Goal: Task Accomplishment & Management: Complete application form

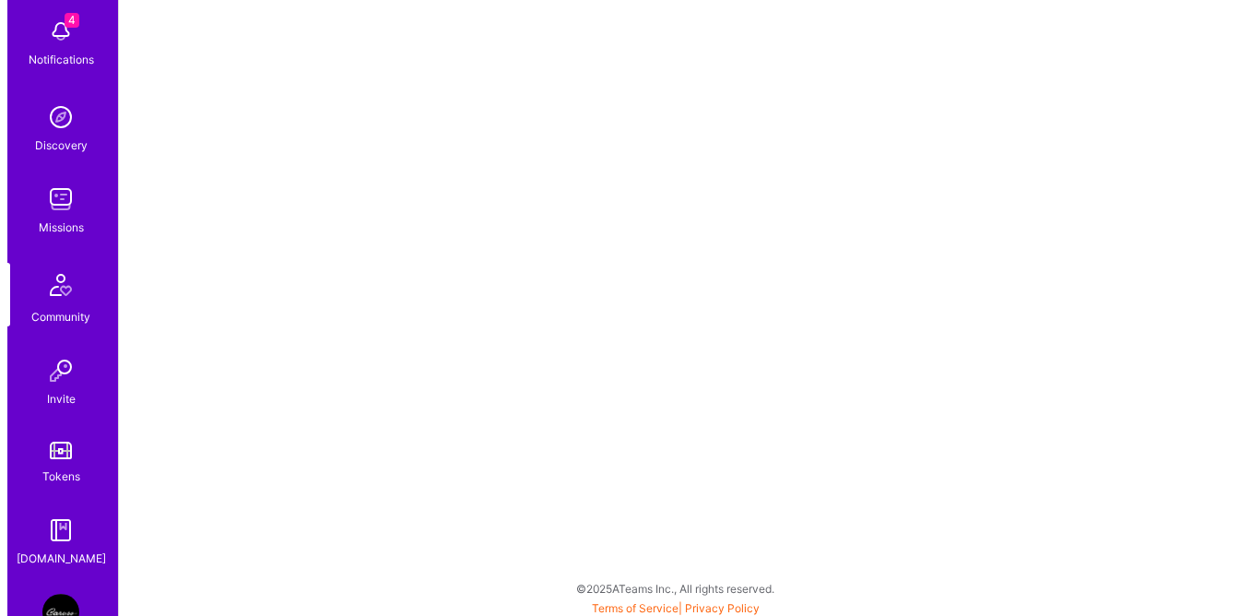
scroll to position [208, 0]
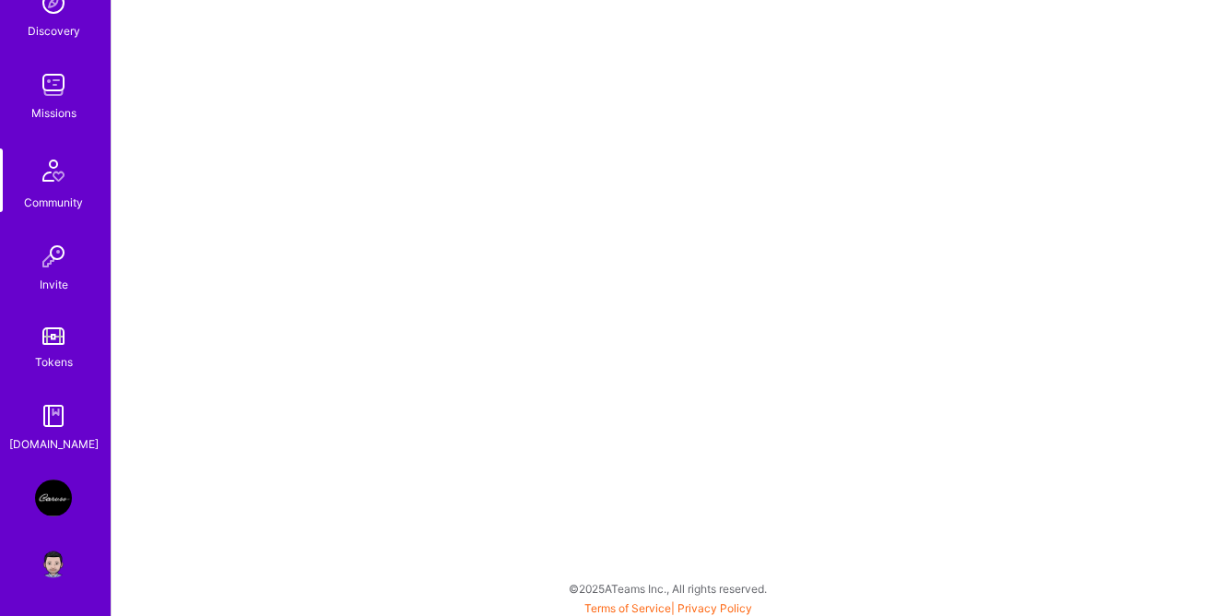
click at [45, 513] on img at bounding box center [53, 497] width 37 height 37
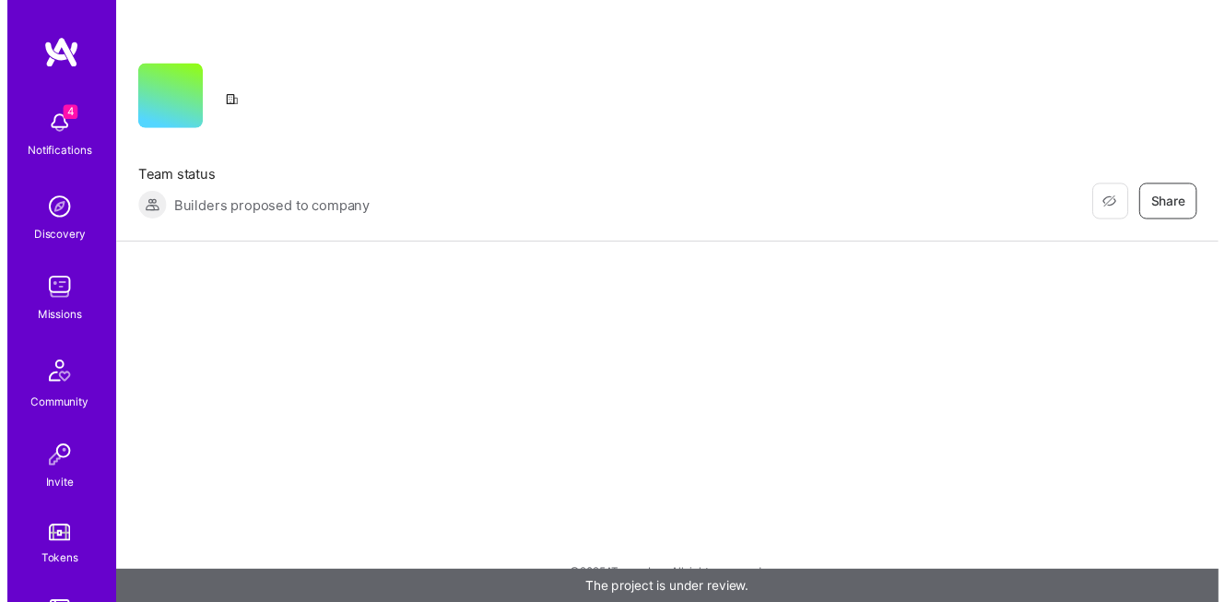
scroll to position [208, 0]
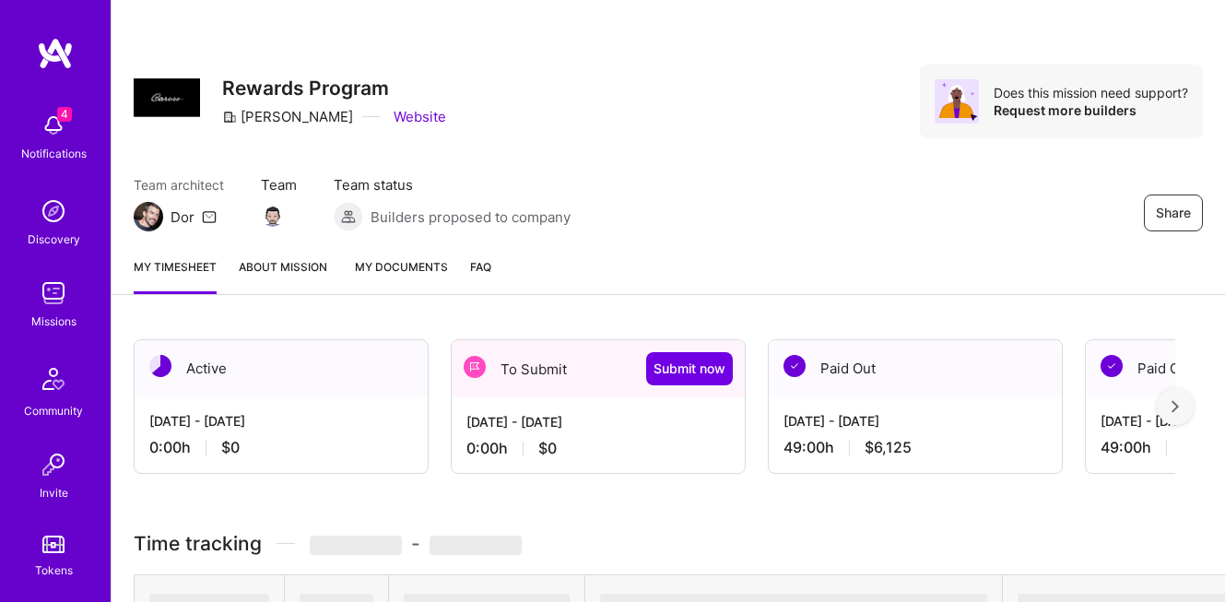
click at [54, 503] on div "4 Notifications Discovery Missions Community Invite Tokens [DOMAIN_NAME]" at bounding box center [55, 382] width 111 height 559
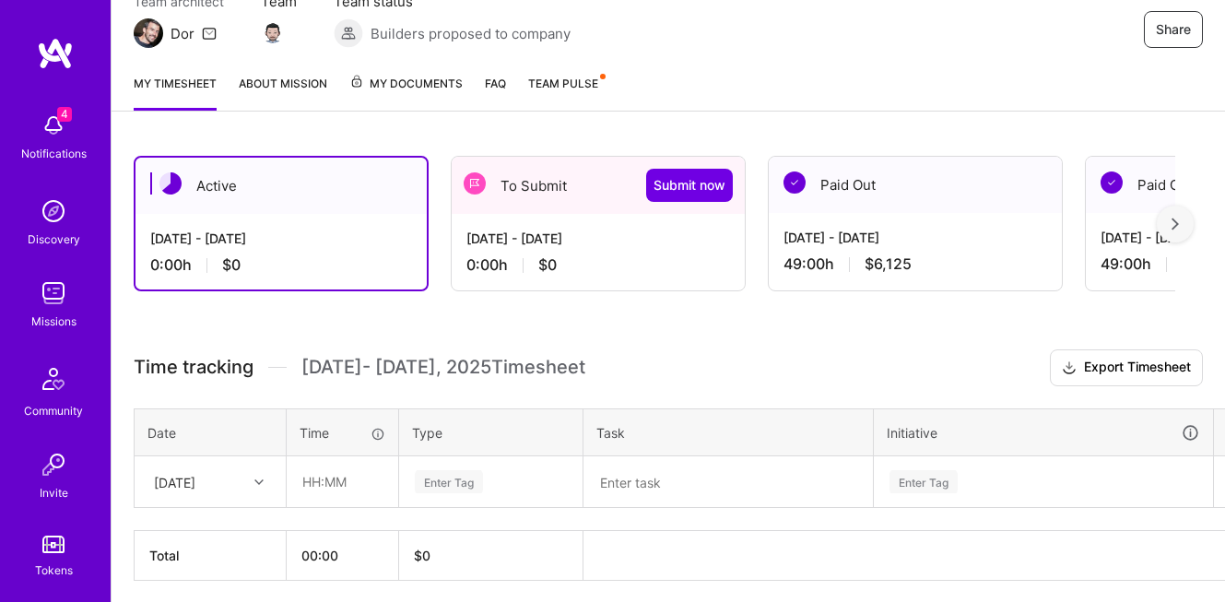
scroll to position [252, 0]
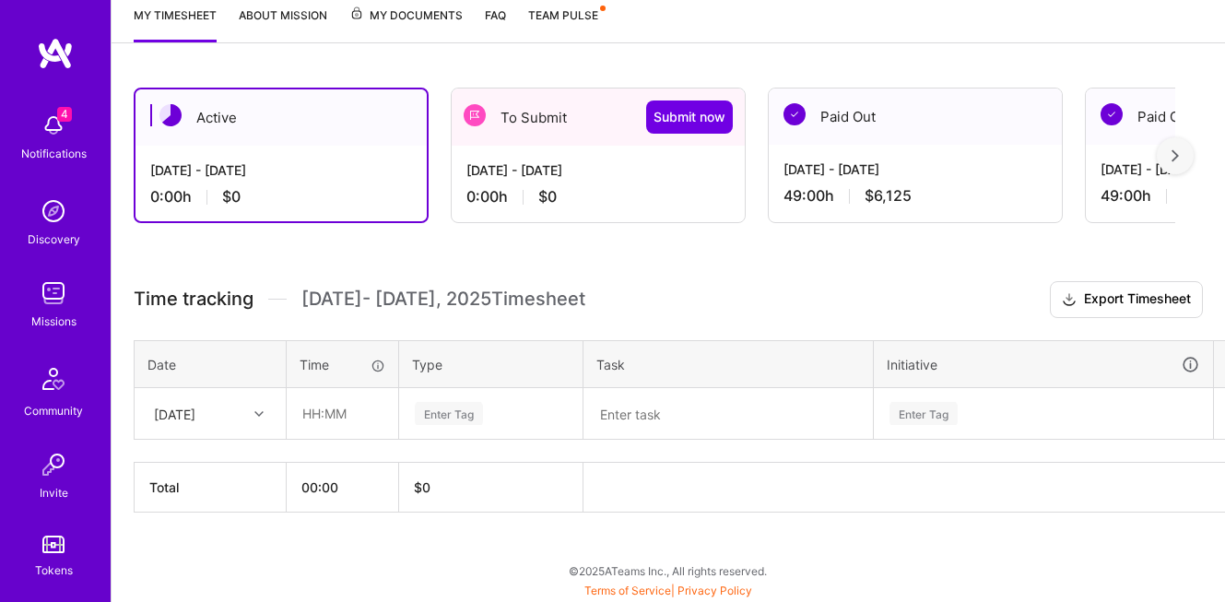
click at [572, 171] on div "[DATE] - [DATE]" at bounding box center [598, 169] width 264 height 19
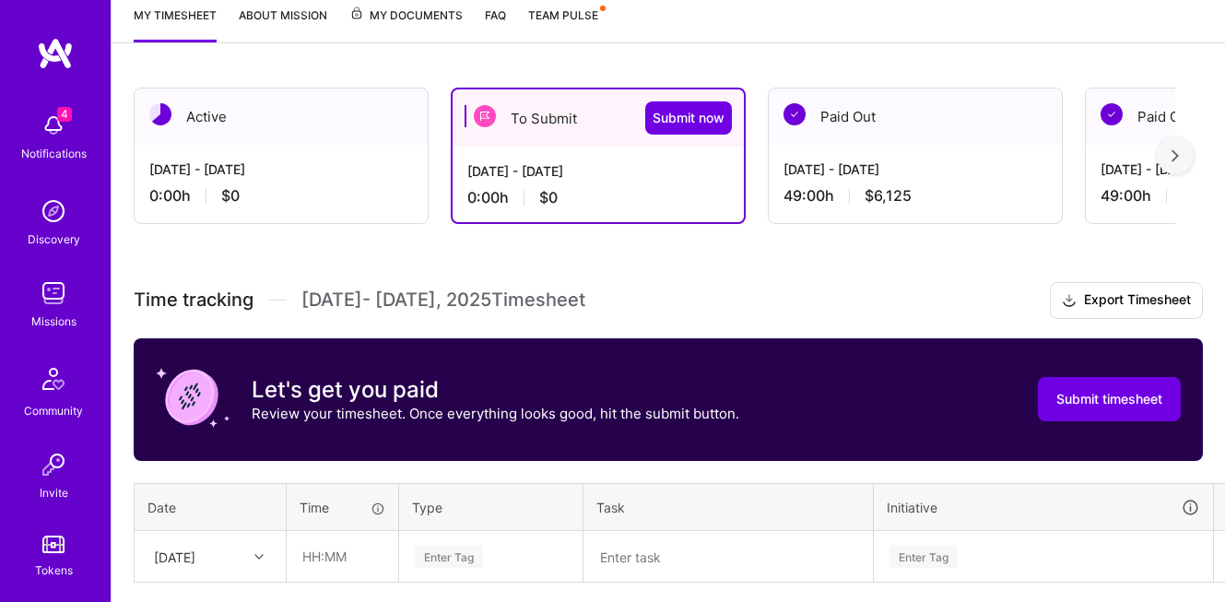
scroll to position [395, 0]
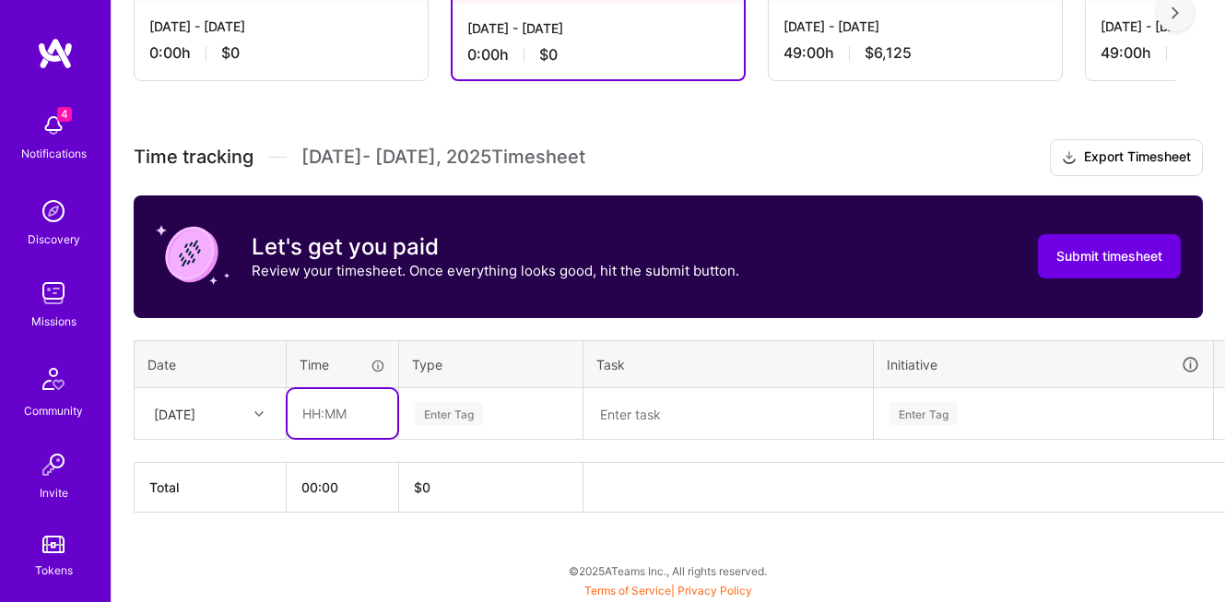
click at [347, 417] on input "text" at bounding box center [343, 413] width 110 height 49
type input "05:00"
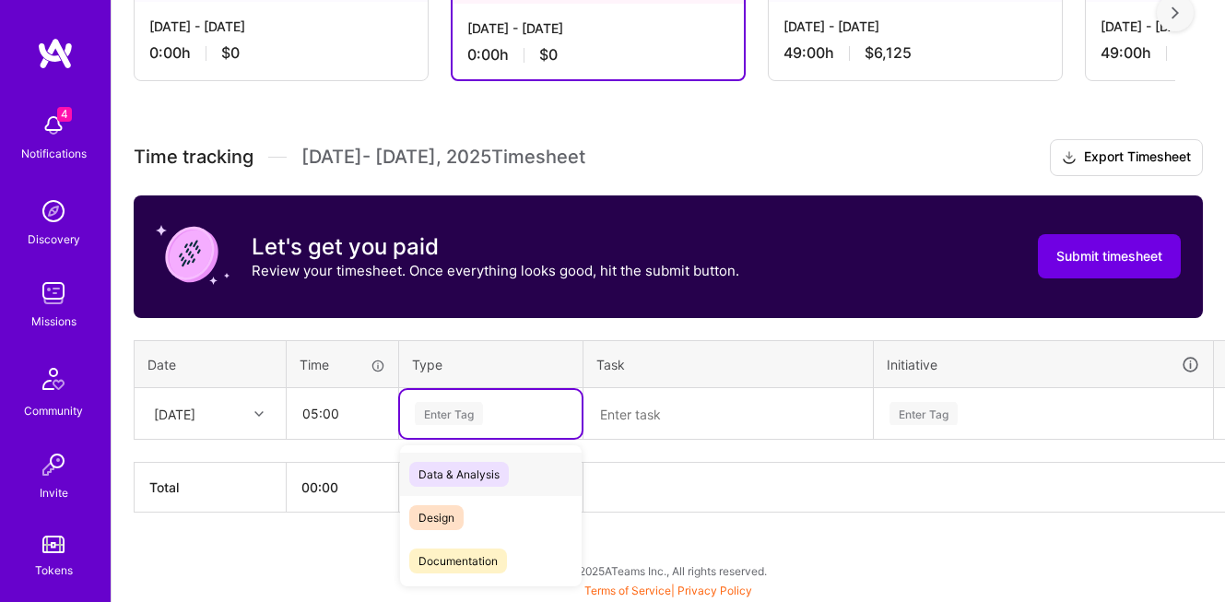
click at [445, 413] on div "Enter Tag" at bounding box center [449, 413] width 68 height 29
click at [465, 473] on span "Data & Analysis" at bounding box center [459, 474] width 100 height 25
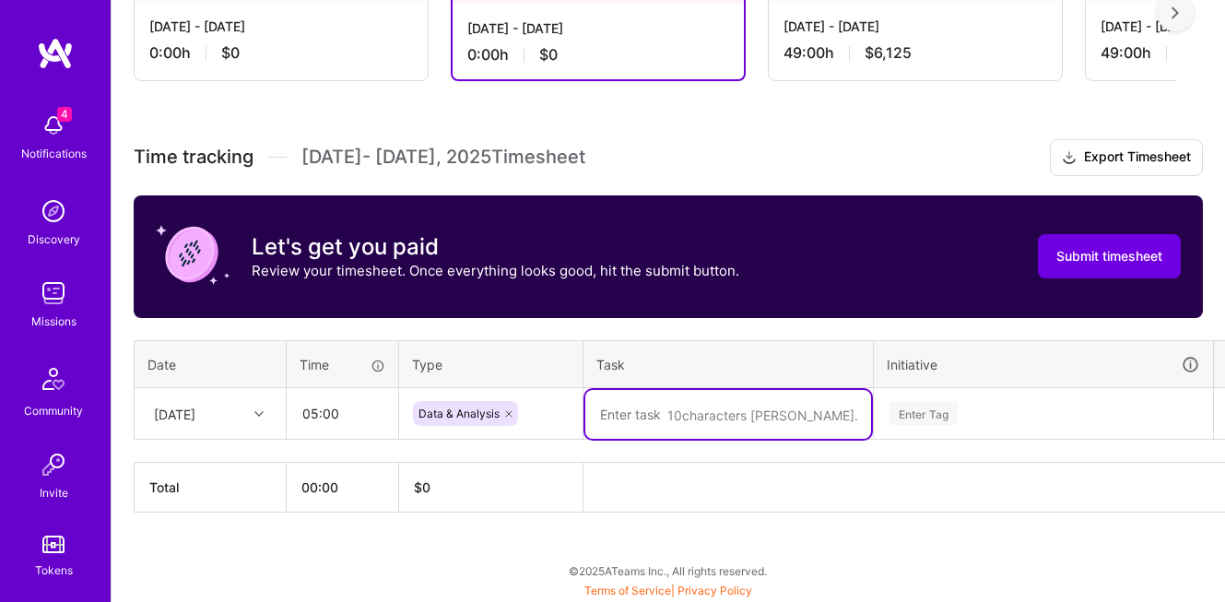
click at [664, 421] on textarea at bounding box center [728, 414] width 286 height 49
type textarea "d"
click at [849, 410] on textarea "Data analysis and DOMO development" at bounding box center [728, 414] width 286 height 49
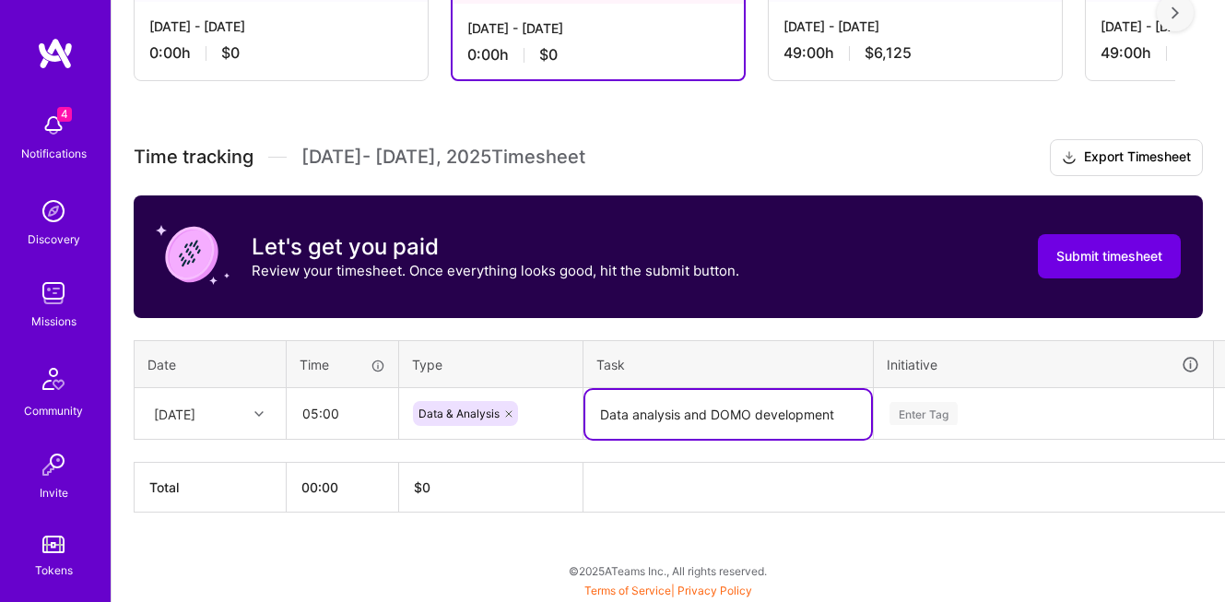
type textarea "Data analysis and DOMO development"
click at [949, 407] on div "Enter Tag" at bounding box center [924, 413] width 68 height 29
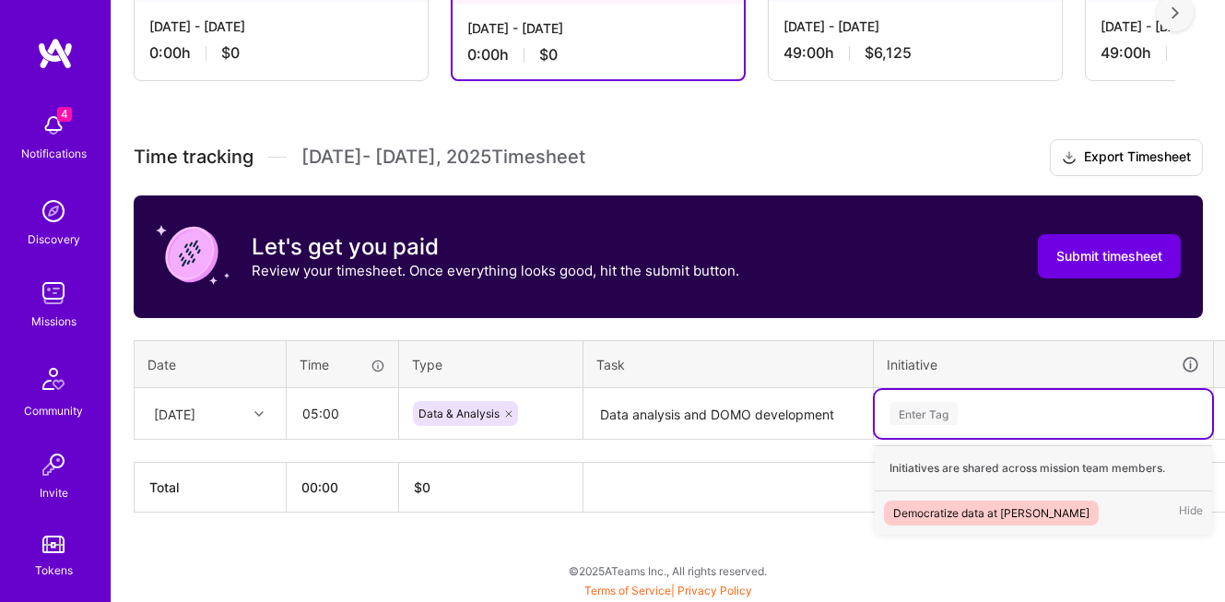
click at [947, 496] on div "Democratize data at [PERSON_NAME] Hide" at bounding box center [1043, 512] width 337 height 43
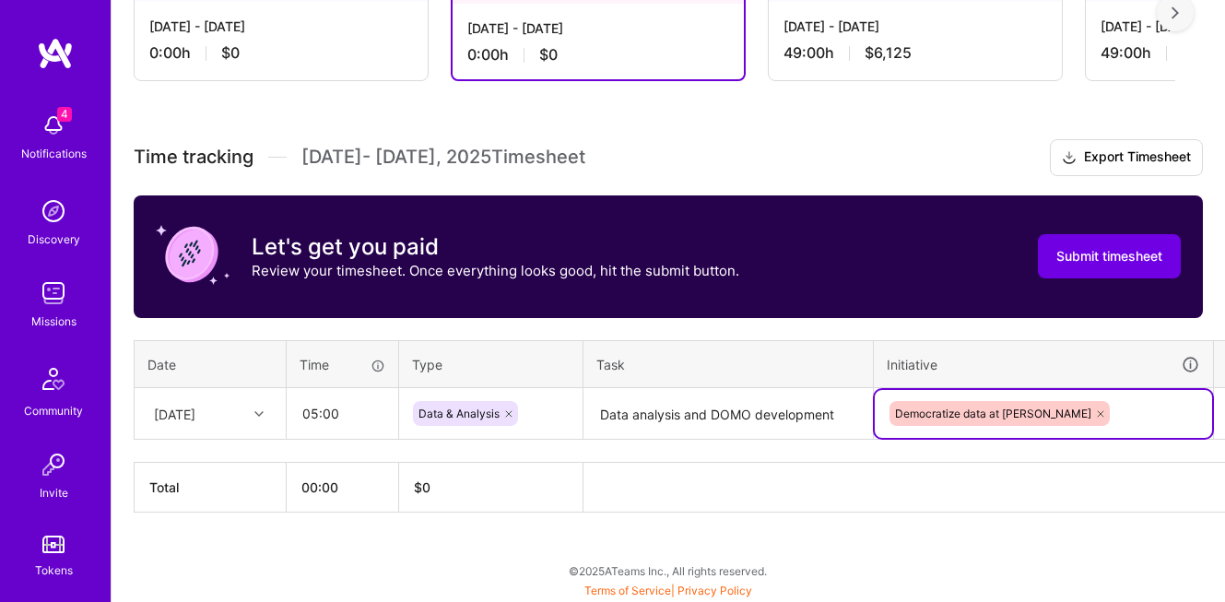
scroll to position [395, 51]
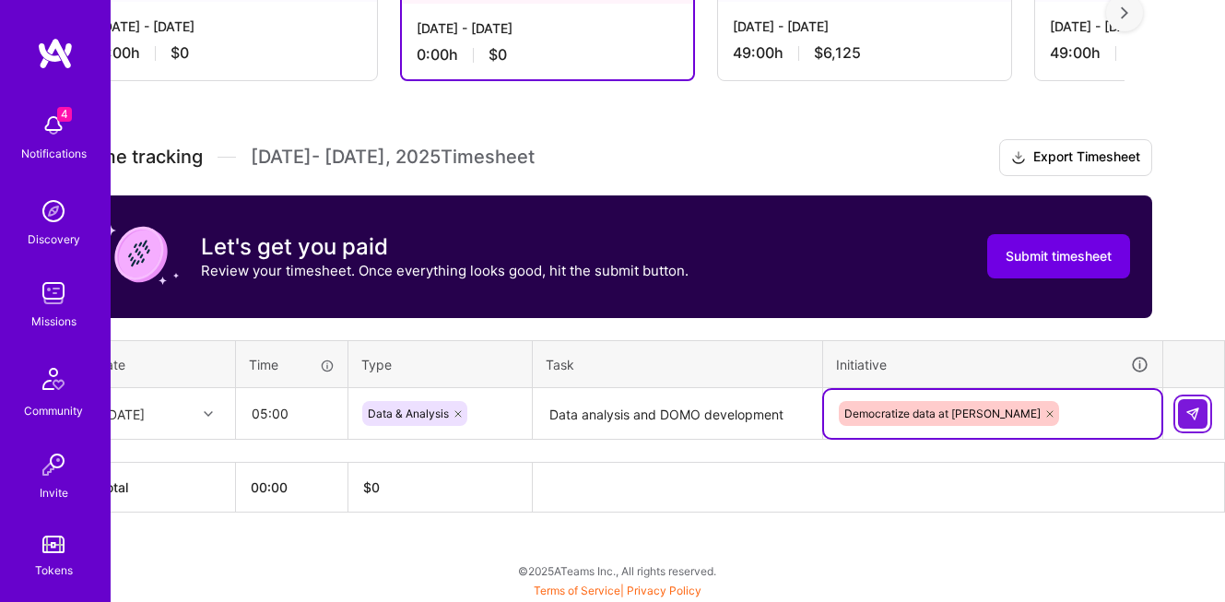
click at [1194, 418] on img at bounding box center [1192, 414] width 15 height 15
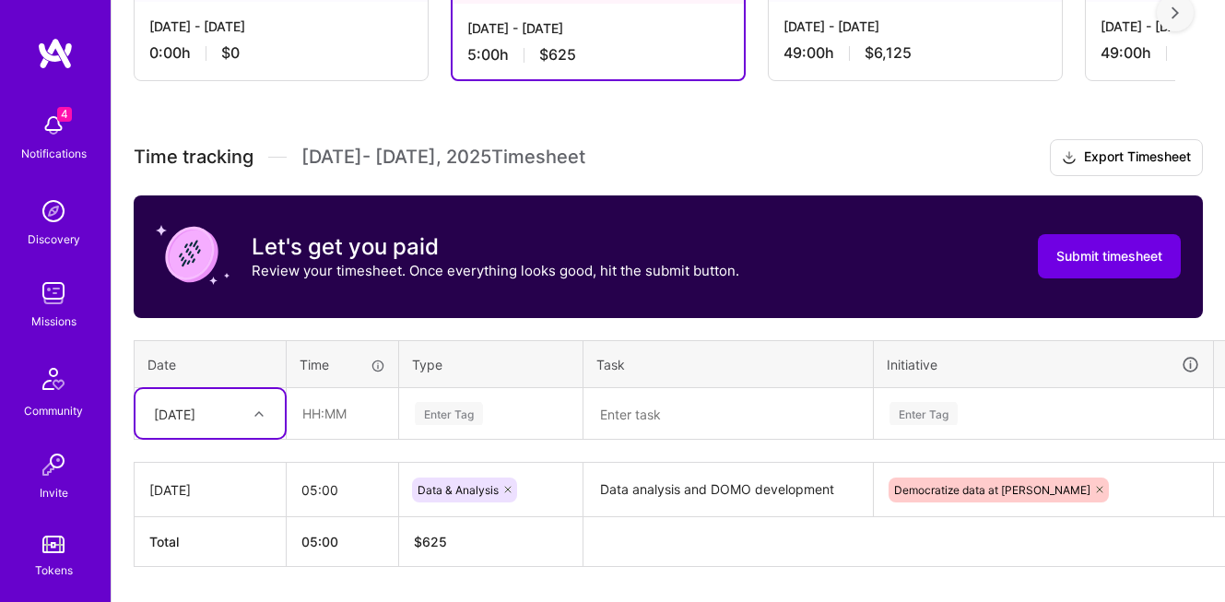
scroll to position [449, 0]
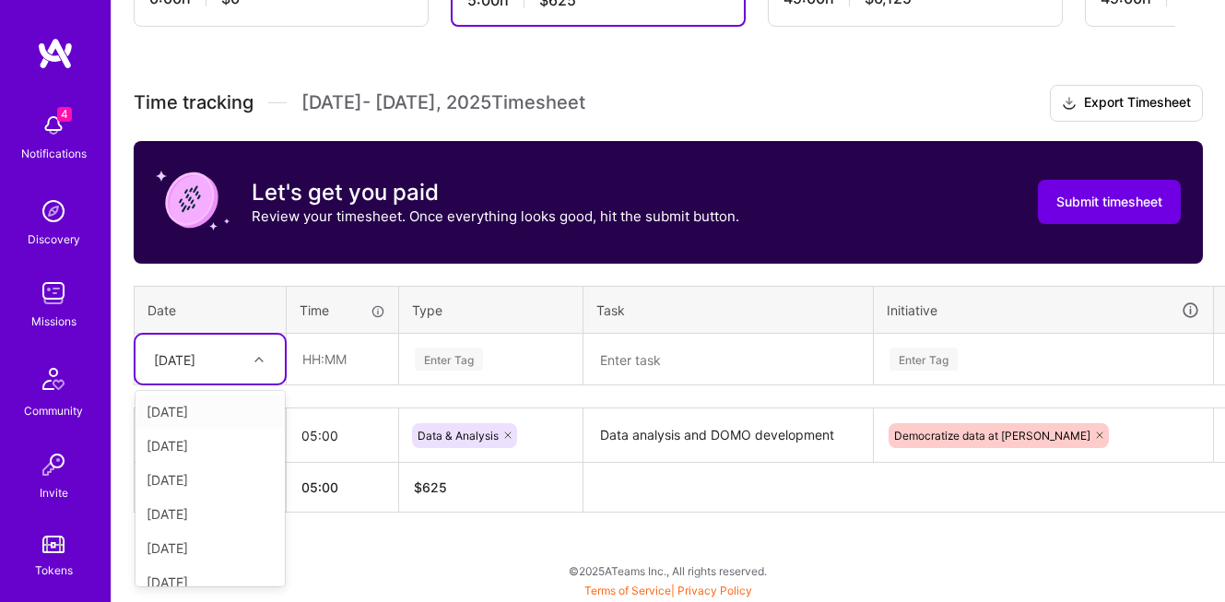
click at [244, 368] on div "[DATE]" at bounding box center [196, 359] width 102 height 30
click at [211, 413] on div "[DATE]" at bounding box center [210, 412] width 149 height 34
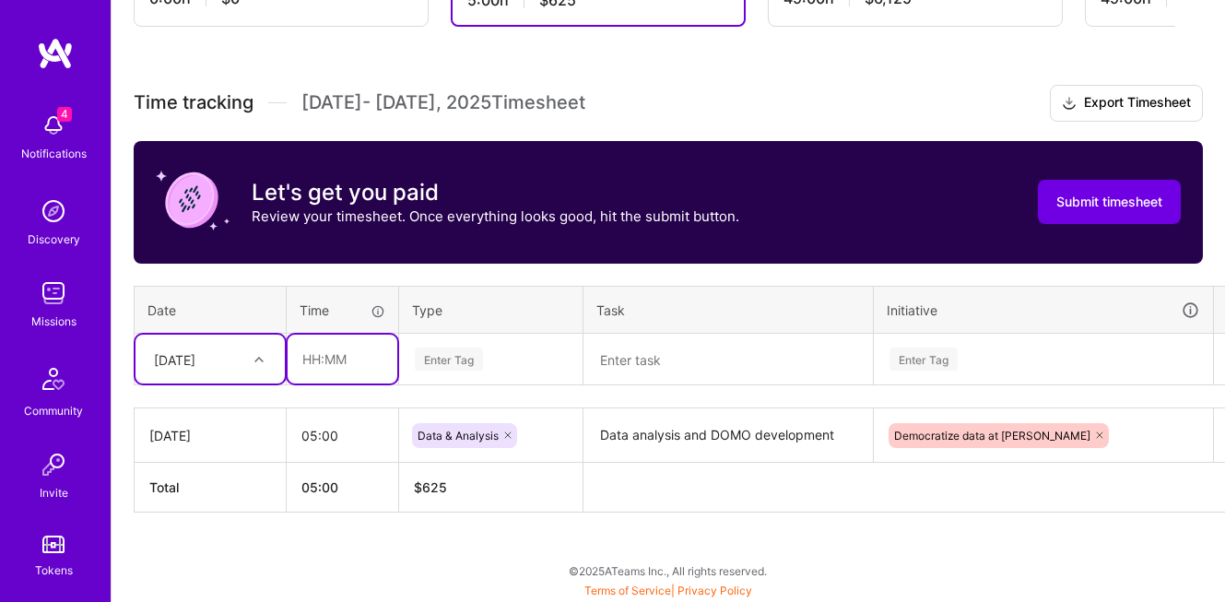
click at [335, 359] on input "text" at bounding box center [343, 359] width 110 height 49
type input "05:00"
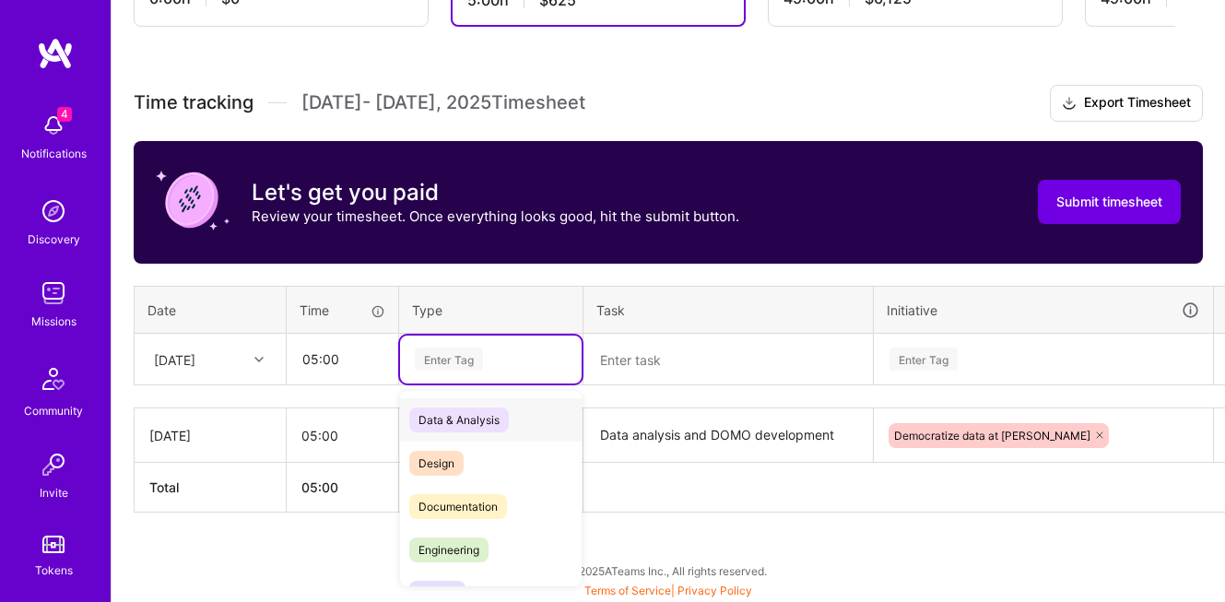
click at [443, 362] on div "Enter Tag" at bounding box center [449, 359] width 68 height 29
click at [469, 419] on span "Data & Analysis" at bounding box center [459, 419] width 100 height 25
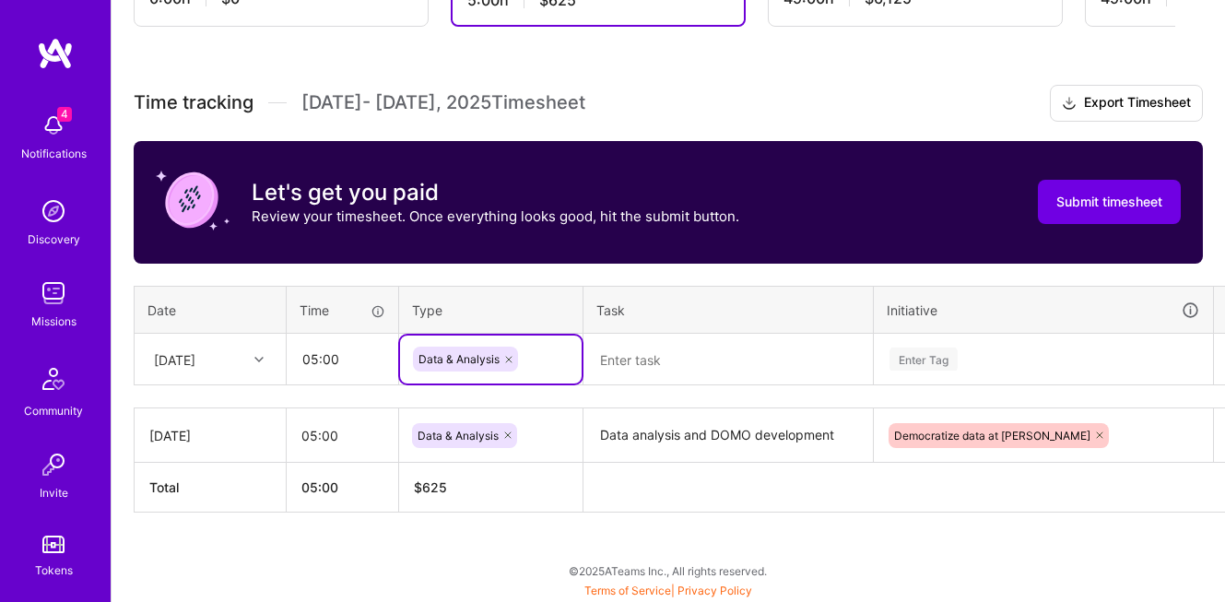
click at [647, 359] on textarea at bounding box center [728, 360] width 286 height 49
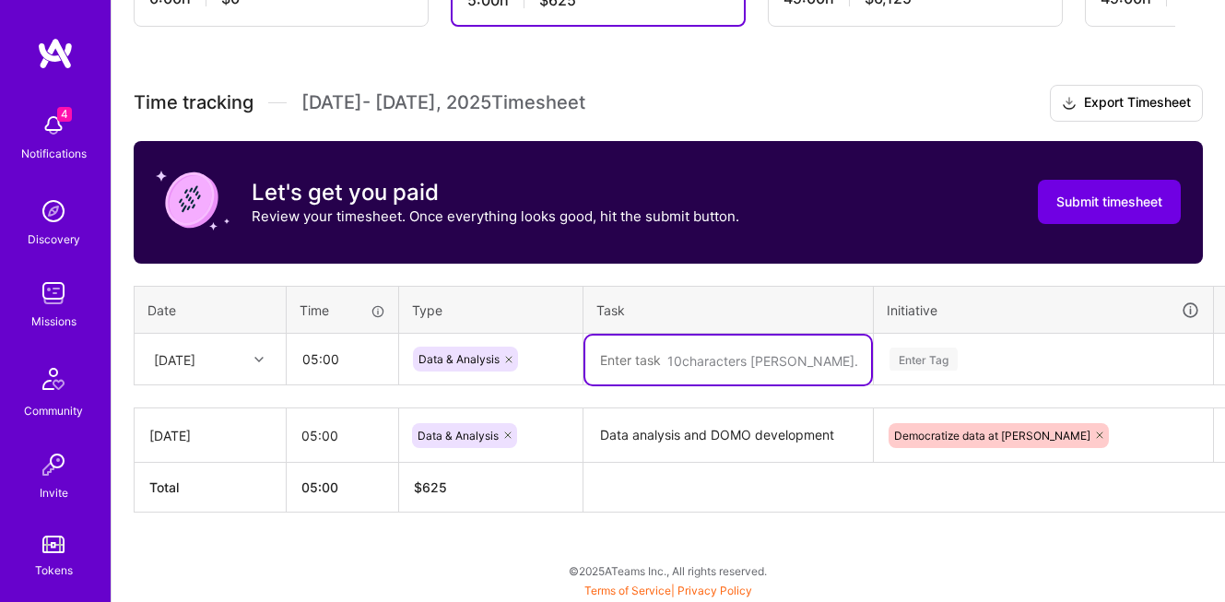
paste textarea "Data analysis and DOMO development"
type textarea "Data analysis and DOMO development"
click at [916, 361] on div "Enter Tag" at bounding box center [924, 359] width 68 height 29
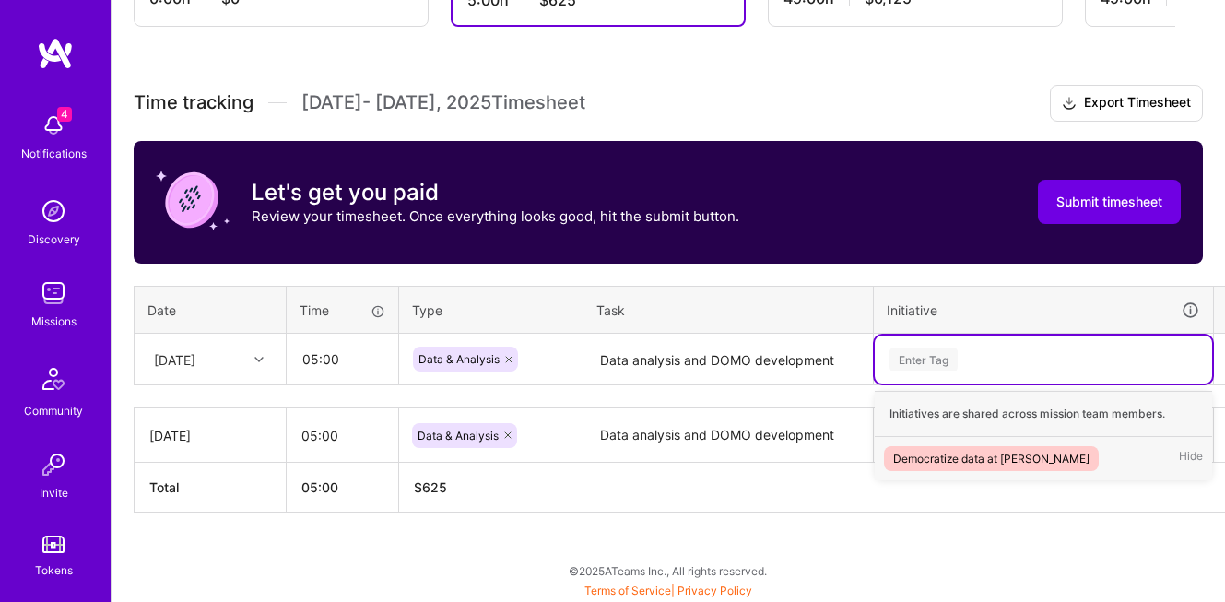
click at [929, 456] on div "Democratize data at [PERSON_NAME]" at bounding box center [991, 458] width 196 height 19
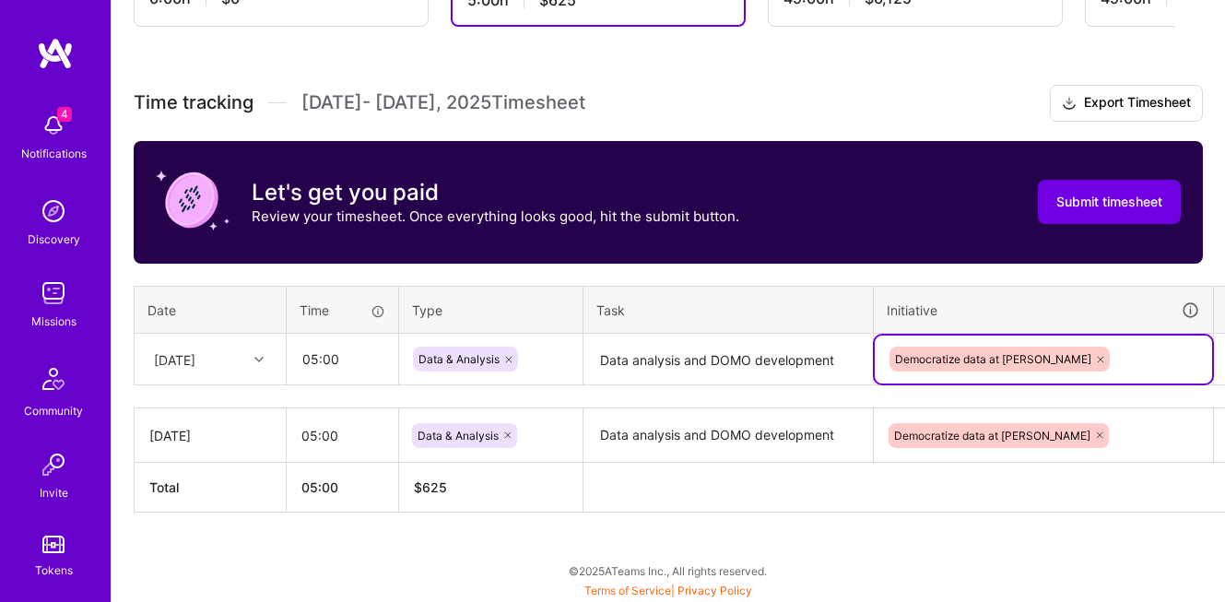
scroll to position [449, 51]
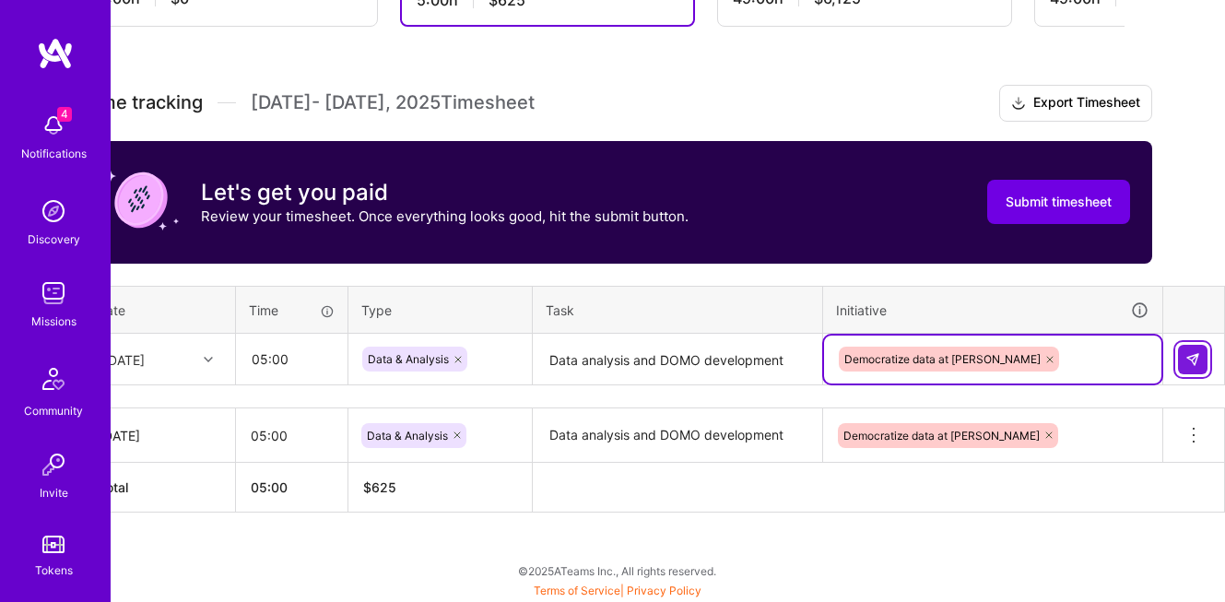
click at [1185, 359] on img at bounding box center [1192, 359] width 15 height 15
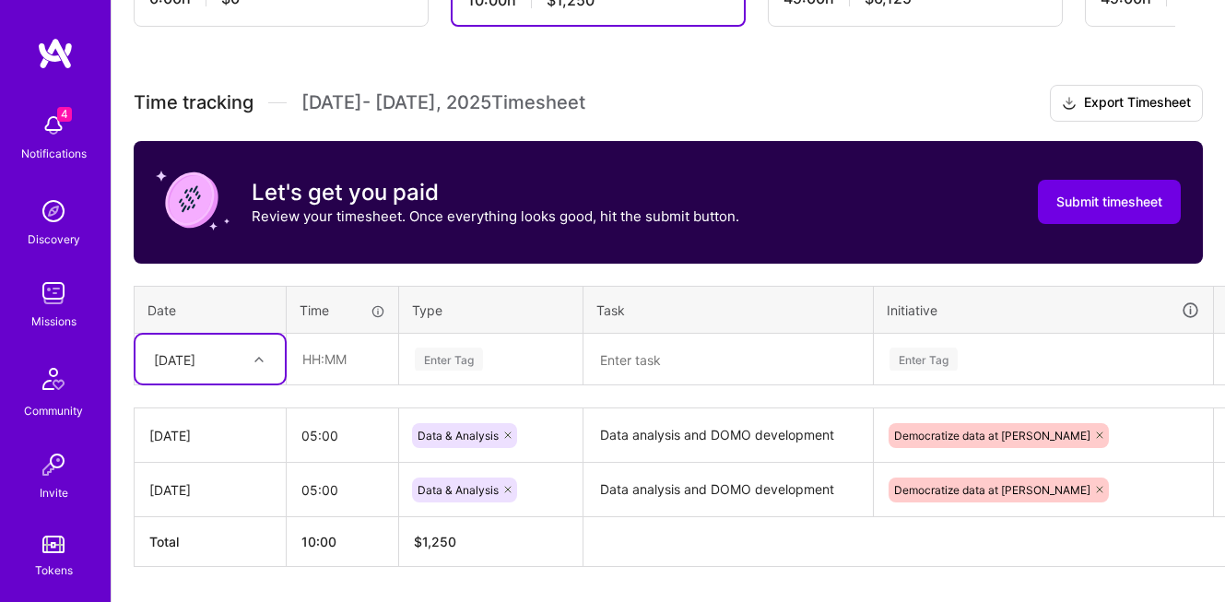
scroll to position [503, 0]
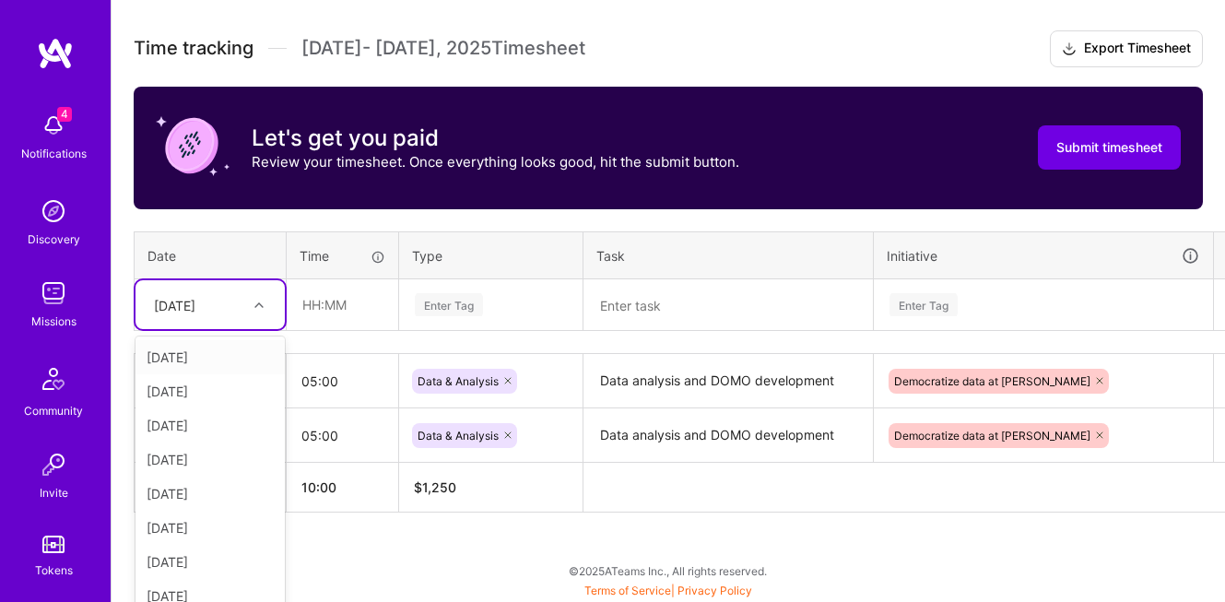
click at [195, 300] on div "[DATE]" at bounding box center [174, 304] width 41 height 19
click at [193, 395] on div "[DATE]" at bounding box center [210, 391] width 149 height 34
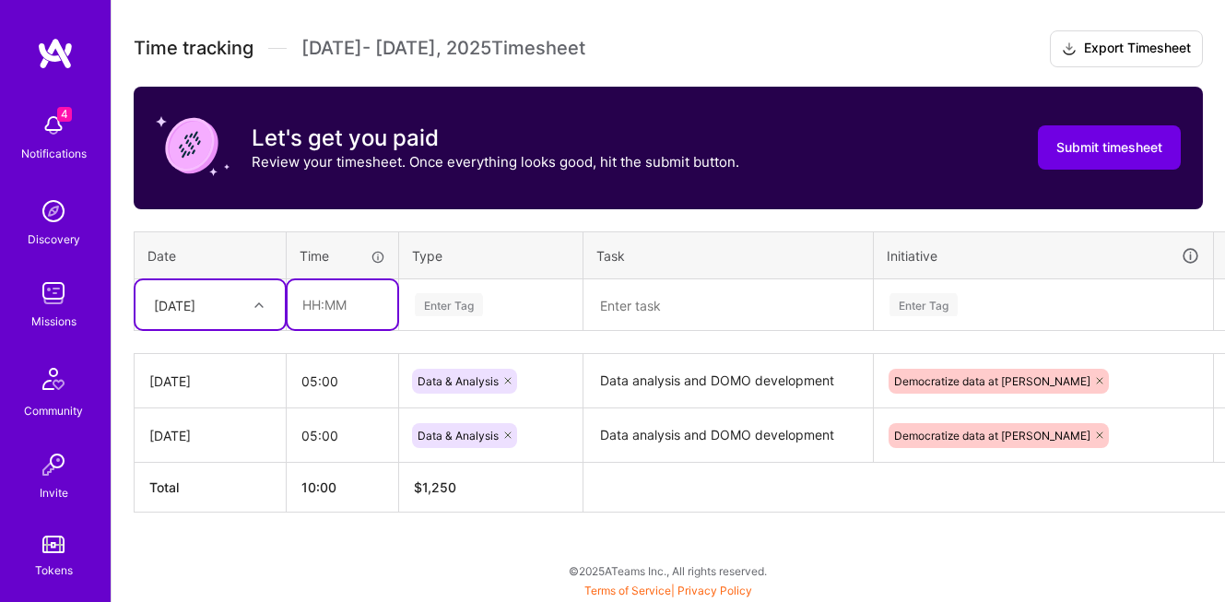
click at [345, 304] on input "text" at bounding box center [343, 304] width 110 height 49
type input "05:00"
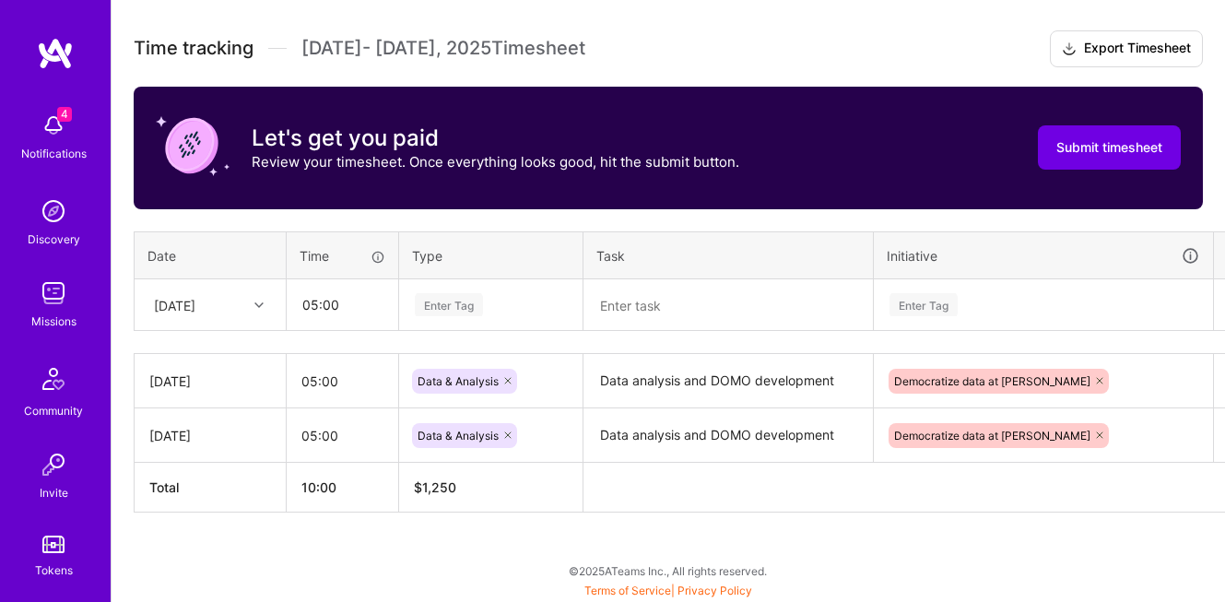
click at [481, 304] on div "Enter Tag" at bounding box center [449, 304] width 68 height 29
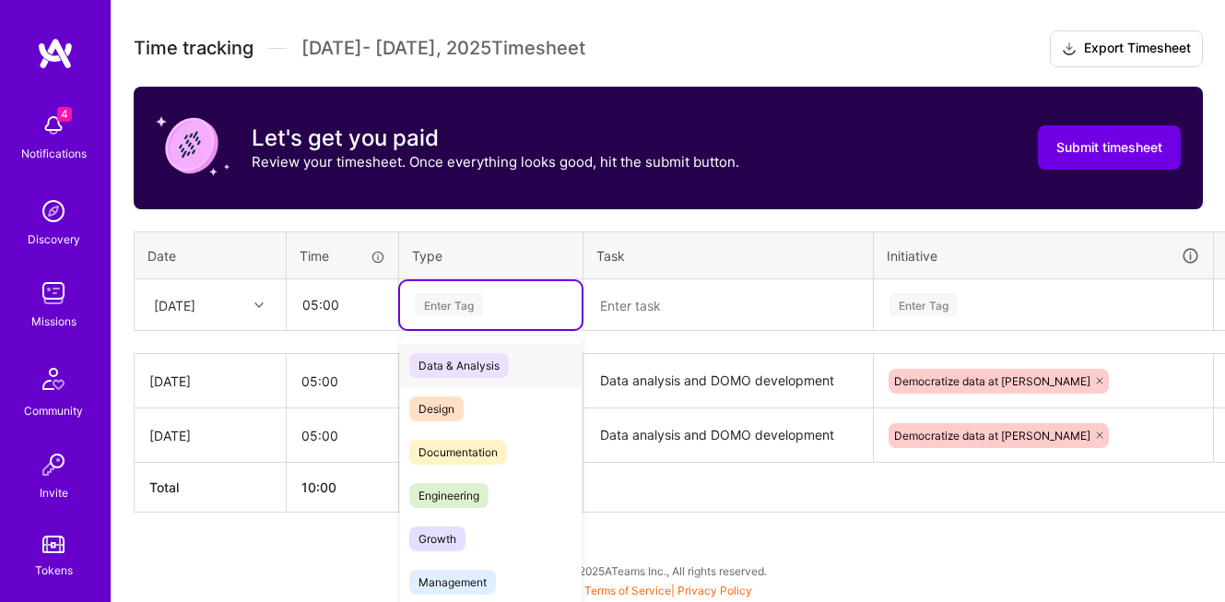
click at [477, 371] on span "Data & Analysis" at bounding box center [459, 365] width 100 height 25
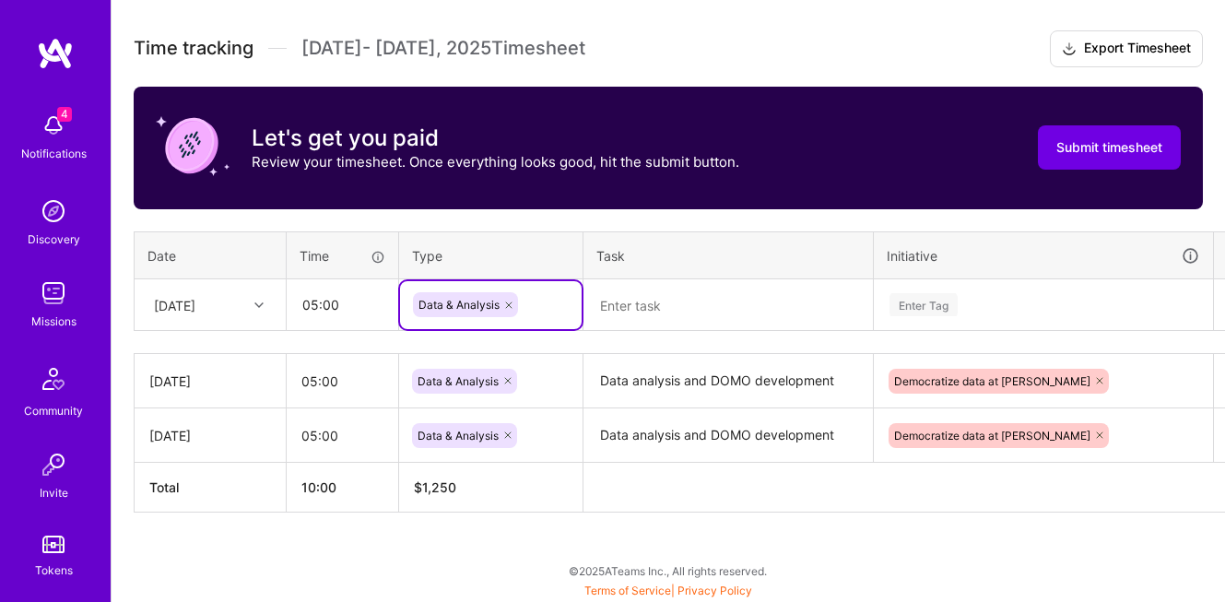
click at [658, 306] on textarea at bounding box center [728, 305] width 286 height 49
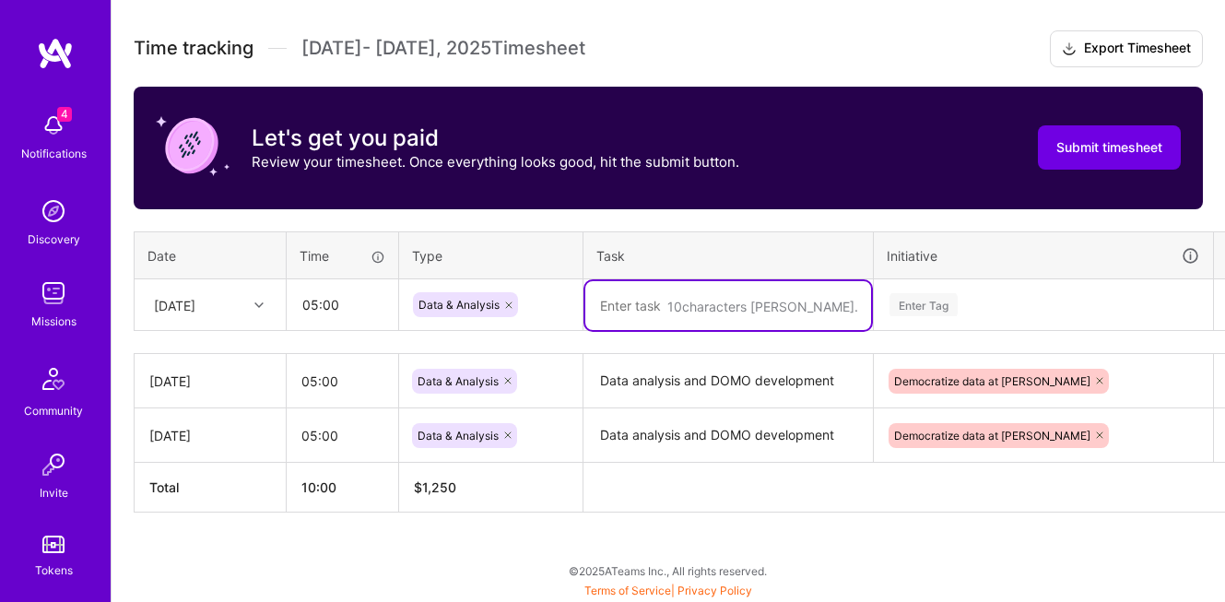
paste textarea "Data analysis and DOMO development"
type textarea "Data analysis and DOMO development"
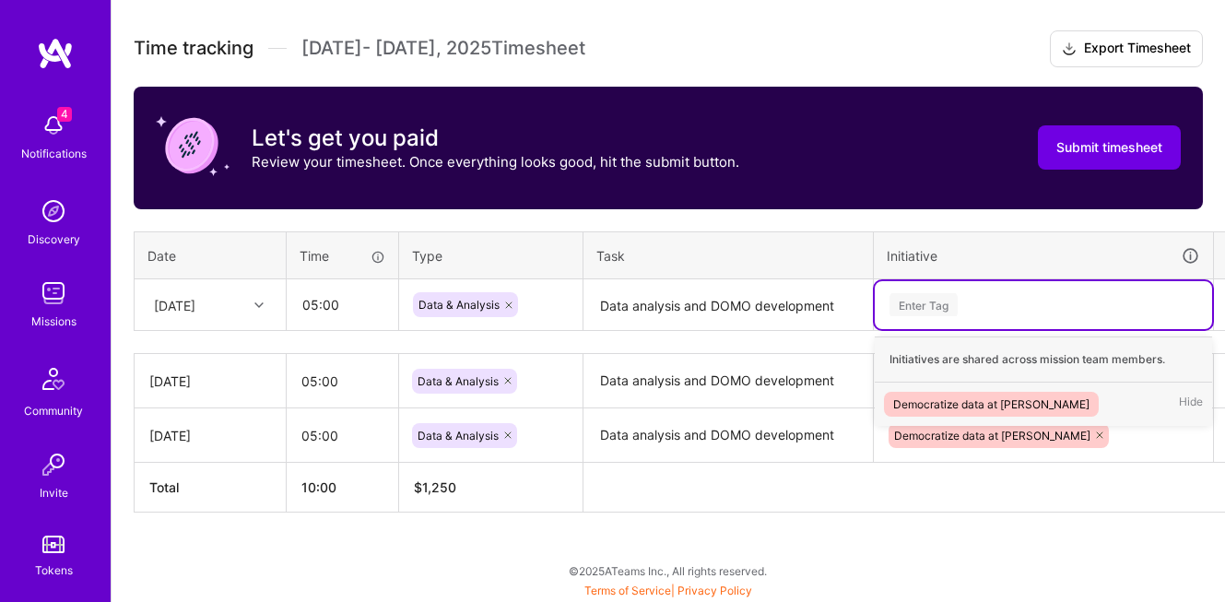
click at [925, 302] on div "Enter Tag" at bounding box center [924, 304] width 68 height 29
click at [940, 403] on div "Democratize data at [PERSON_NAME]" at bounding box center [991, 404] width 196 height 19
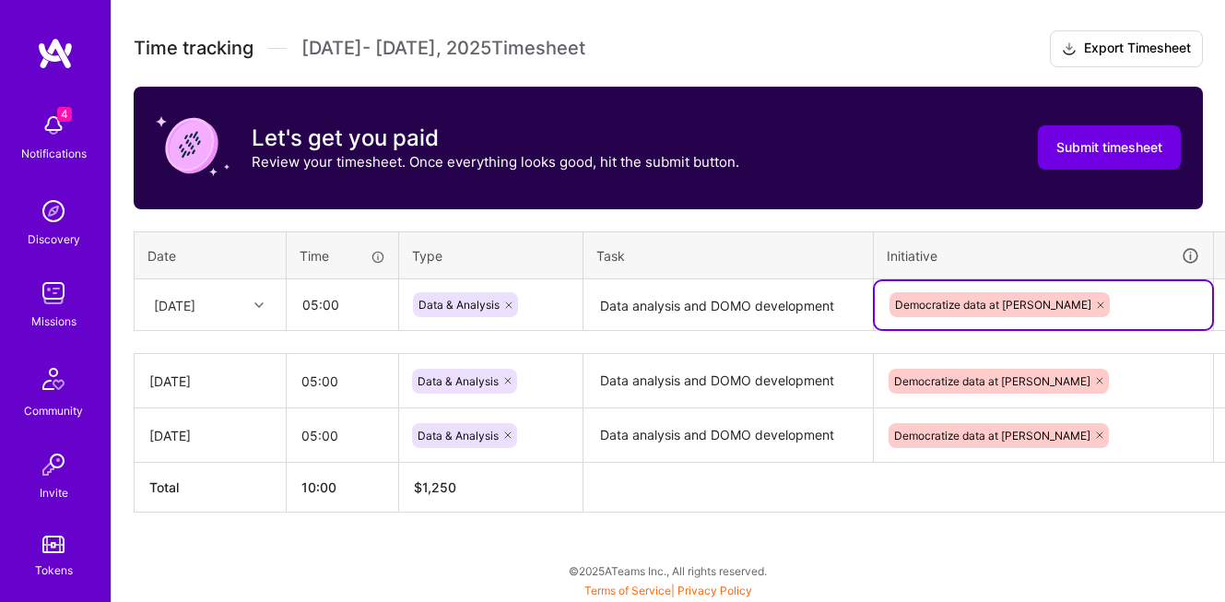
scroll to position [503, 51]
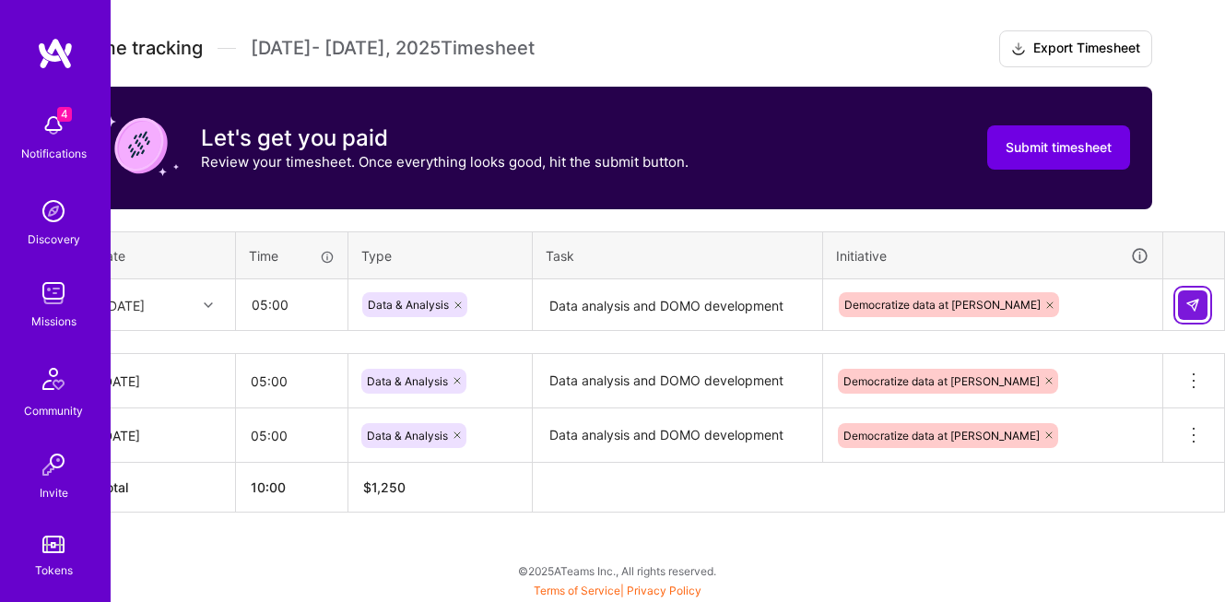
click at [1195, 291] on button at bounding box center [1192, 304] width 29 height 29
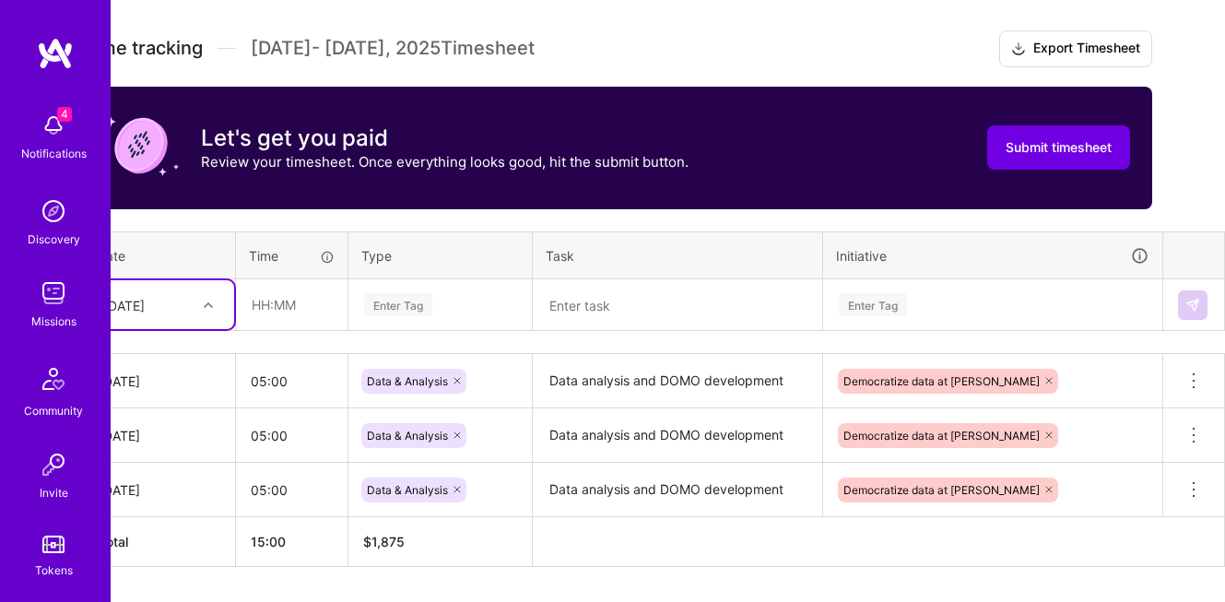
scroll to position [503, 0]
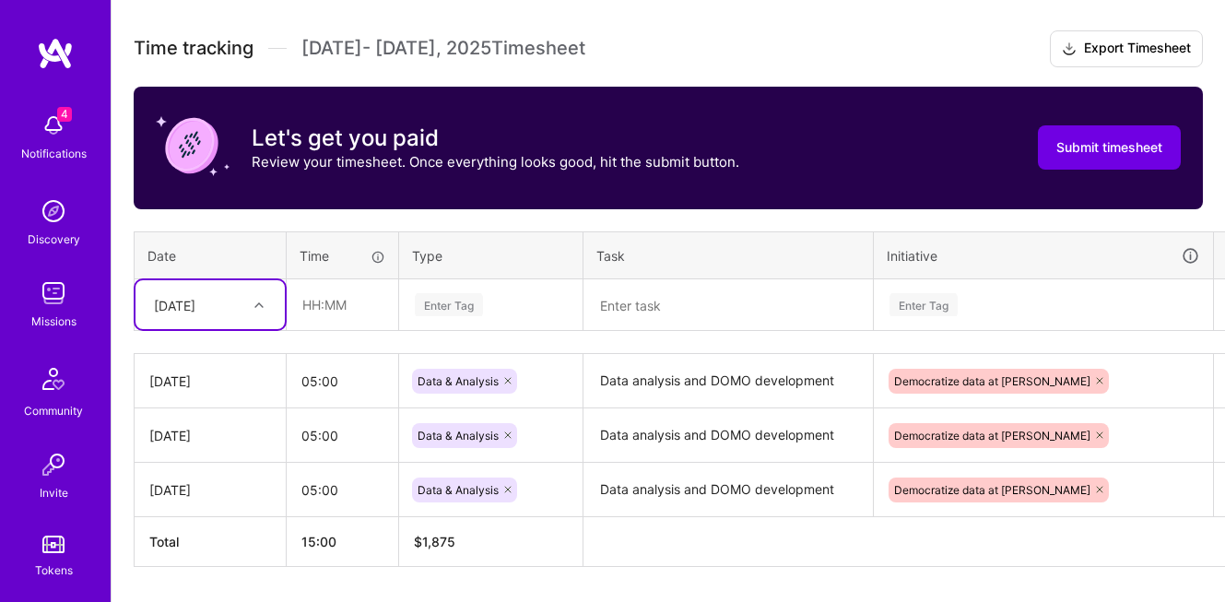
click at [195, 311] on div "[DATE]" at bounding box center [174, 304] width 41 height 19
click at [184, 424] on div "[DATE]" at bounding box center [210, 425] width 149 height 34
click at [332, 310] on input "text" at bounding box center [343, 304] width 110 height 49
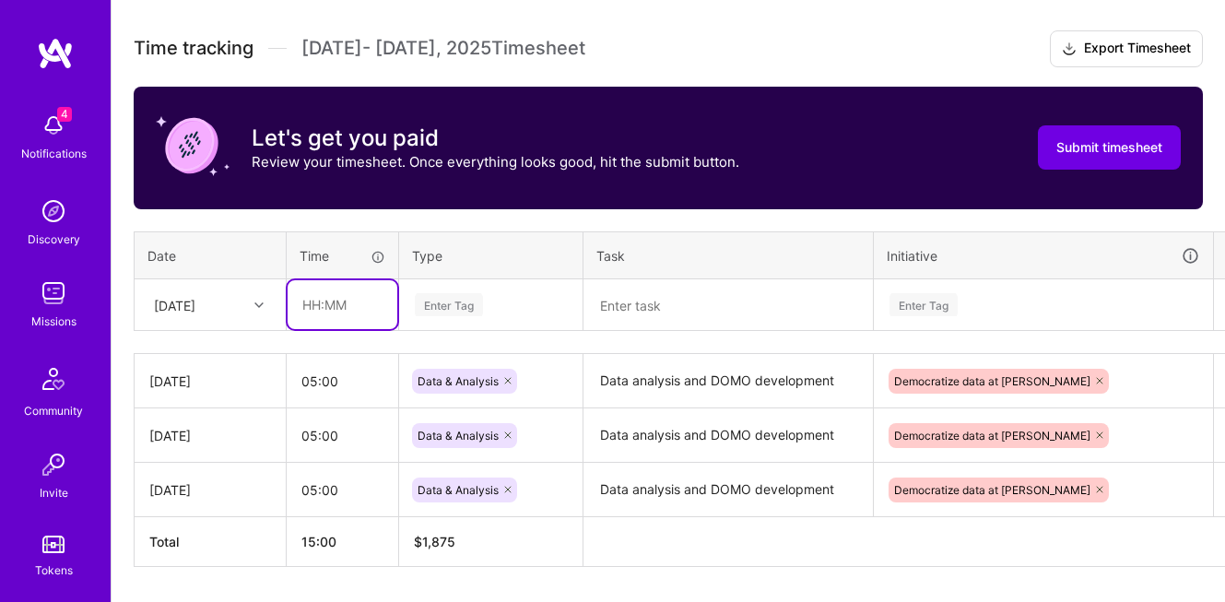
type input "05:00"
click at [446, 298] on div "Enter Tag" at bounding box center [449, 304] width 68 height 29
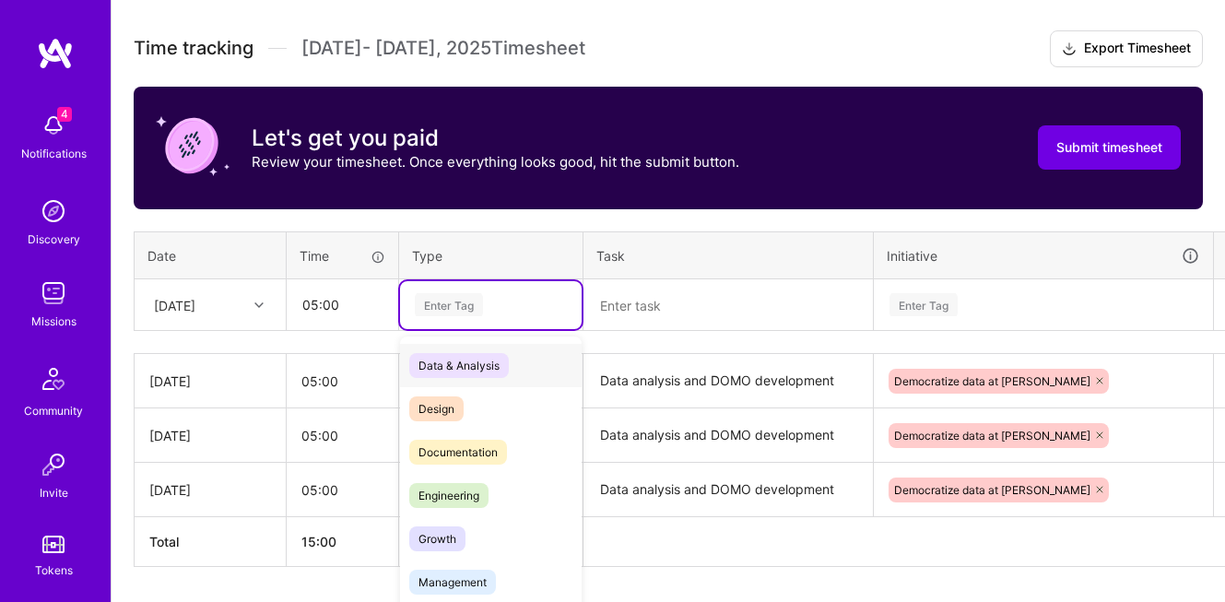
click at [463, 371] on span "Data & Analysis" at bounding box center [459, 365] width 100 height 25
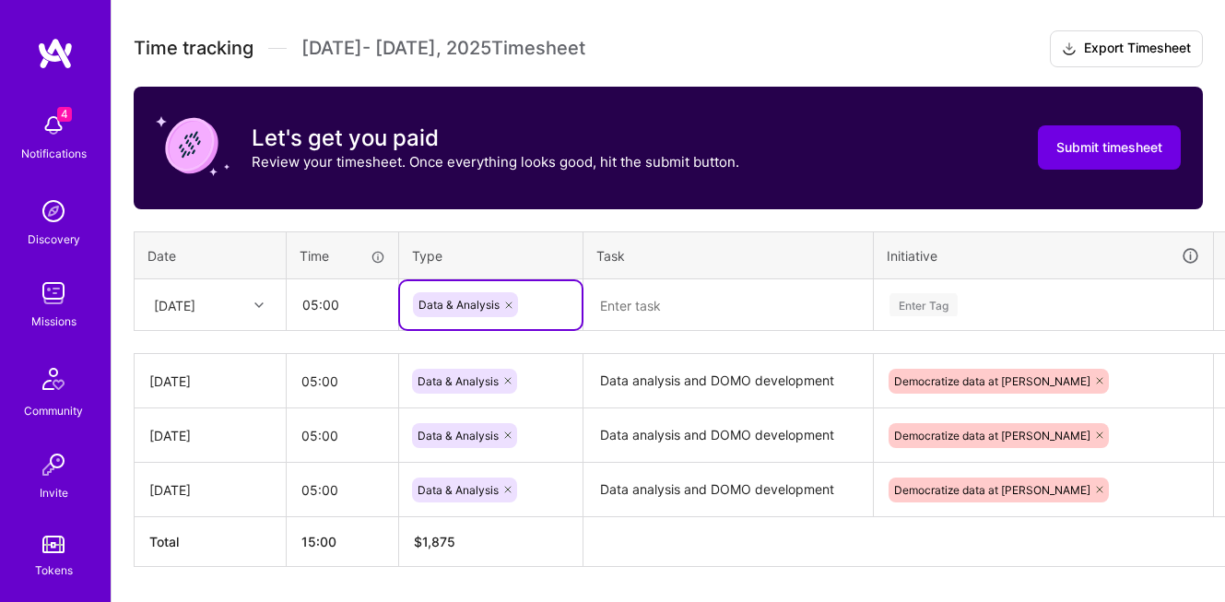
click at [664, 305] on textarea at bounding box center [728, 305] width 286 height 49
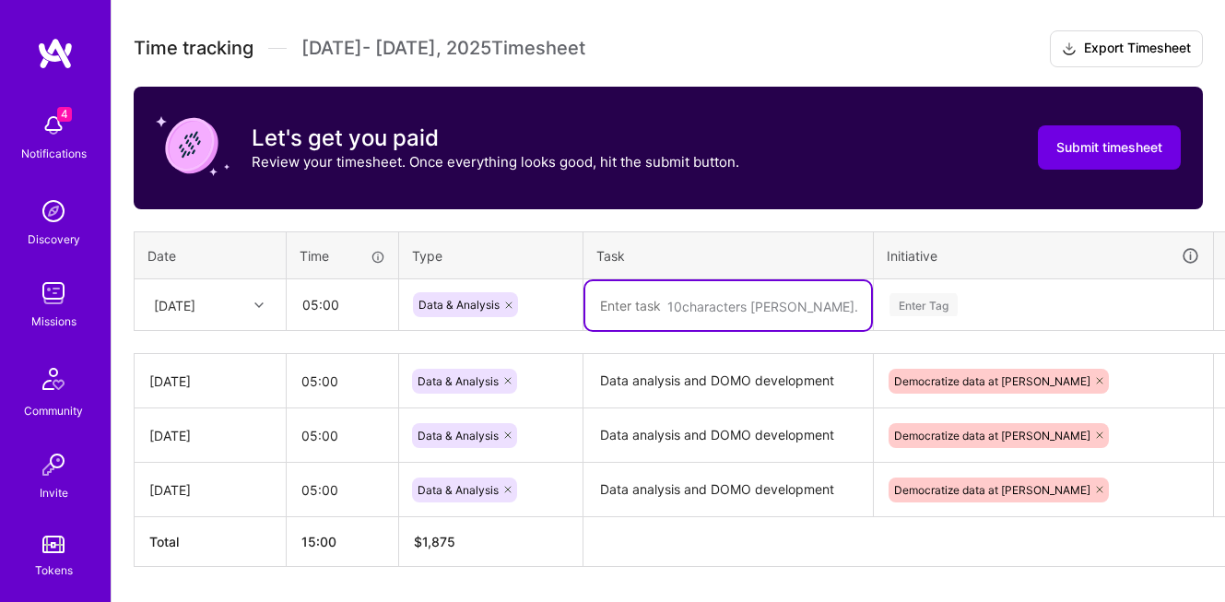
paste textarea "Data analysis and DOMO development"
type textarea "Data analysis and DOMO development"
click at [923, 311] on div "Enter Tag" at bounding box center [924, 304] width 68 height 29
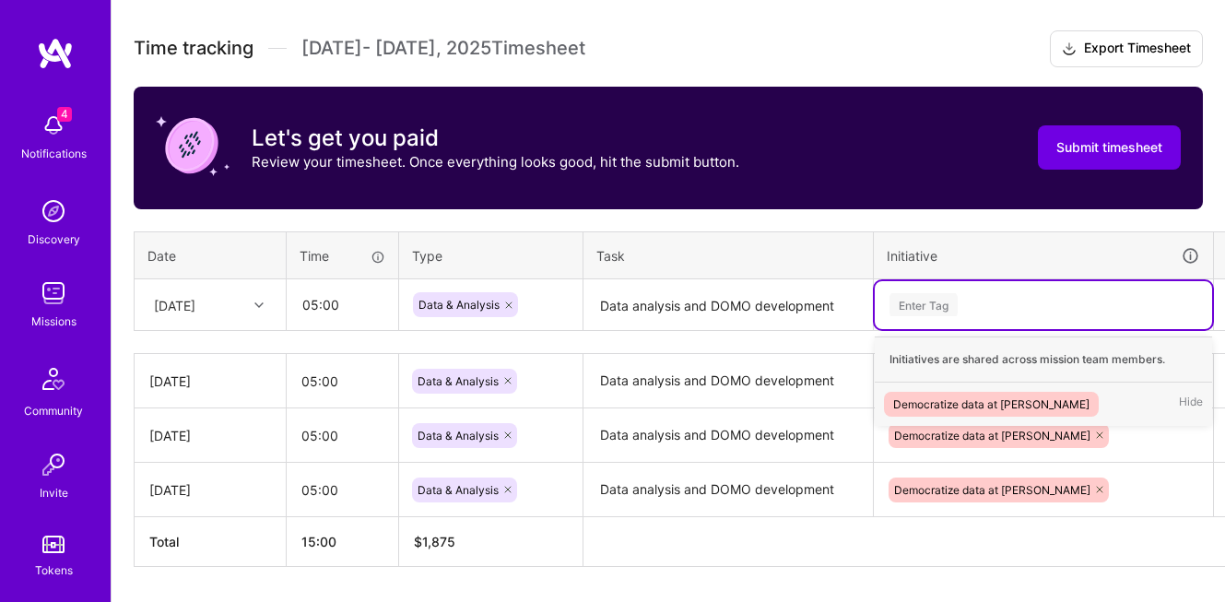
click at [937, 407] on div "Democratize data at [PERSON_NAME]" at bounding box center [991, 404] width 196 height 19
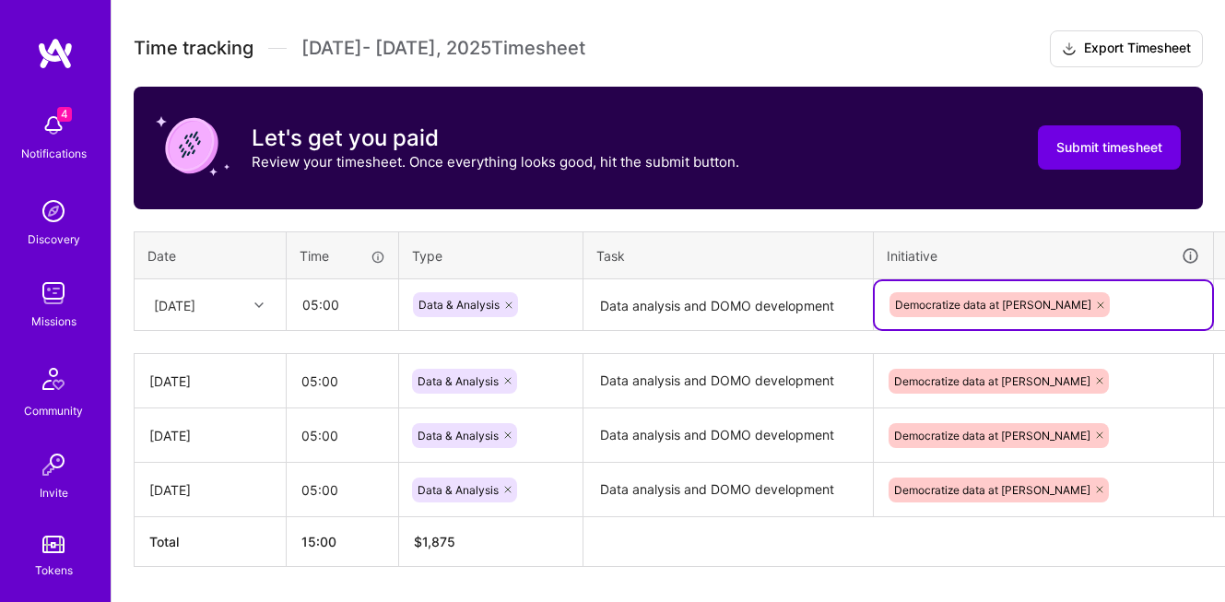
scroll to position [503, 51]
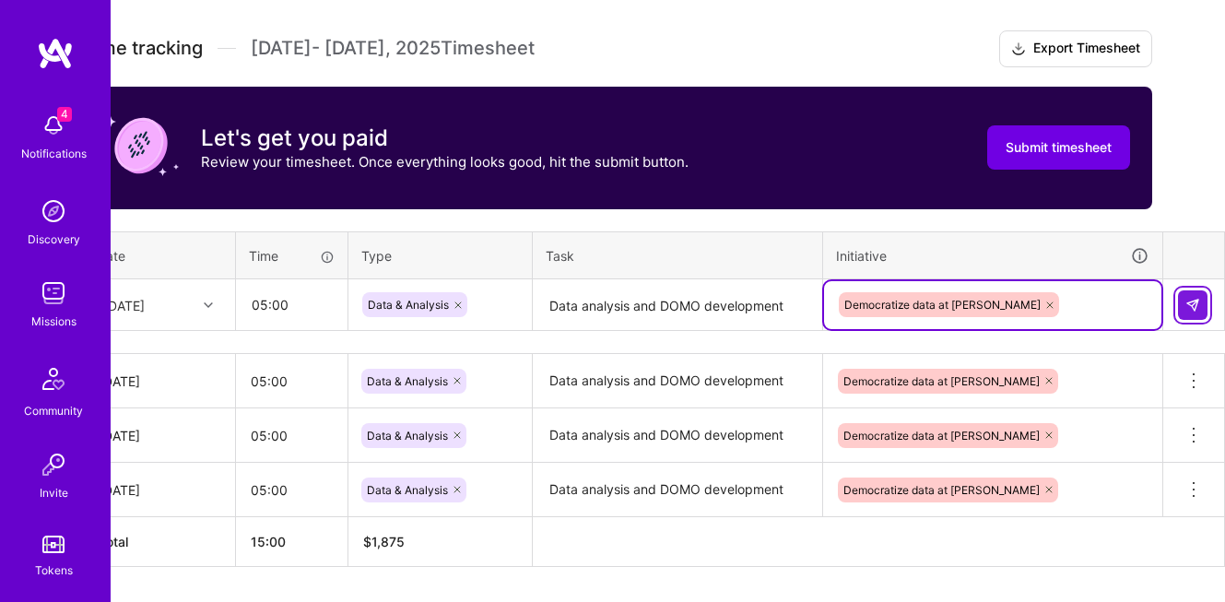
click at [1196, 300] on img at bounding box center [1192, 305] width 15 height 15
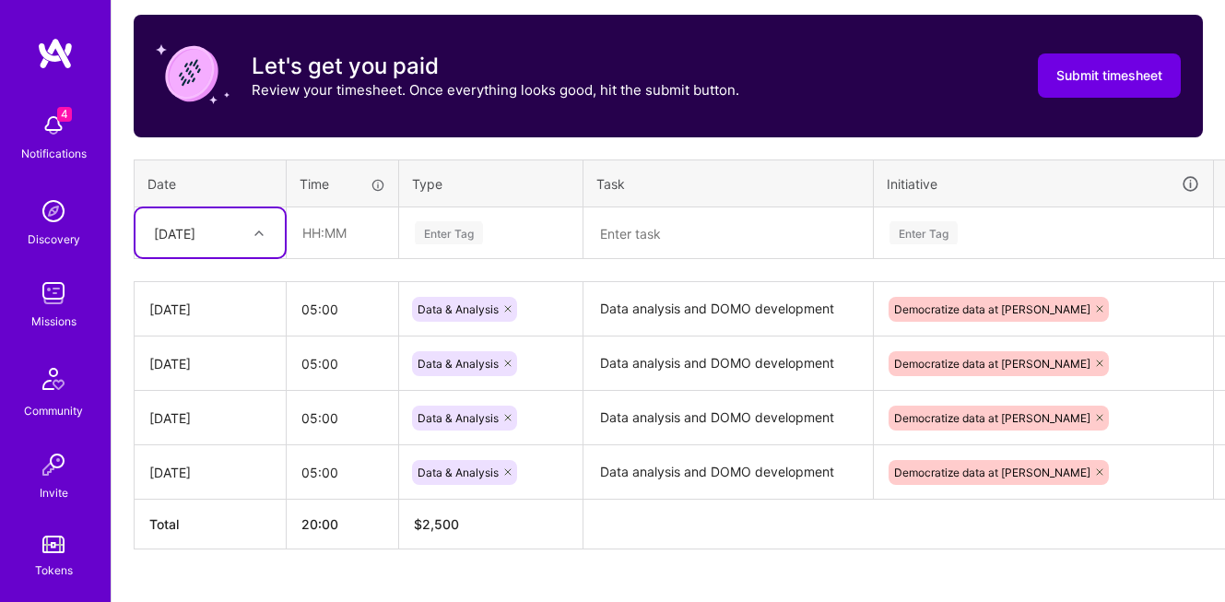
scroll to position [612, 0]
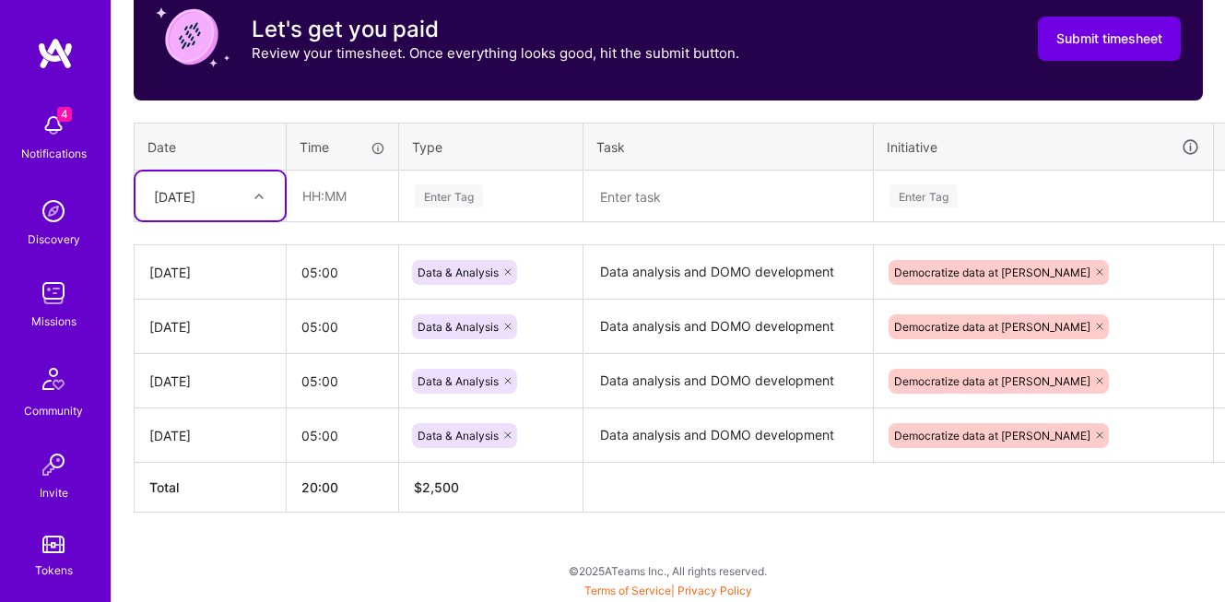
click at [195, 186] on div "[DATE]" at bounding box center [174, 195] width 41 height 19
click at [201, 335] on div "[DATE]" at bounding box center [210, 334] width 149 height 34
click at [335, 206] on input "text" at bounding box center [343, 195] width 110 height 49
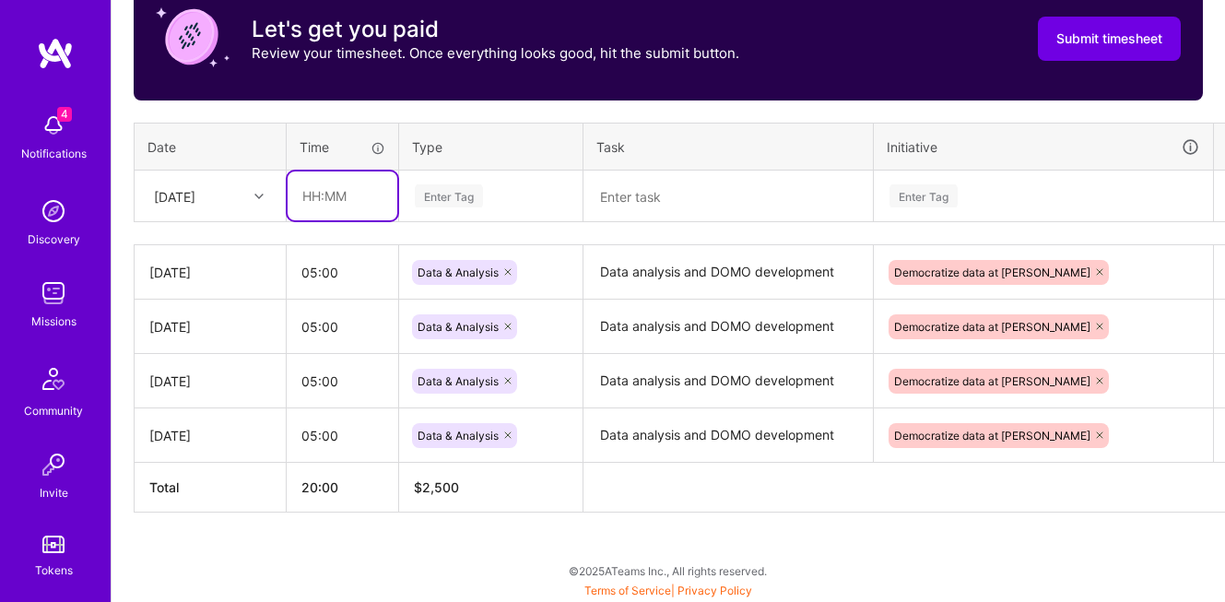
type input "05:00"
click at [439, 194] on div "Enter Tag" at bounding box center [449, 196] width 68 height 29
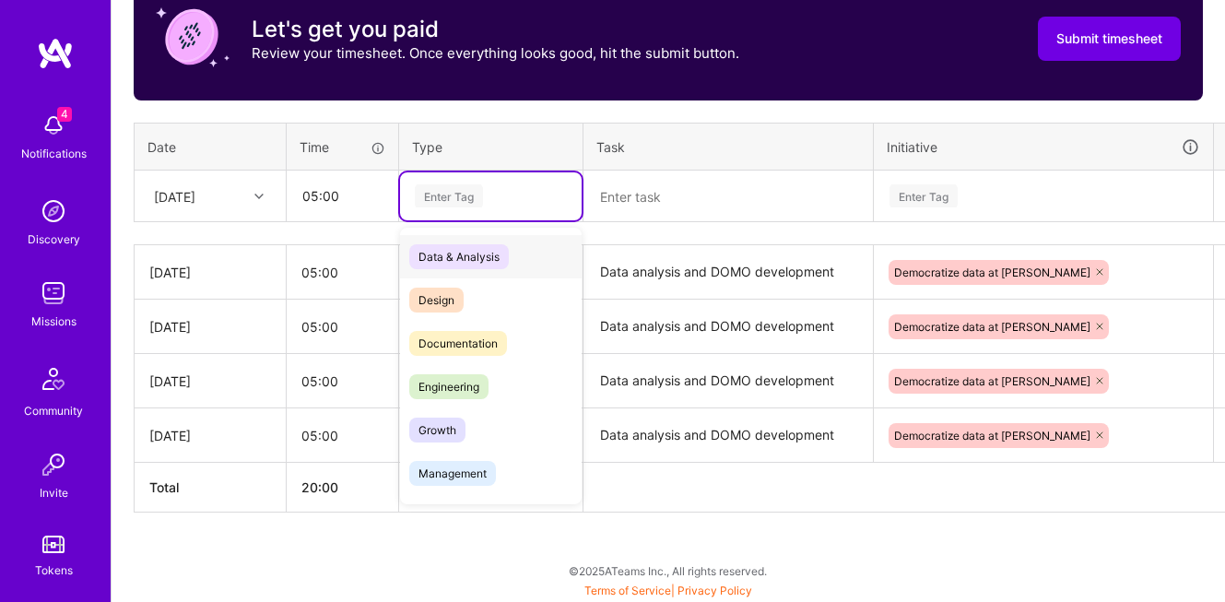
click at [468, 263] on span "Data & Analysis" at bounding box center [459, 256] width 100 height 25
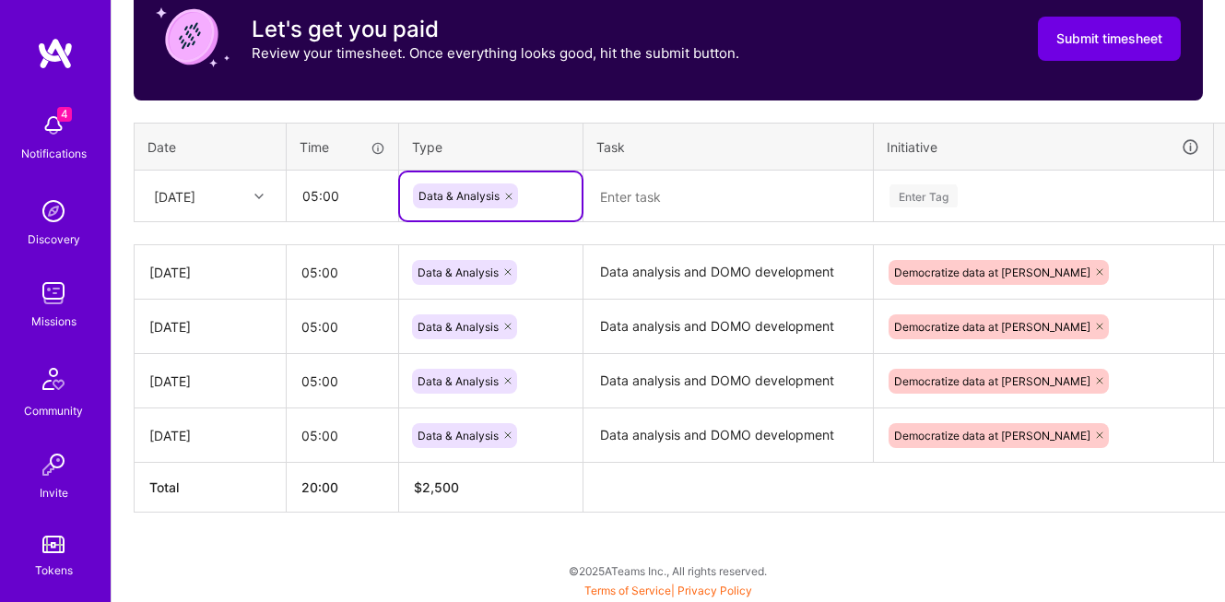
click at [677, 196] on textarea at bounding box center [728, 196] width 286 height 49
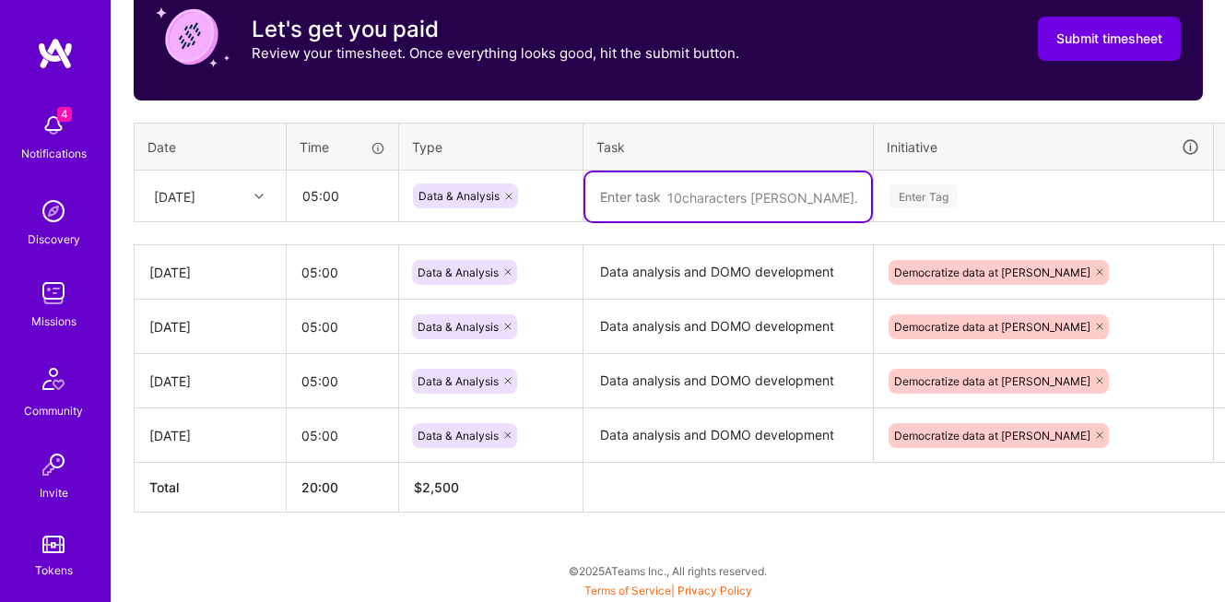
paste textarea "Data analysis and DOMO development"
type textarea "Data analysis and DOMO development"
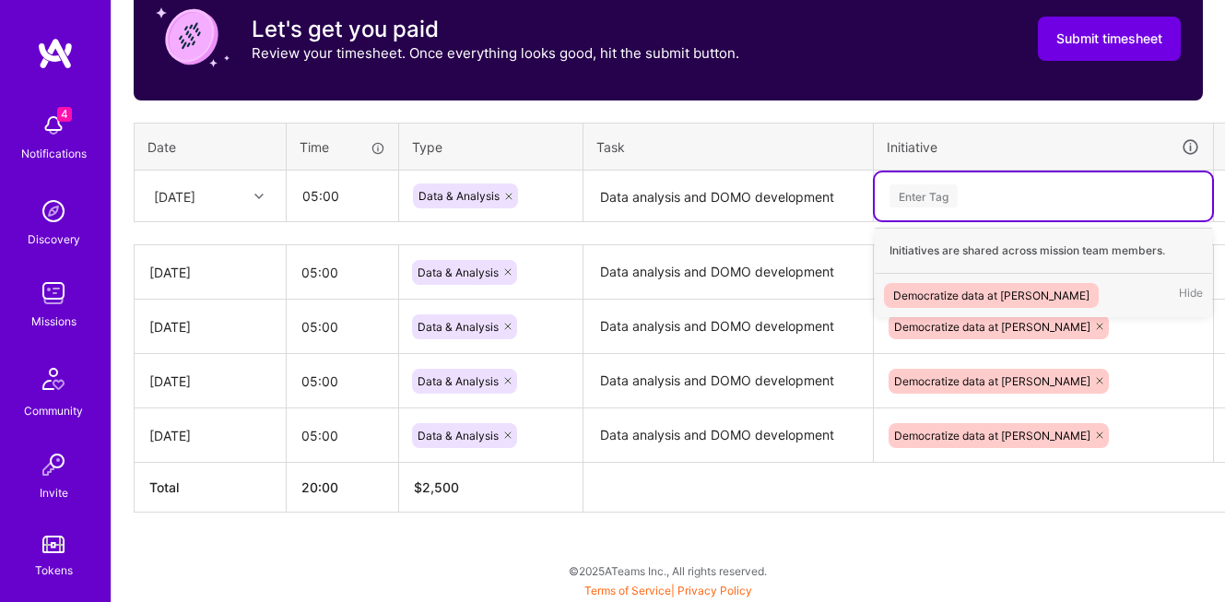
click at [951, 202] on div "Enter Tag" at bounding box center [924, 196] width 68 height 29
click at [972, 301] on div "Democratize data at [PERSON_NAME]" at bounding box center [991, 295] width 196 height 19
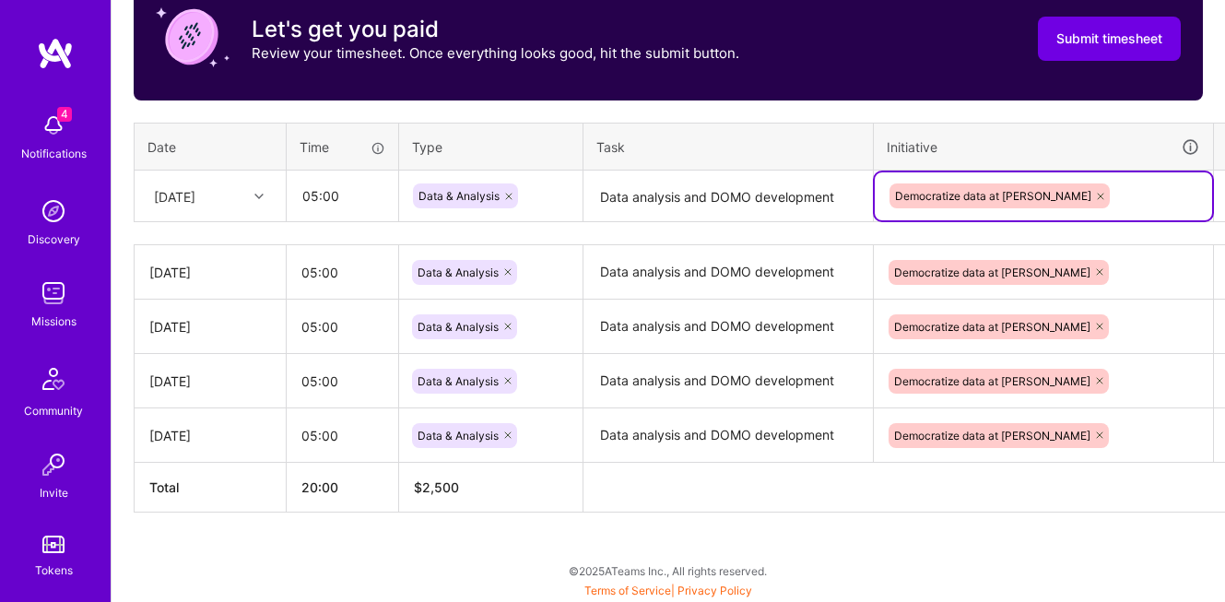
scroll to position [612, 51]
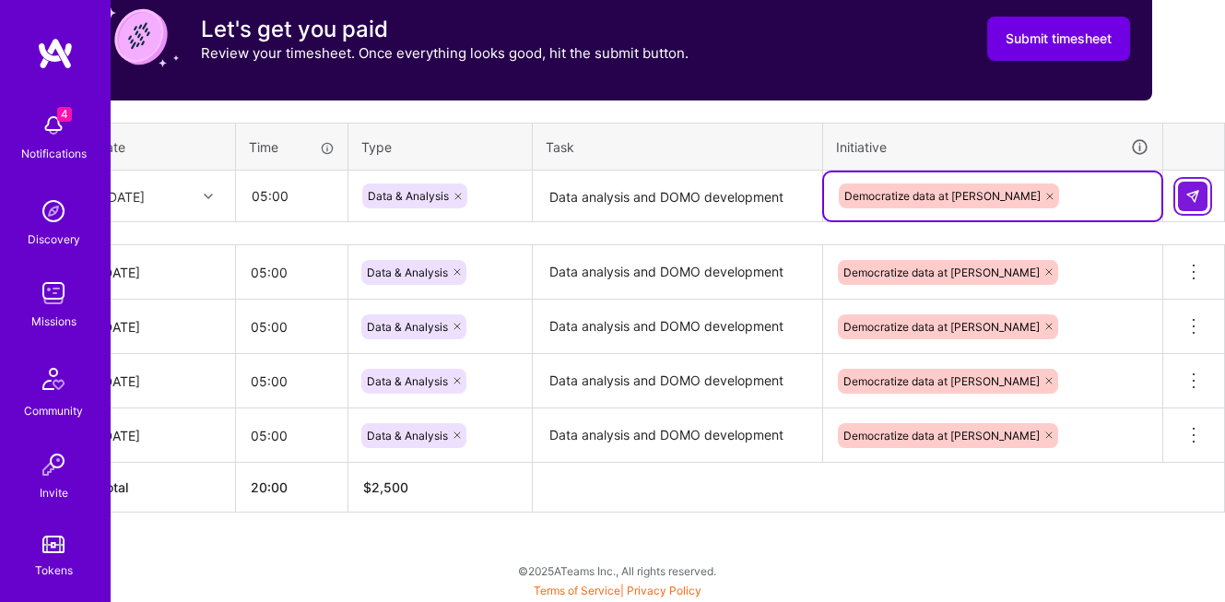
click at [1201, 199] on button at bounding box center [1192, 196] width 29 height 29
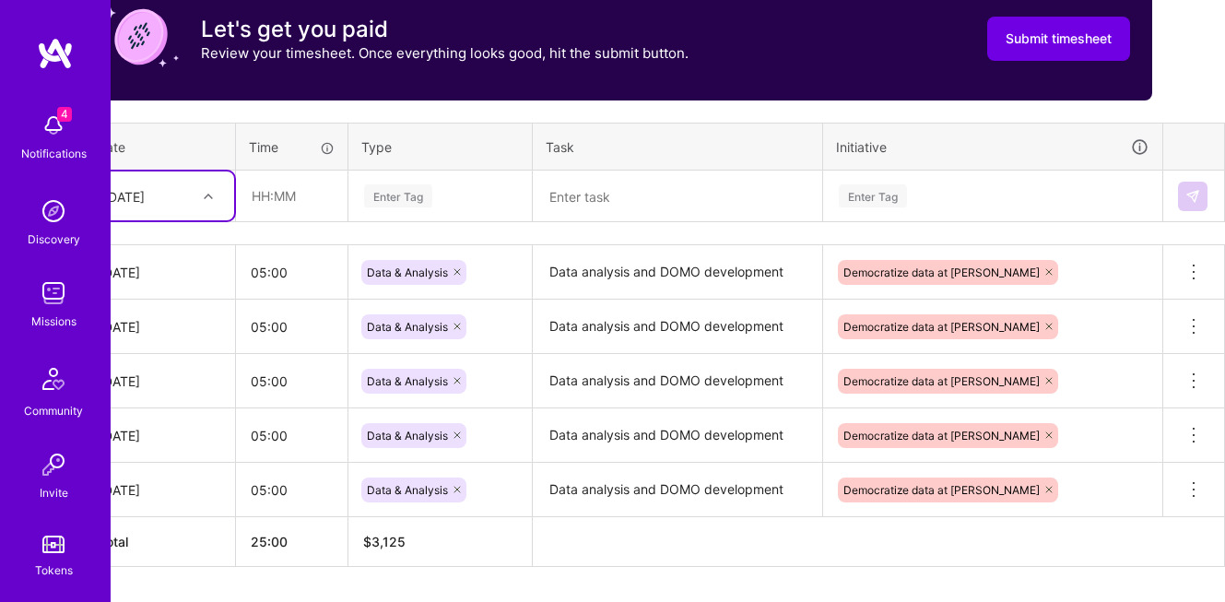
scroll to position [612, 0]
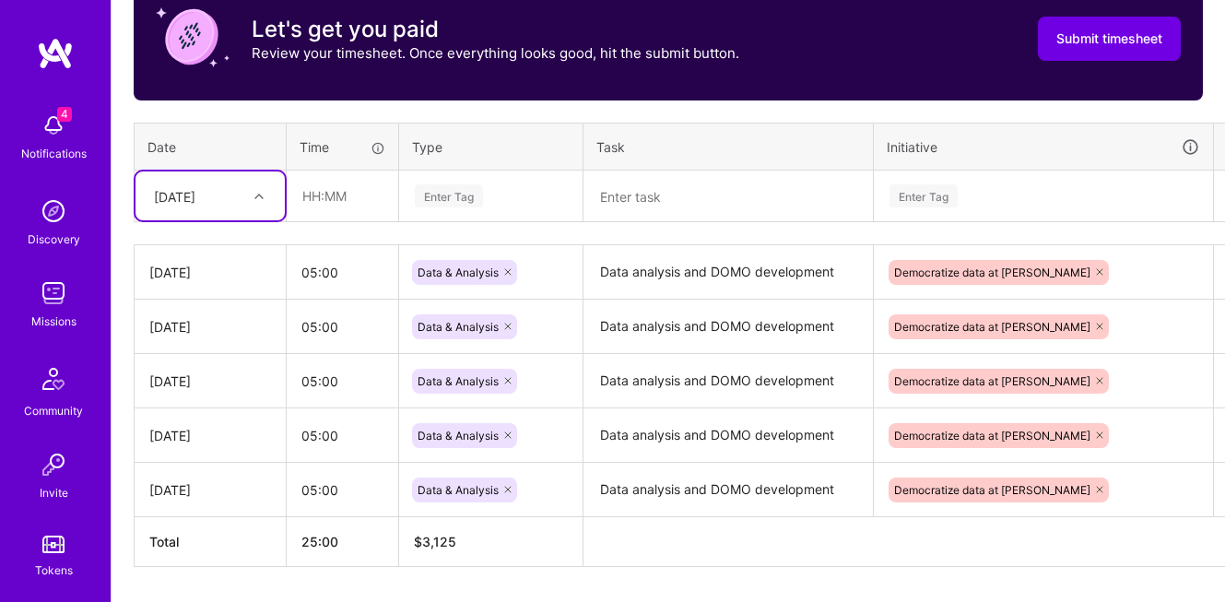
click at [195, 192] on div "[DATE]" at bounding box center [174, 195] width 41 height 19
click at [171, 333] on div "[DATE]" at bounding box center [210, 337] width 149 height 34
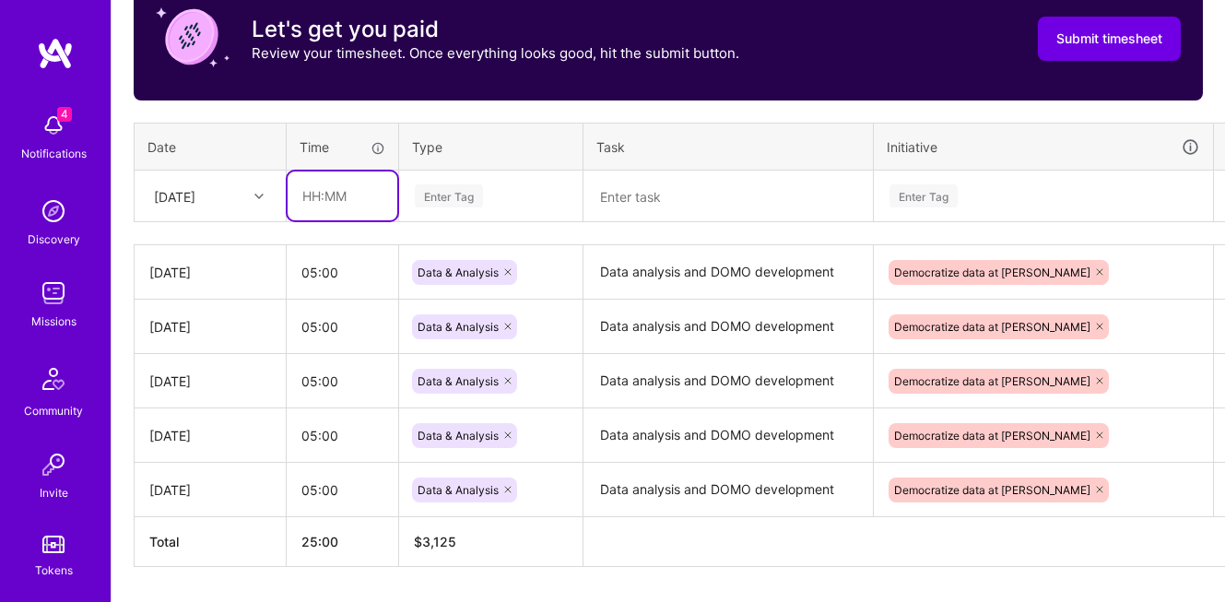
click at [327, 198] on input "text" at bounding box center [343, 195] width 110 height 49
type input "05:00"
click at [463, 201] on div "Enter Tag" at bounding box center [449, 196] width 68 height 29
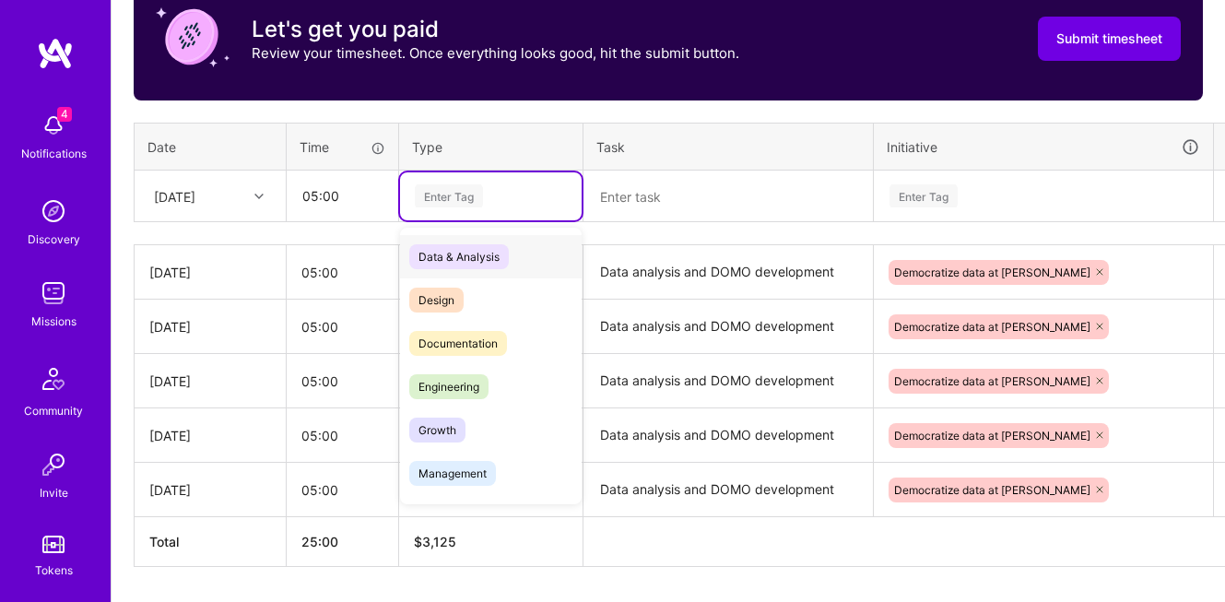
click at [472, 254] on span "Data & Analysis" at bounding box center [459, 256] width 100 height 25
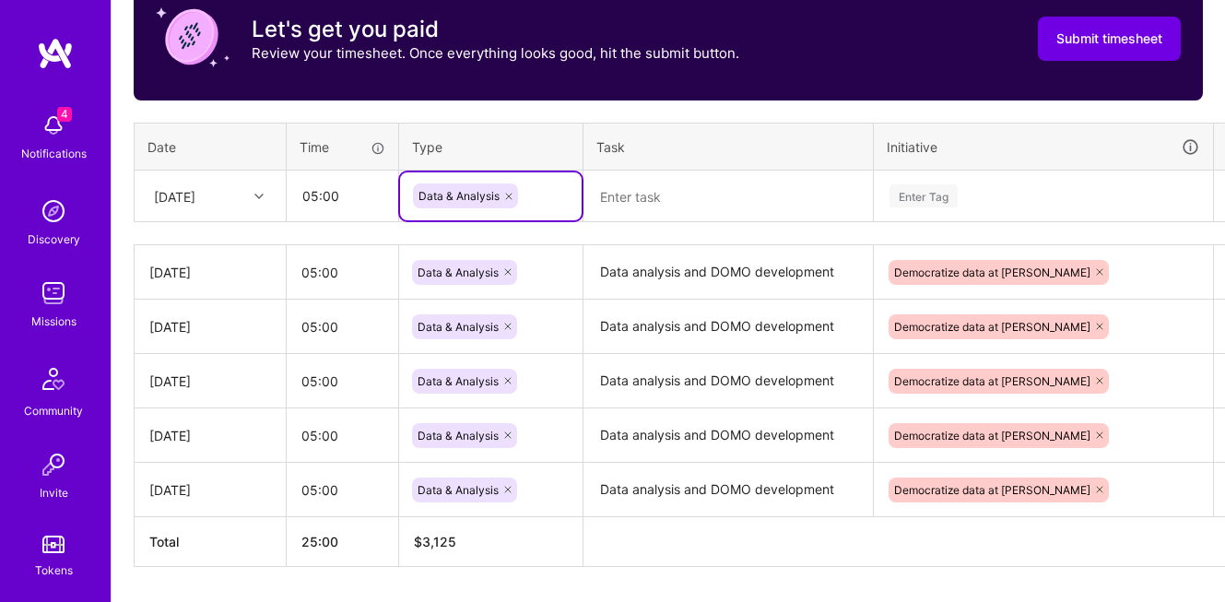
click at [710, 207] on textarea at bounding box center [728, 196] width 286 height 49
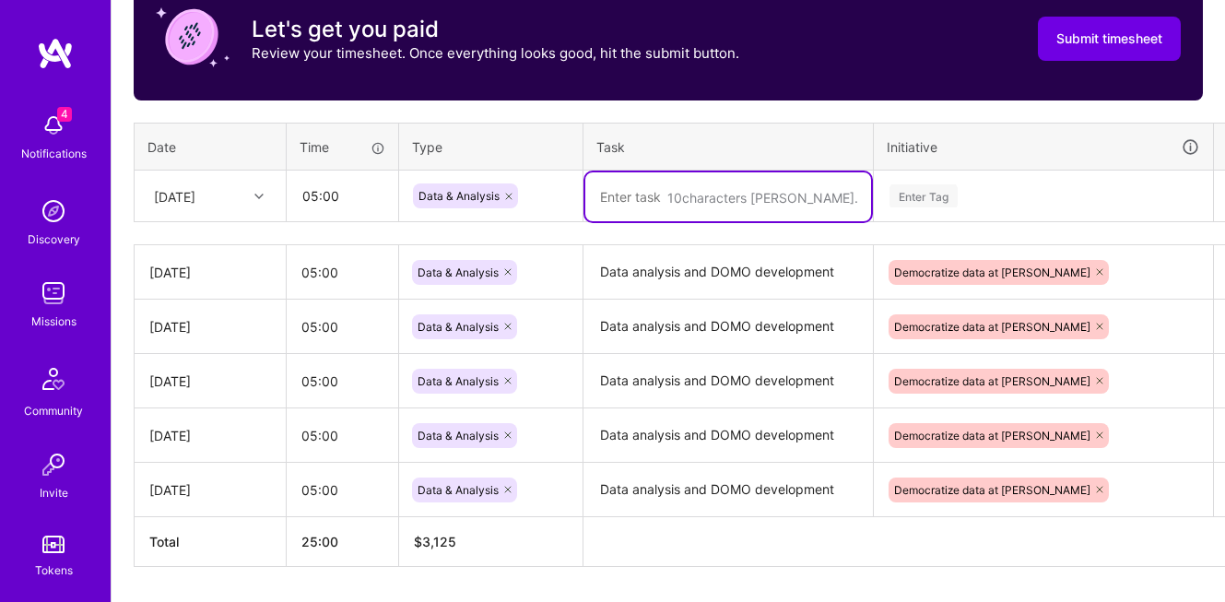
paste textarea "Data analysis and DOMO development"
type textarea "Data analysis and DOMO development"
click at [938, 200] on div "Enter Tag" at bounding box center [924, 196] width 68 height 29
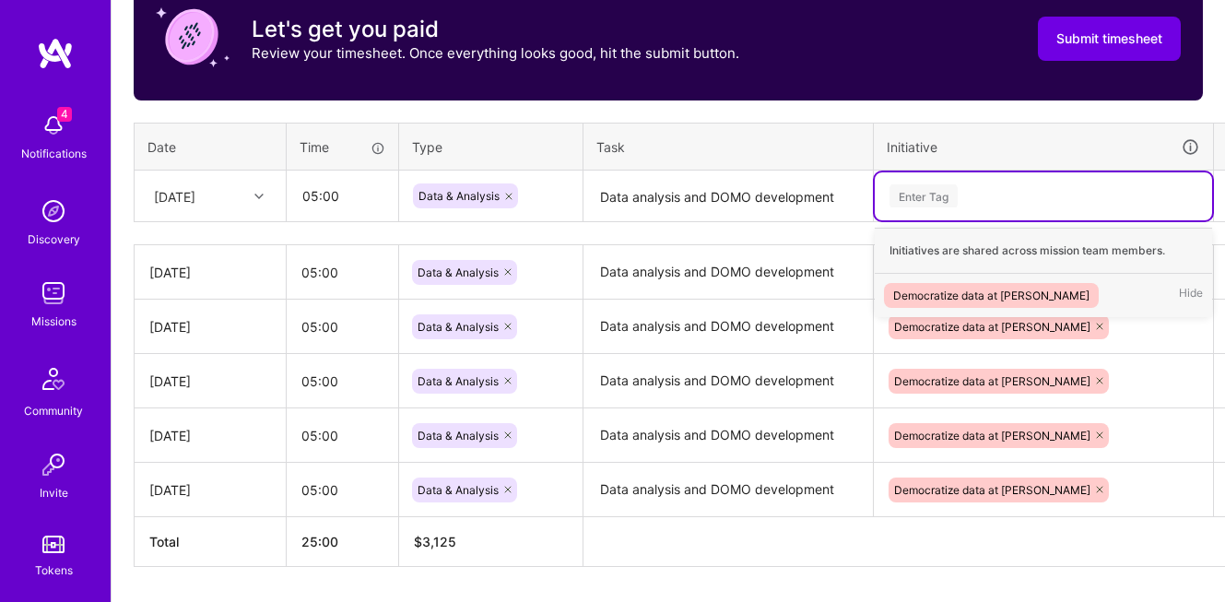
click at [944, 291] on div "Democratize data at [PERSON_NAME]" at bounding box center [991, 295] width 196 height 19
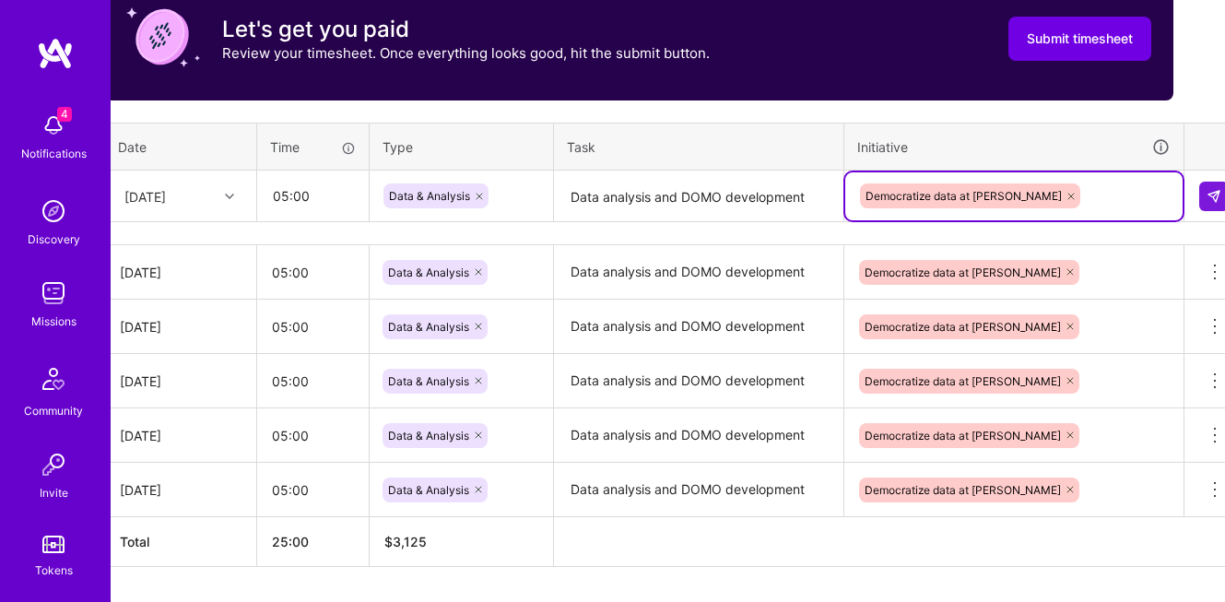
scroll to position [612, 51]
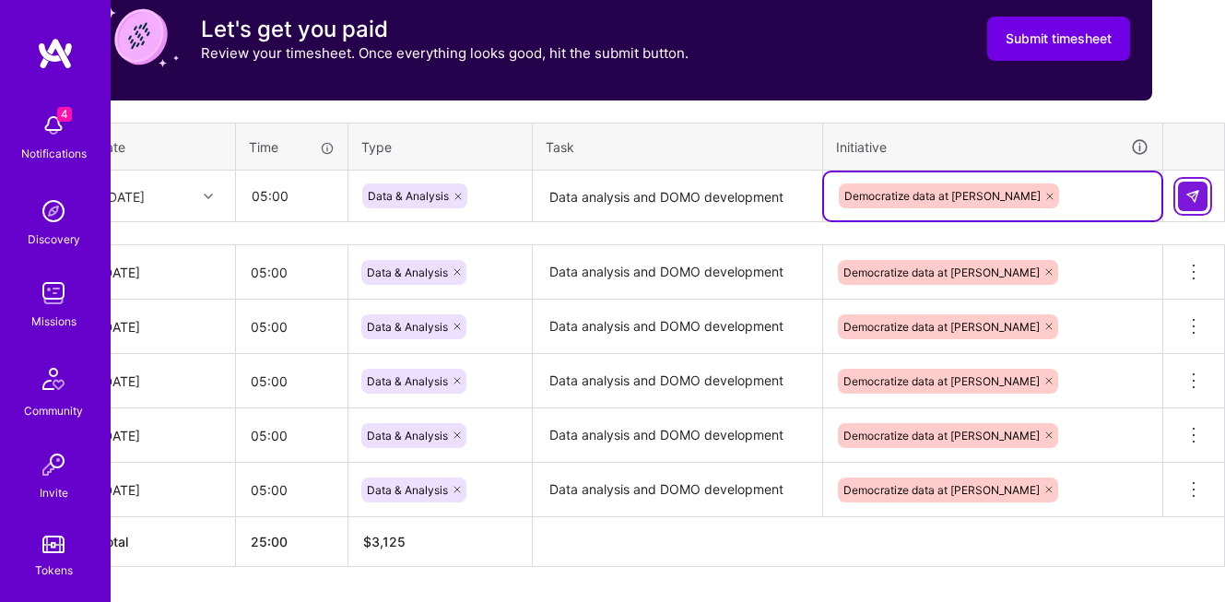
click at [1190, 197] on img at bounding box center [1192, 196] width 15 height 15
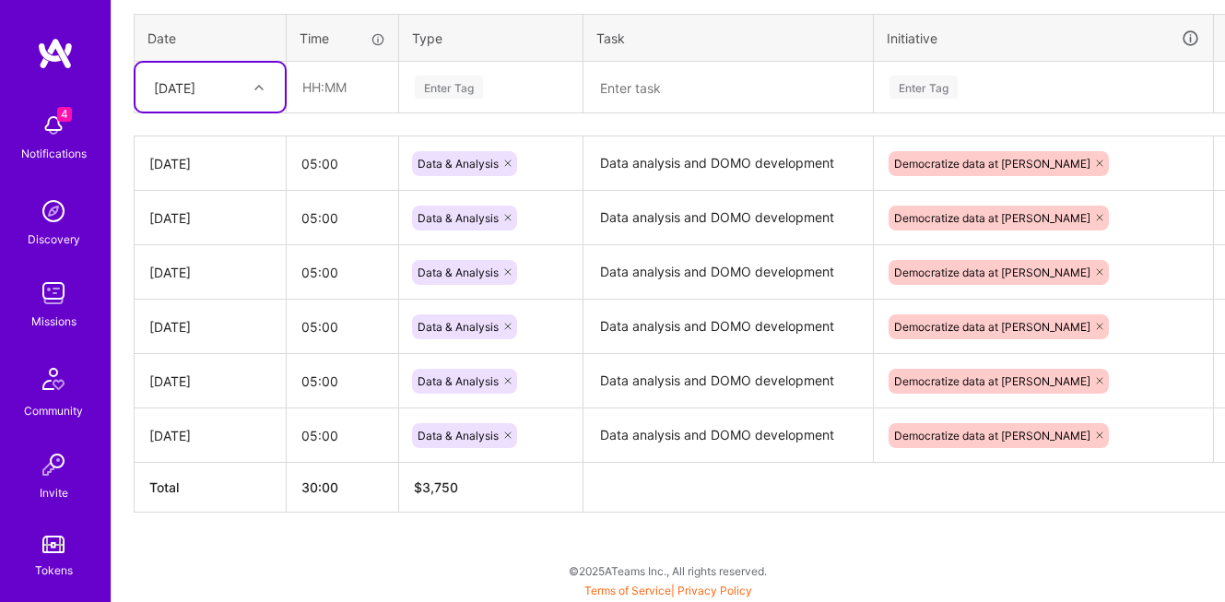
scroll to position [695, 0]
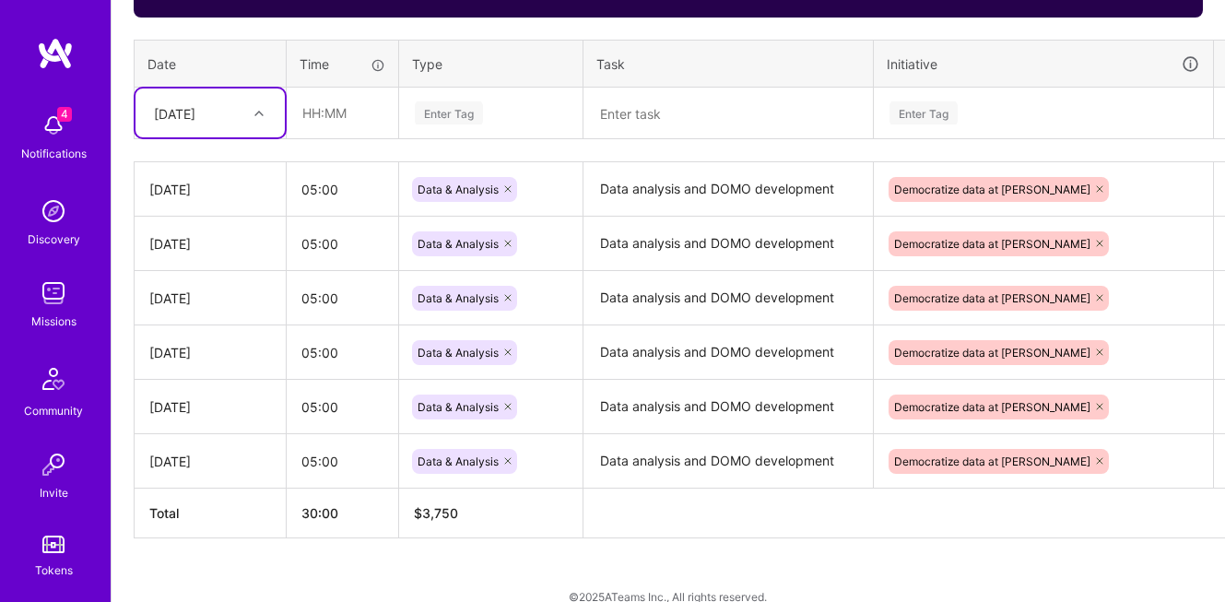
click at [195, 121] on div "[DATE]" at bounding box center [174, 112] width 41 height 19
click at [190, 311] on div "[DATE]" at bounding box center [210, 311] width 149 height 34
click at [331, 123] on input "text" at bounding box center [343, 112] width 110 height 49
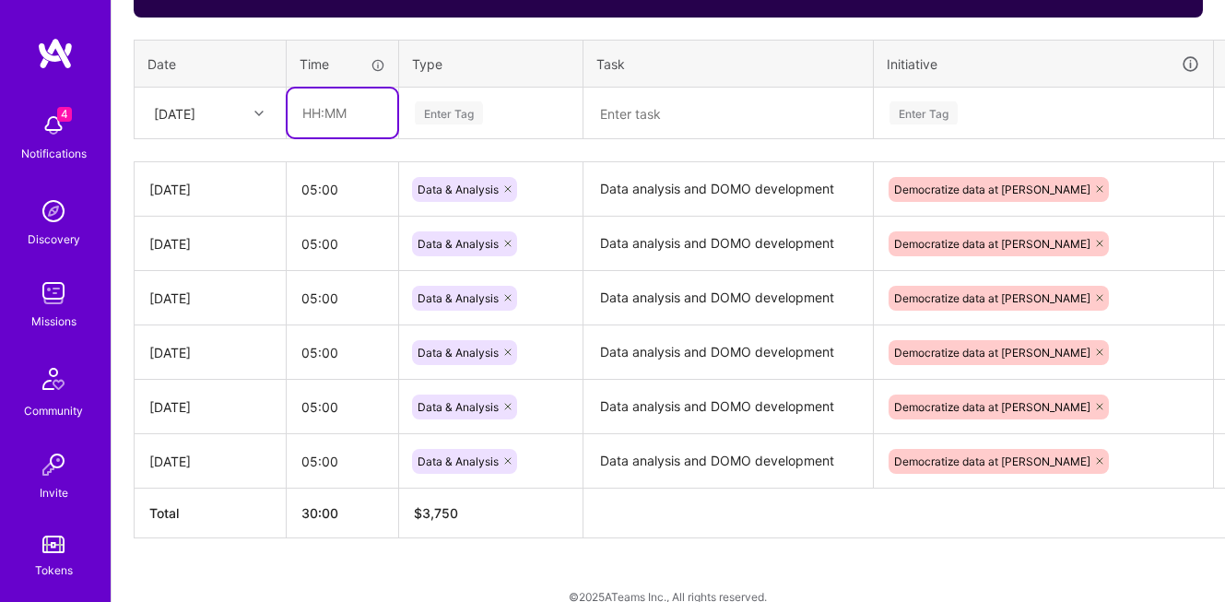
type input "04:00"
click at [469, 107] on div "Enter Tag" at bounding box center [449, 113] width 68 height 29
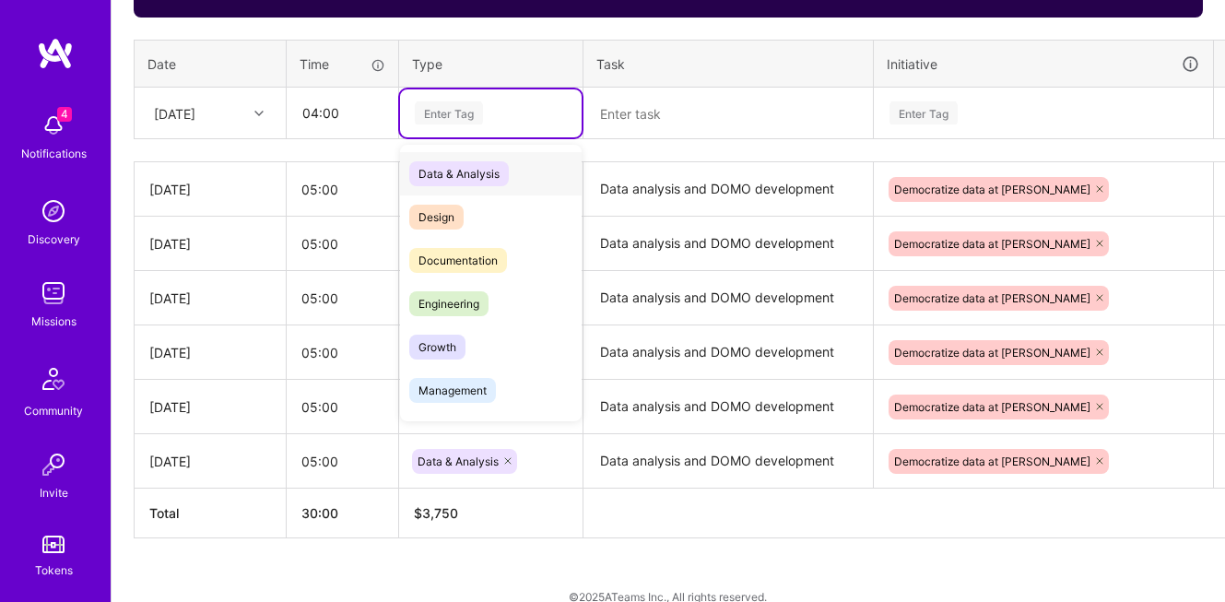
click at [479, 176] on span "Data & Analysis" at bounding box center [459, 173] width 100 height 25
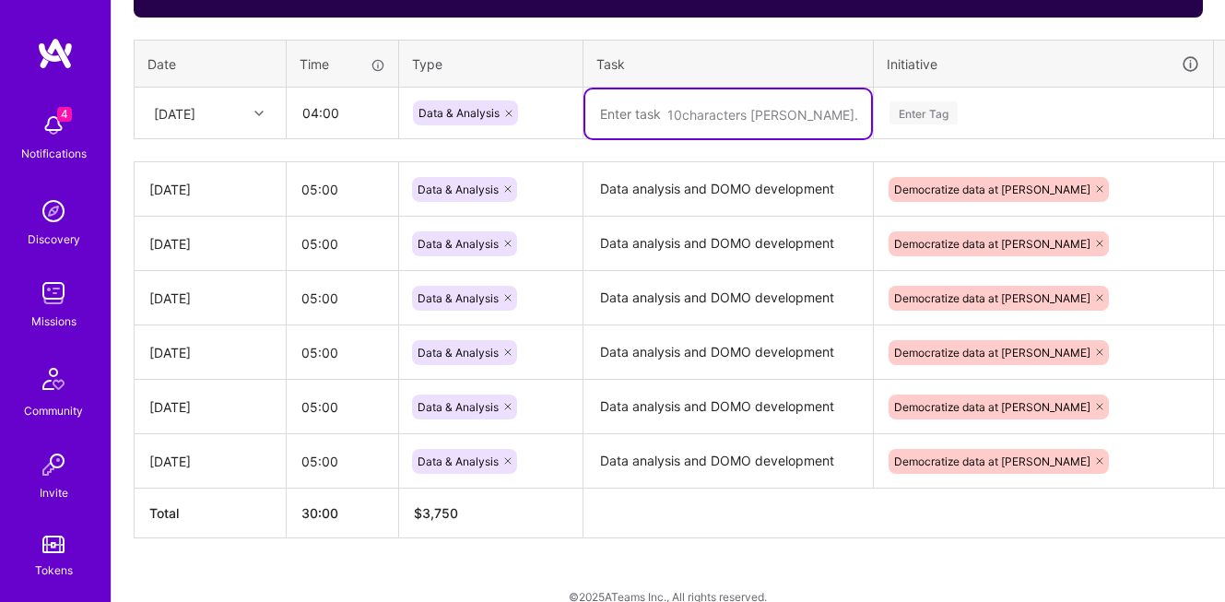
click at [654, 112] on textarea at bounding box center [728, 113] width 286 height 49
paste textarea "Data analysis and DOMO development"
type textarea "Data analysis and DOMO development"
click at [936, 111] on div "Enter Tag" at bounding box center [924, 113] width 68 height 29
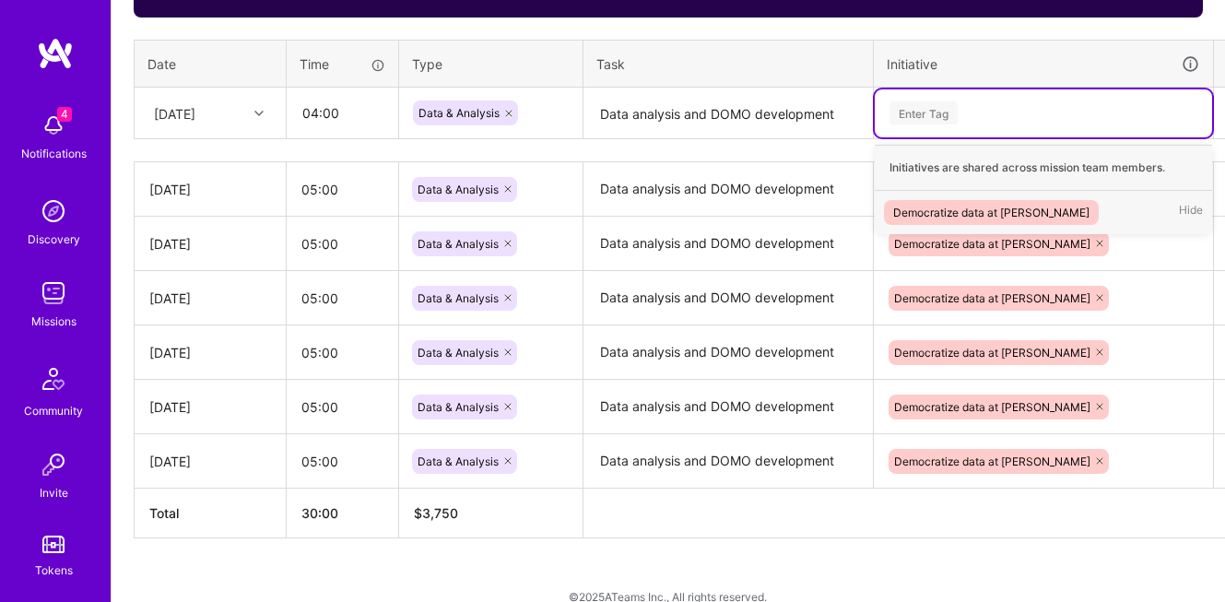
click at [939, 206] on div "Democratize data at [PERSON_NAME]" at bounding box center [991, 212] width 196 height 19
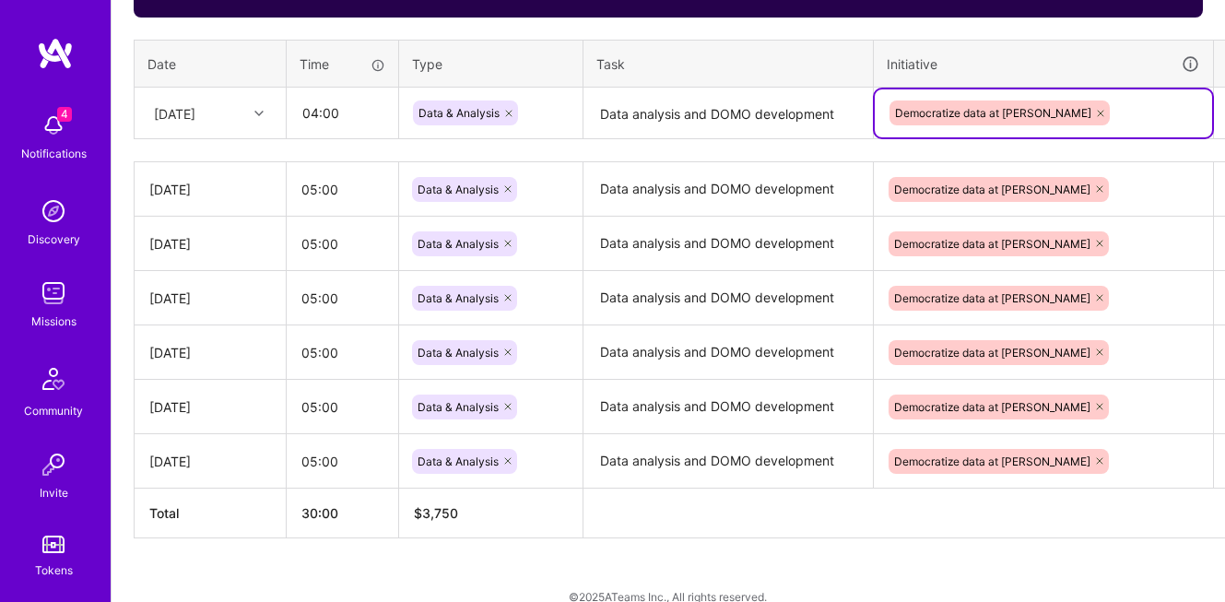
scroll to position [695, 51]
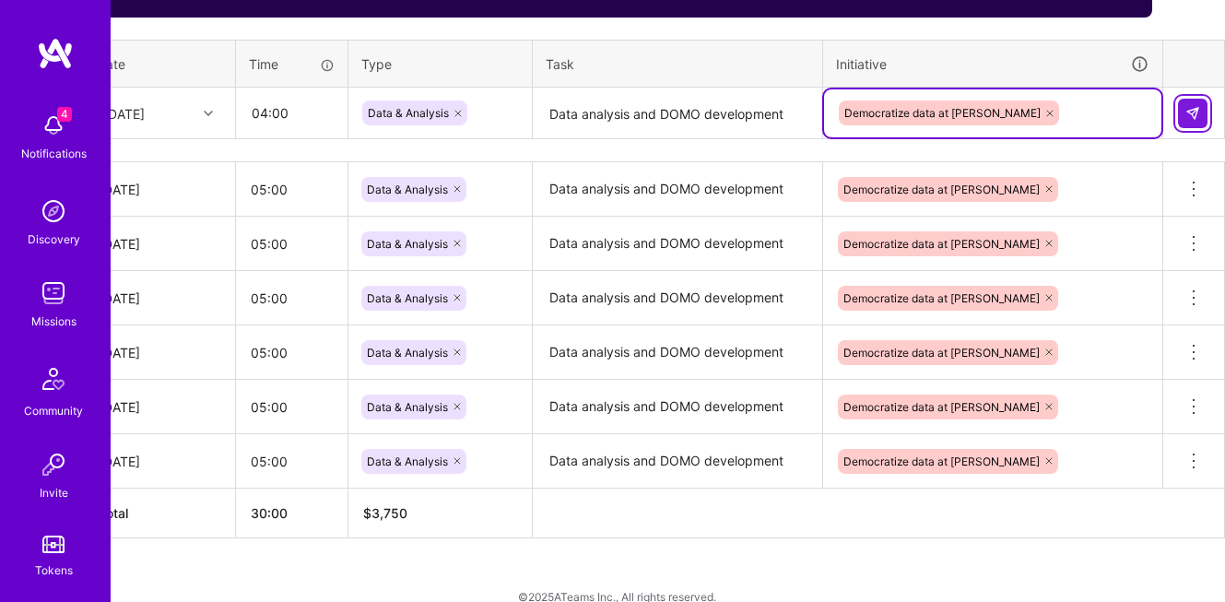
click at [1193, 120] on button at bounding box center [1192, 113] width 29 height 29
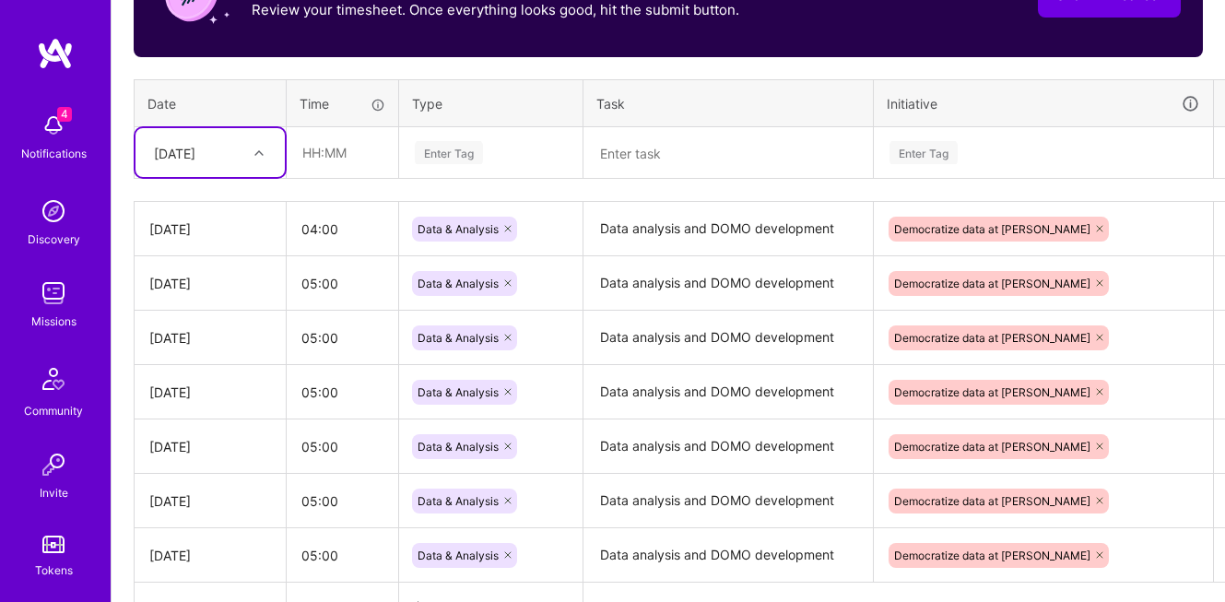
scroll to position [636, 0]
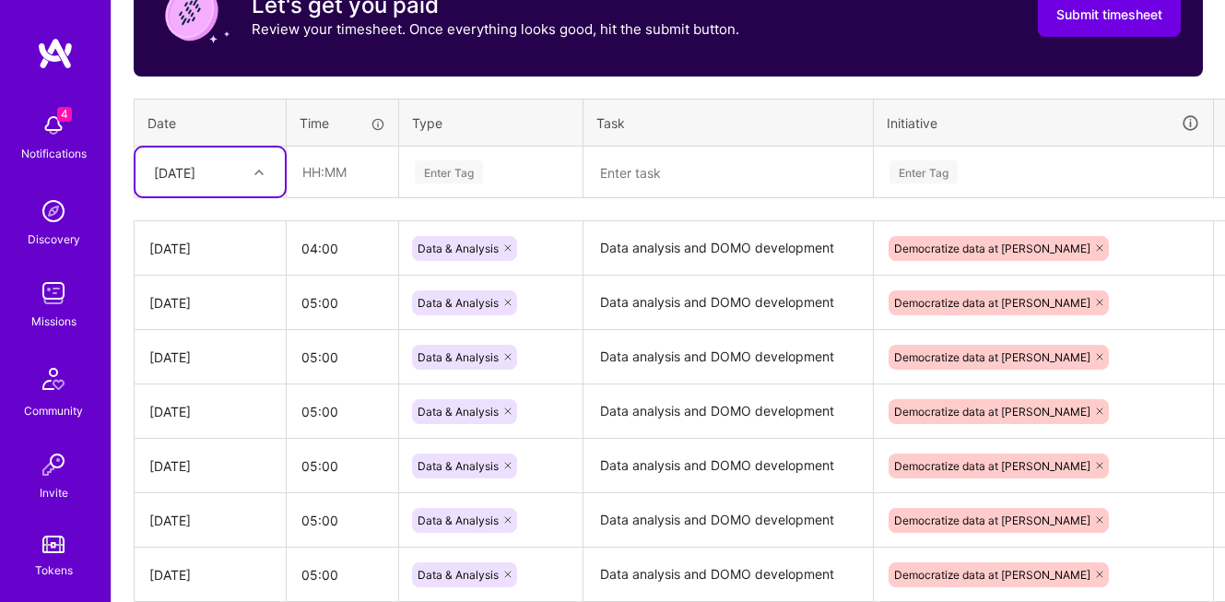
click at [231, 184] on div "[DATE]" at bounding box center [196, 172] width 102 height 30
click at [199, 285] on div "[DATE]" at bounding box center [210, 289] width 149 height 34
click at [333, 180] on input "text" at bounding box center [343, 171] width 110 height 49
type input "05:00"
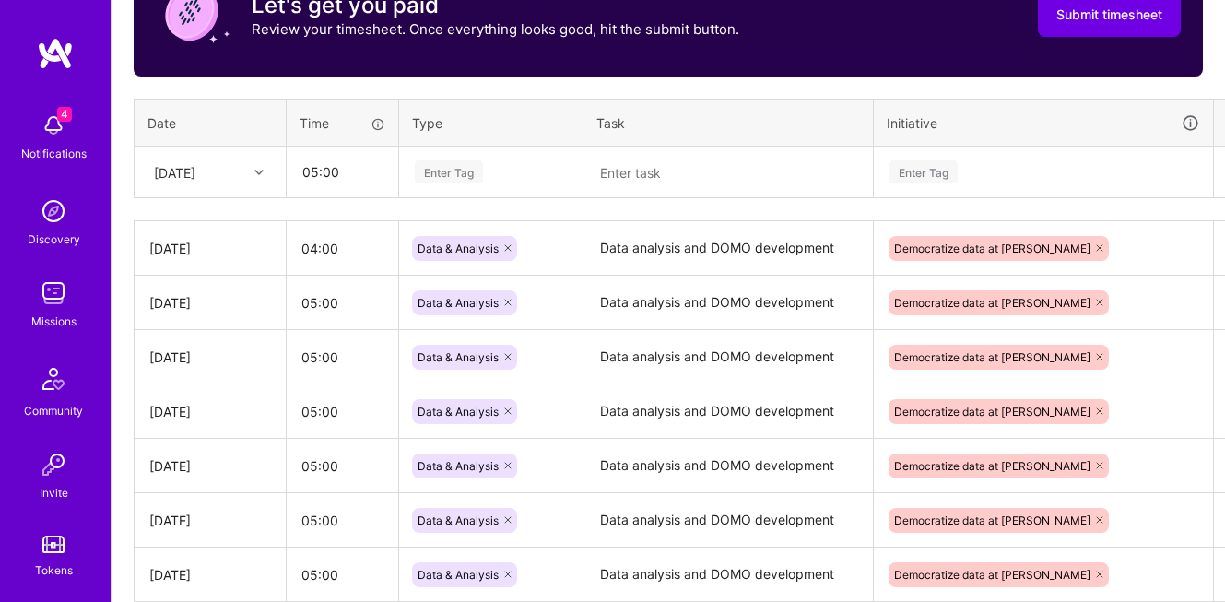
click at [467, 171] on div "Enter Tag" at bounding box center [449, 172] width 68 height 29
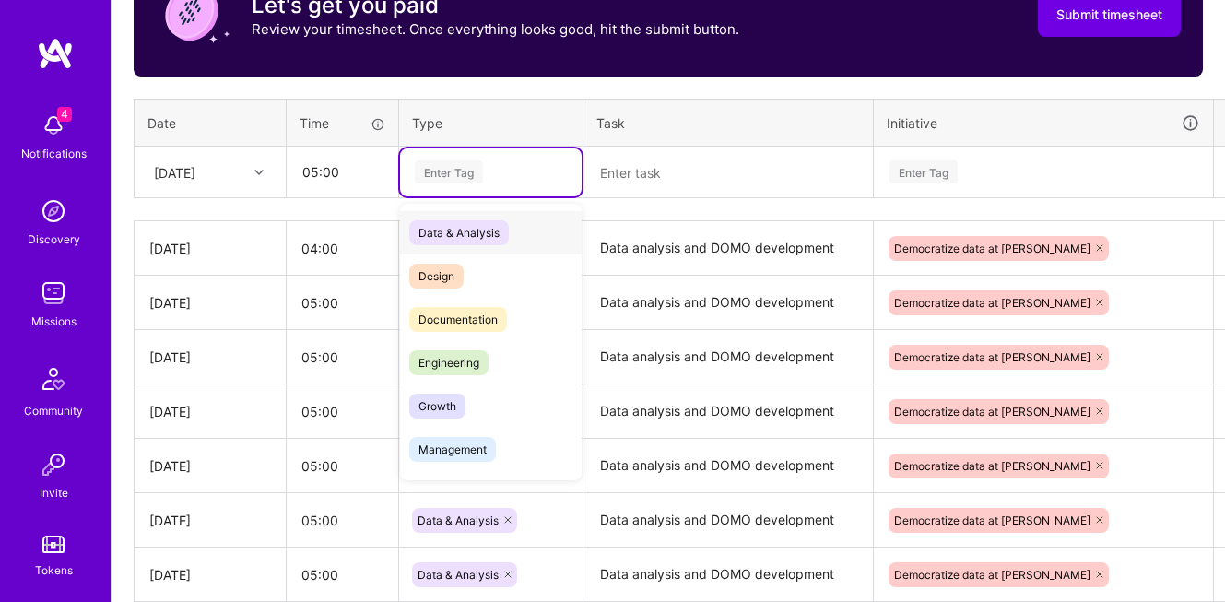
click at [475, 228] on span "Data & Analysis" at bounding box center [459, 232] width 100 height 25
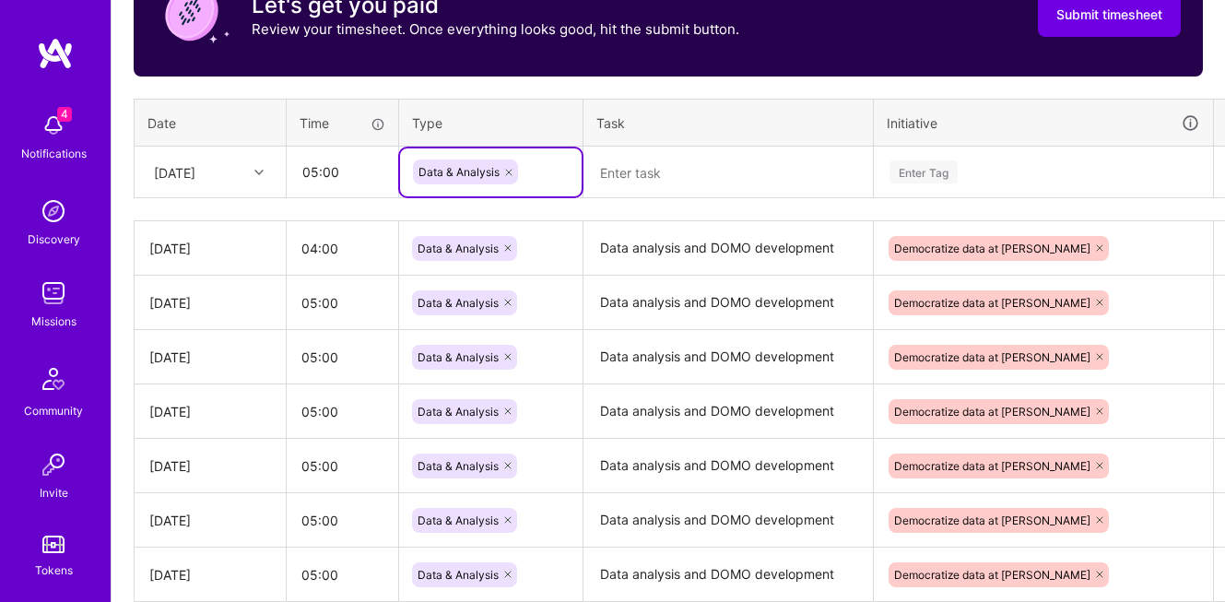
click at [659, 176] on textarea at bounding box center [728, 172] width 286 height 49
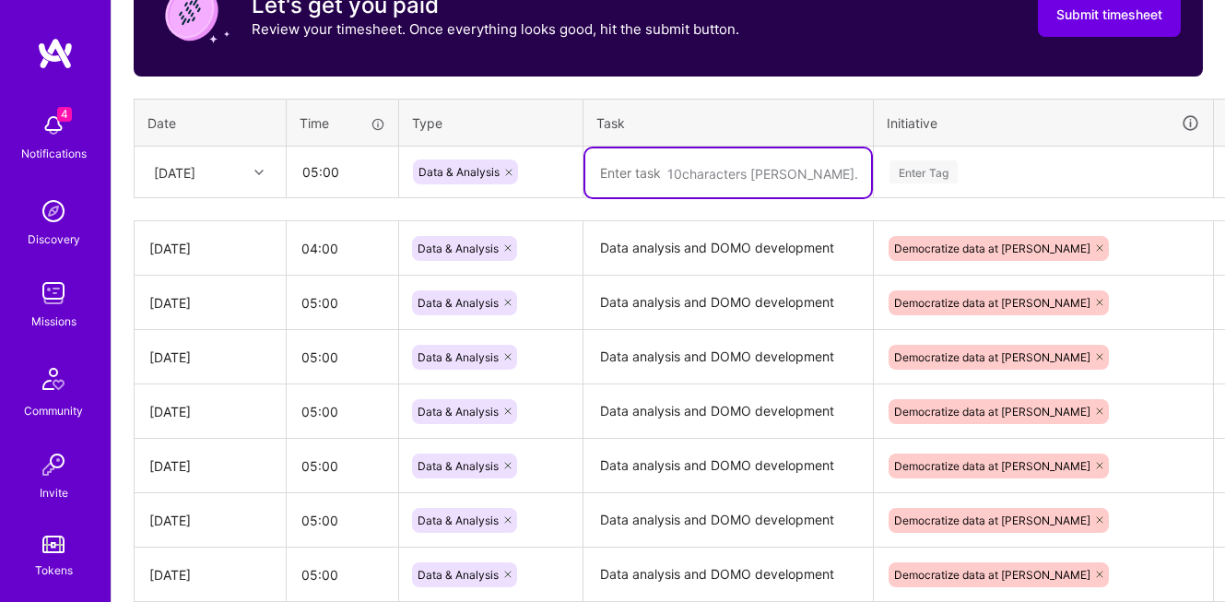
paste textarea "Data analysis and DOMO development"
type textarea "Data analysis and DOMO development"
click at [917, 162] on div "Enter Tag" at bounding box center [924, 172] width 68 height 29
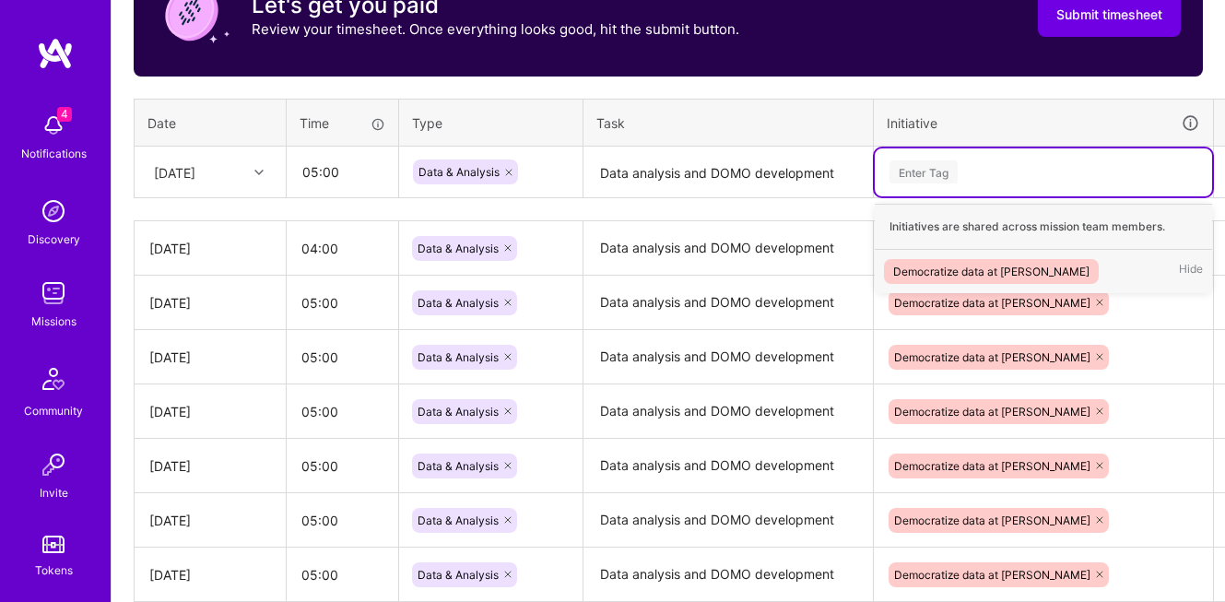
click at [931, 265] on div "Democratize data at [PERSON_NAME]" at bounding box center [991, 271] width 196 height 19
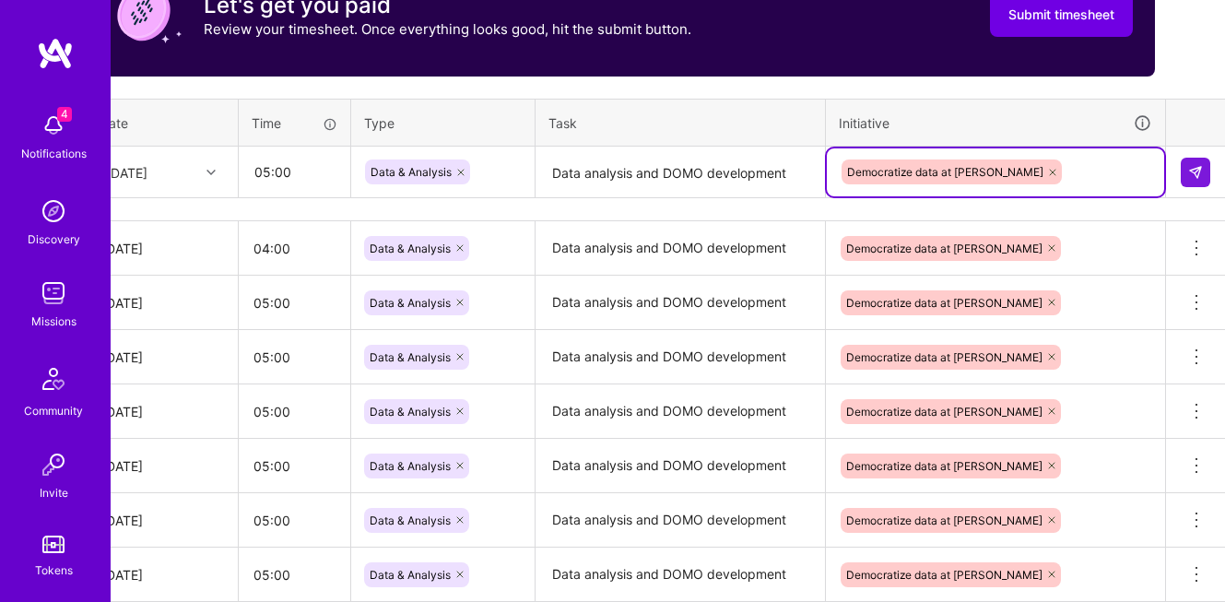
scroll to position [636, 51]
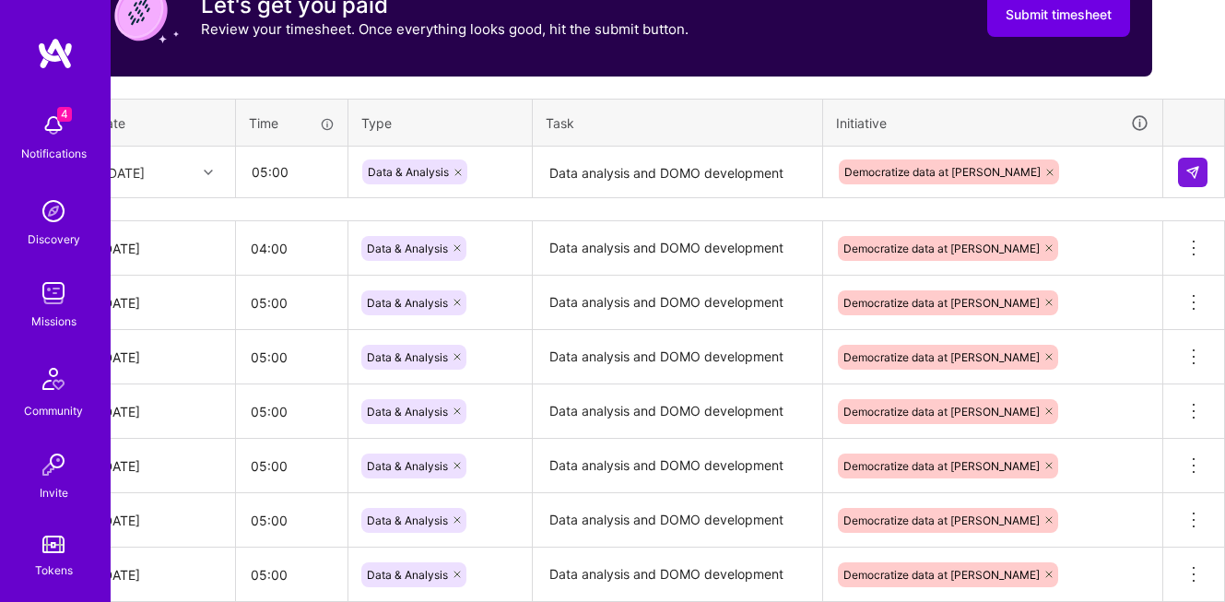
click at [1210, 166] on td at bounding box center [1194, 173] width 62 height 52
click at [1194, 173] on img at bounding box center [1192, 172] width 15 height 15
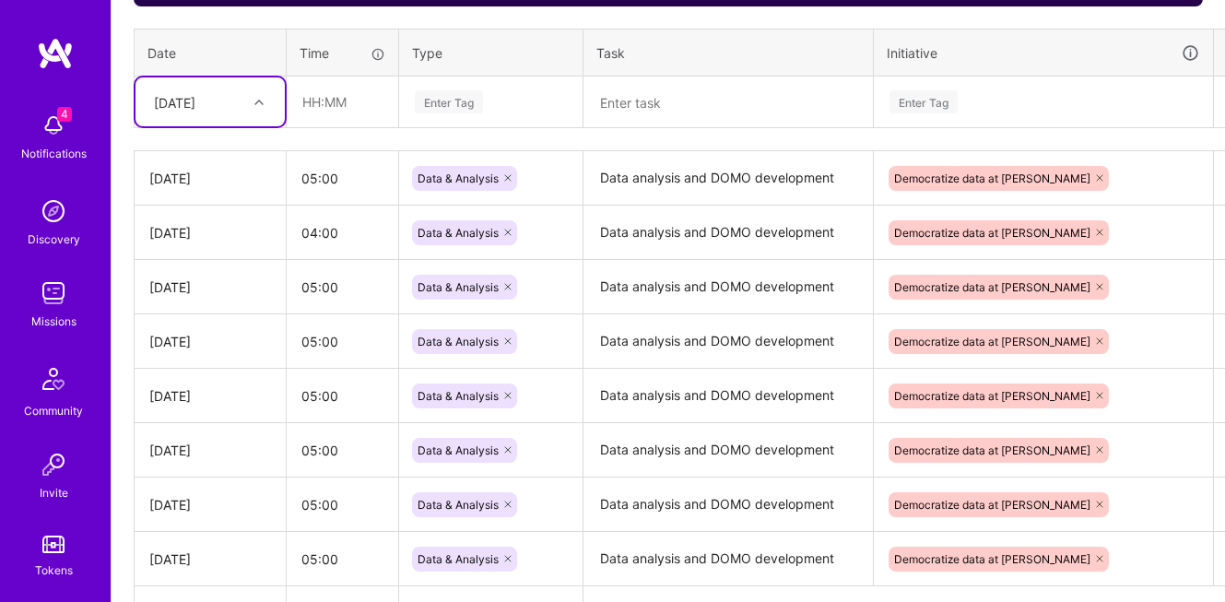
scroll to position [728, 0]
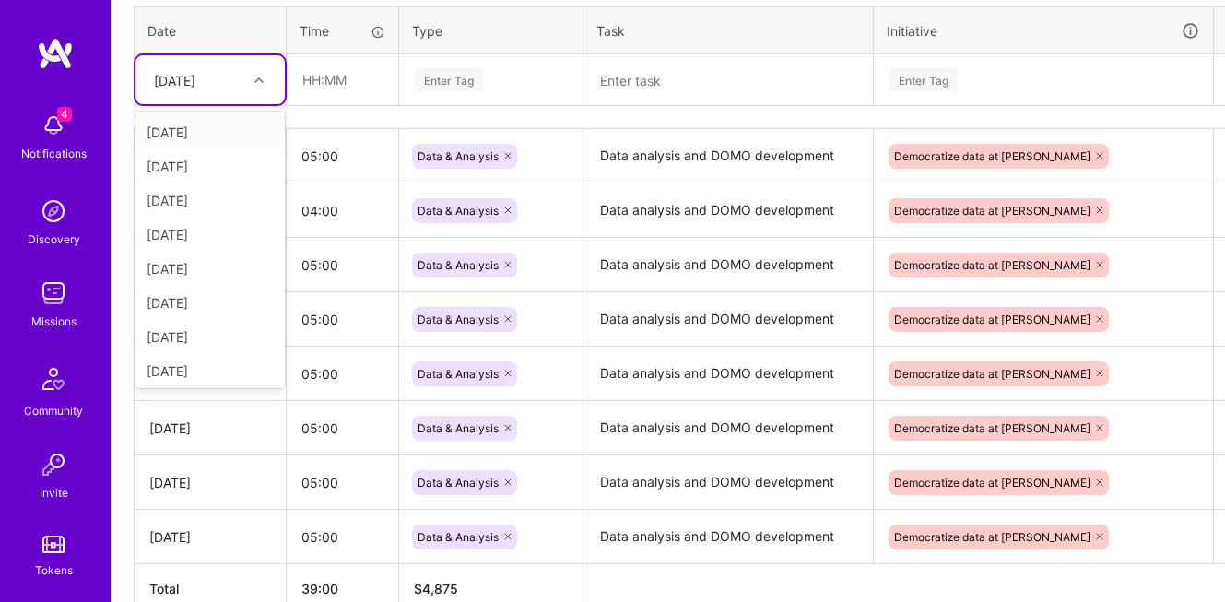
click at [226, 88] on div "[DATE]" at bounding box center [196, 80] width 102 height 30
click at [190, 227] on div "[DATE]" at bounding box center [210, 231] width 149 height 34
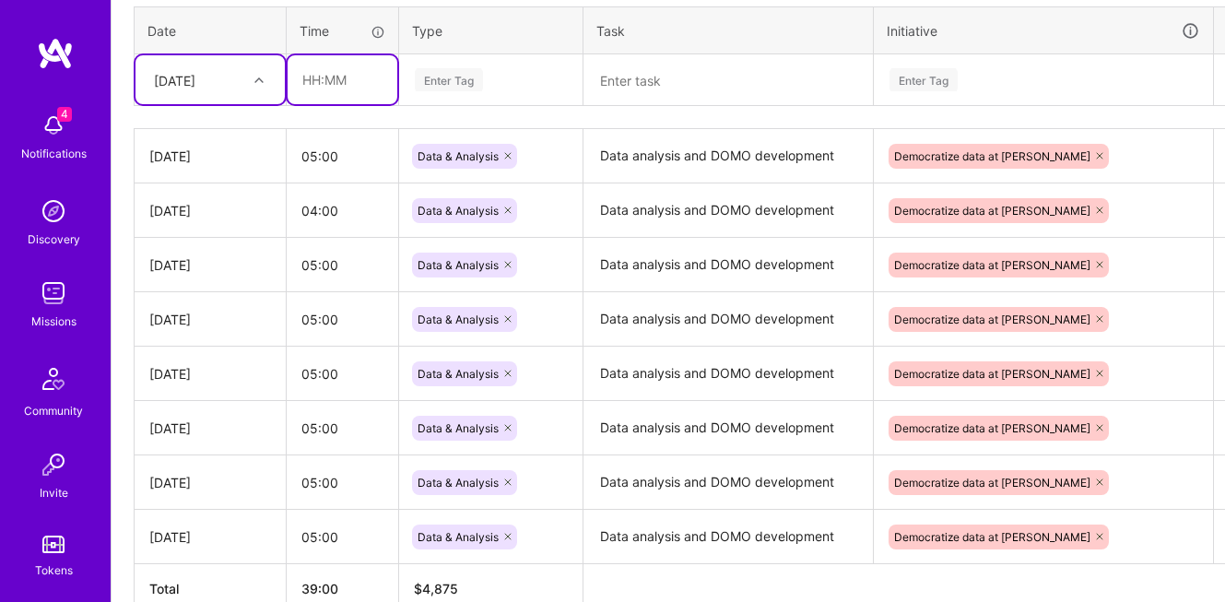
click at [342, 81] on input "text" at bounding box center [343, 79] width 110 height 49
type input "04:00"
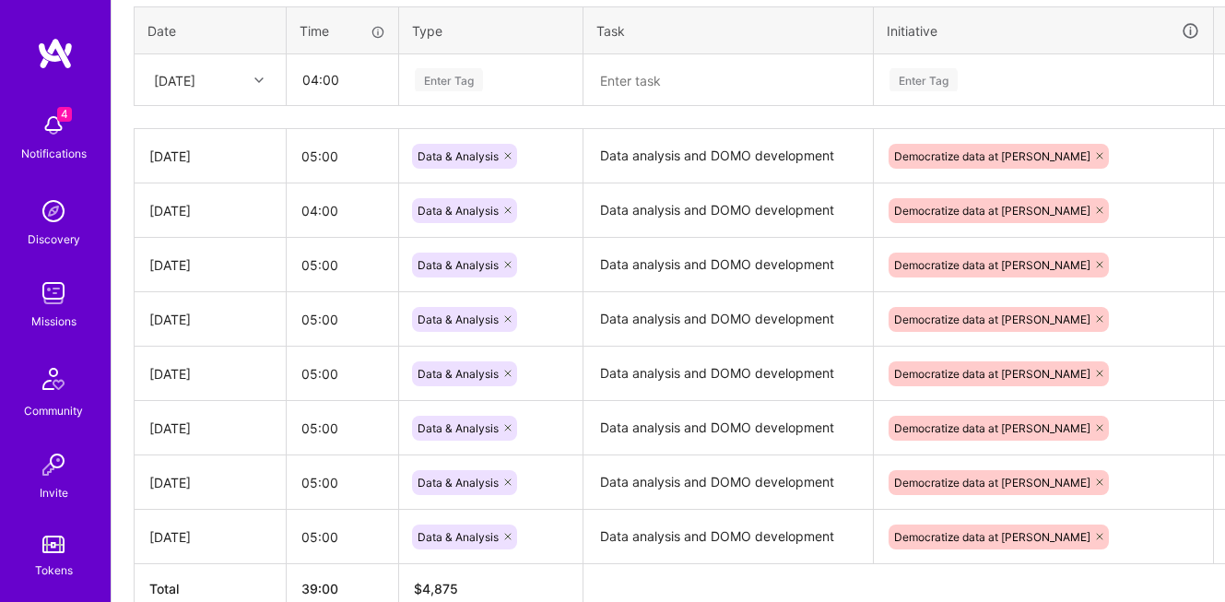
click at [443, 69] on div "Enter Tag" at bounding box center [449, 79] width 68 height 29
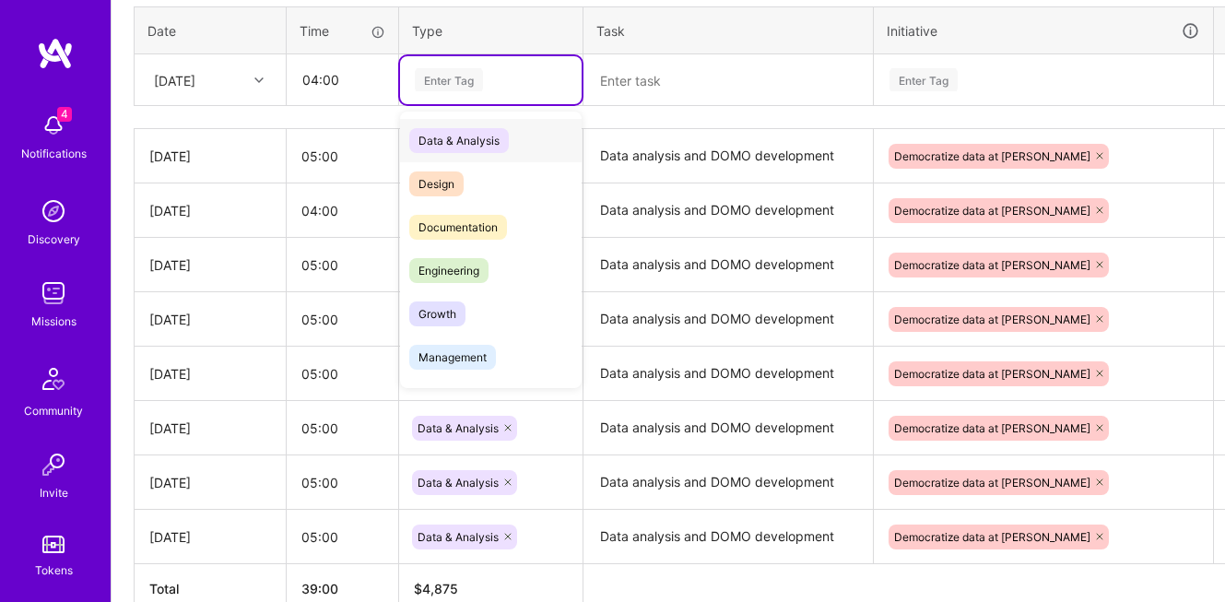
click at [476, 138] on span "Data & Analysis" at bounding box center [459, 140] width 100 height 25
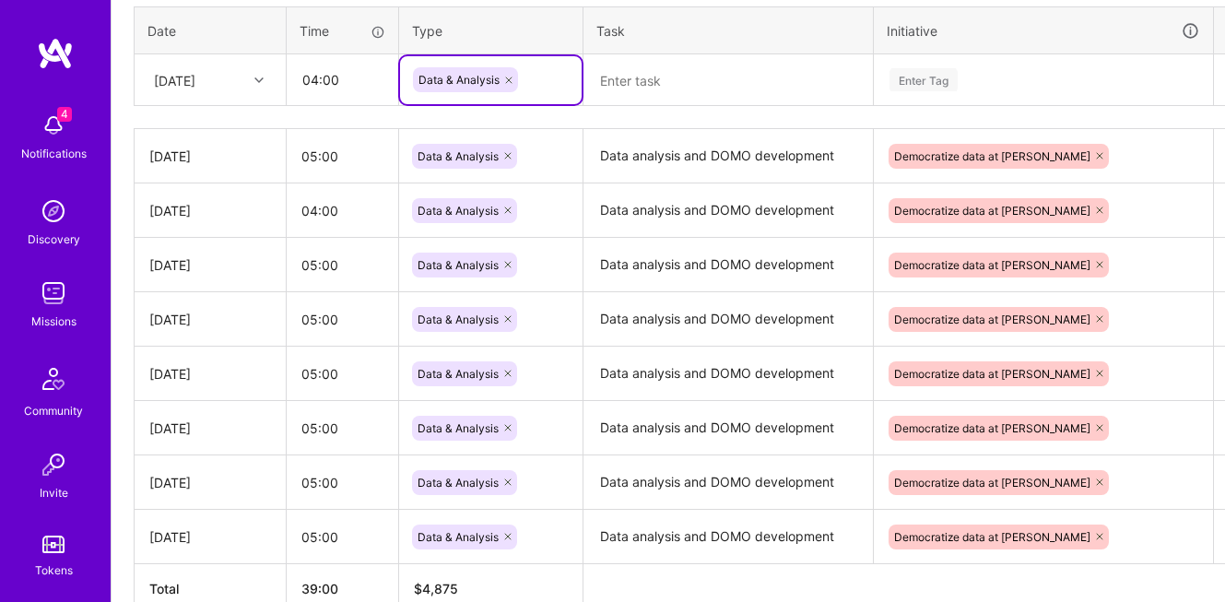
click at [707, 93] on textarea at bounding box center [728, 80] width 286 height 49
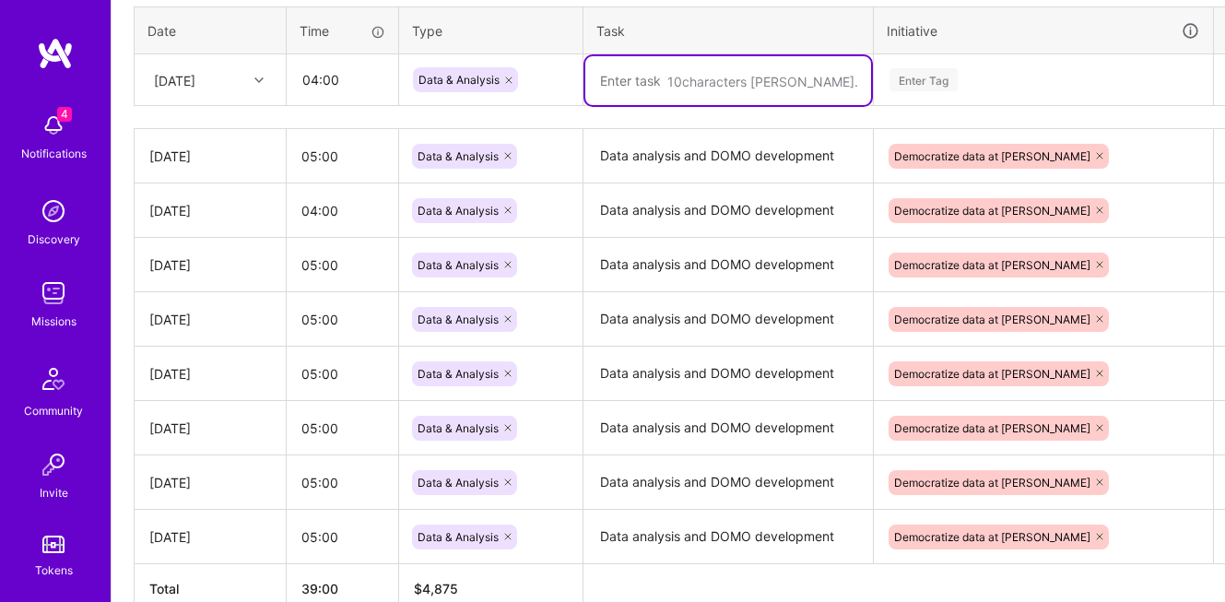
paste textarea "Data analysis and DOMO development"
type textarea "Data analysis and DOMO development"
click at [933, 79] on div "Enter Tag" at bounding box center [924, 79] width 68 height 29
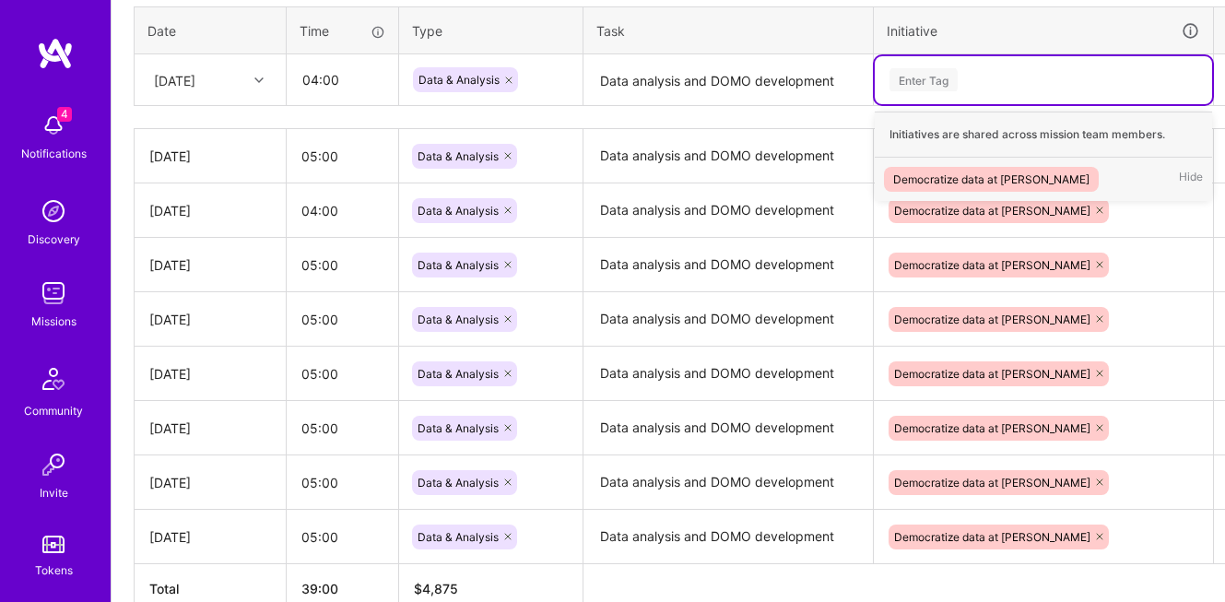
click at [948, 175] on div "Democratize data at [PERSON_NAME]" at bounding box center [991, 179] width 196 height 19
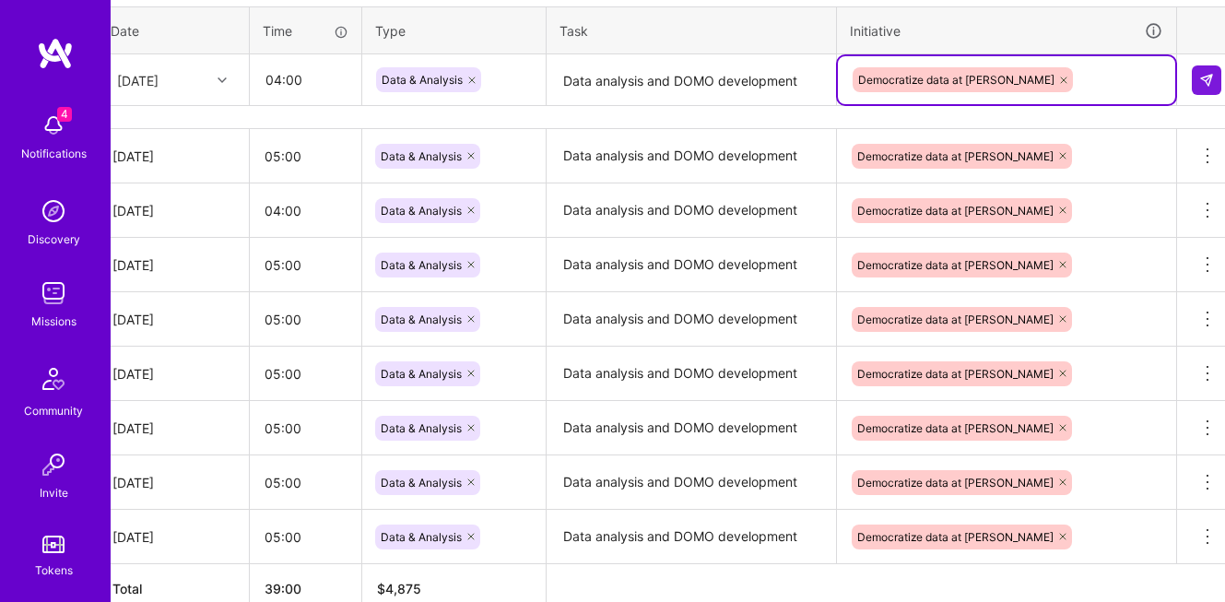
scroll to position [728, 51]
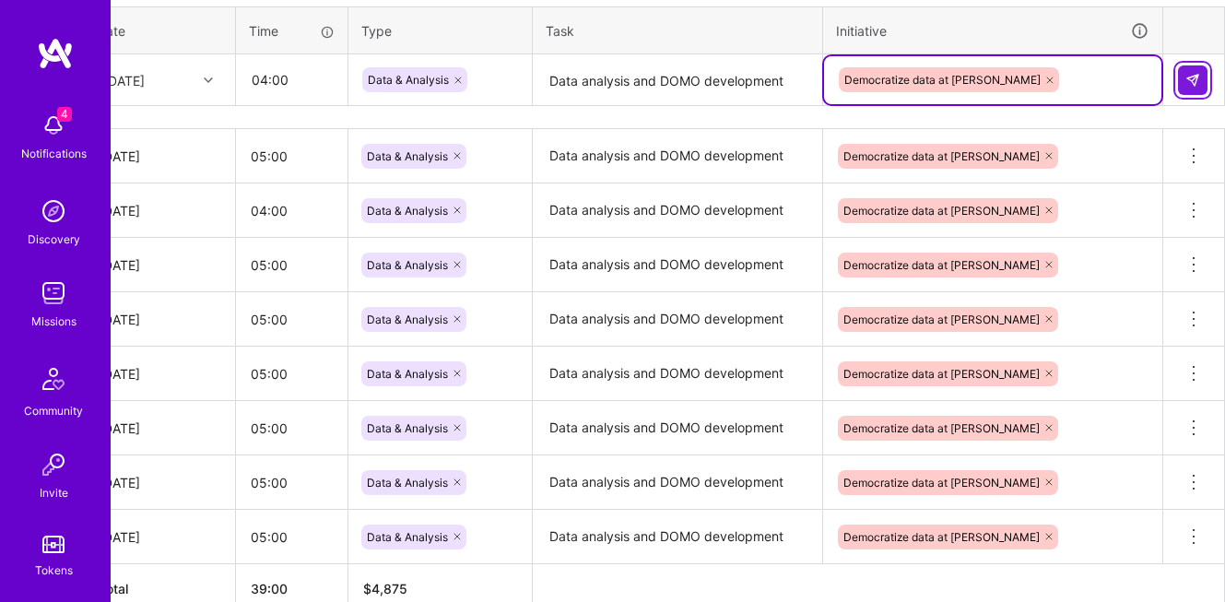
click at [1195, 80] on img at bounding box center [1192, 80] width 15 height 15
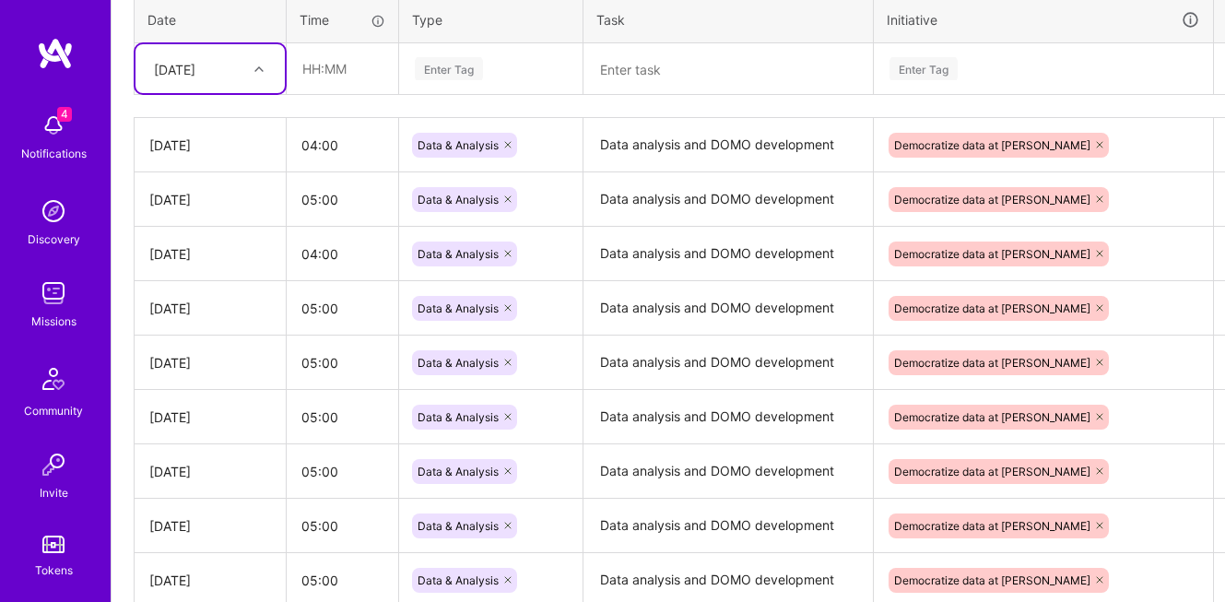
scroll to position [682, 0]
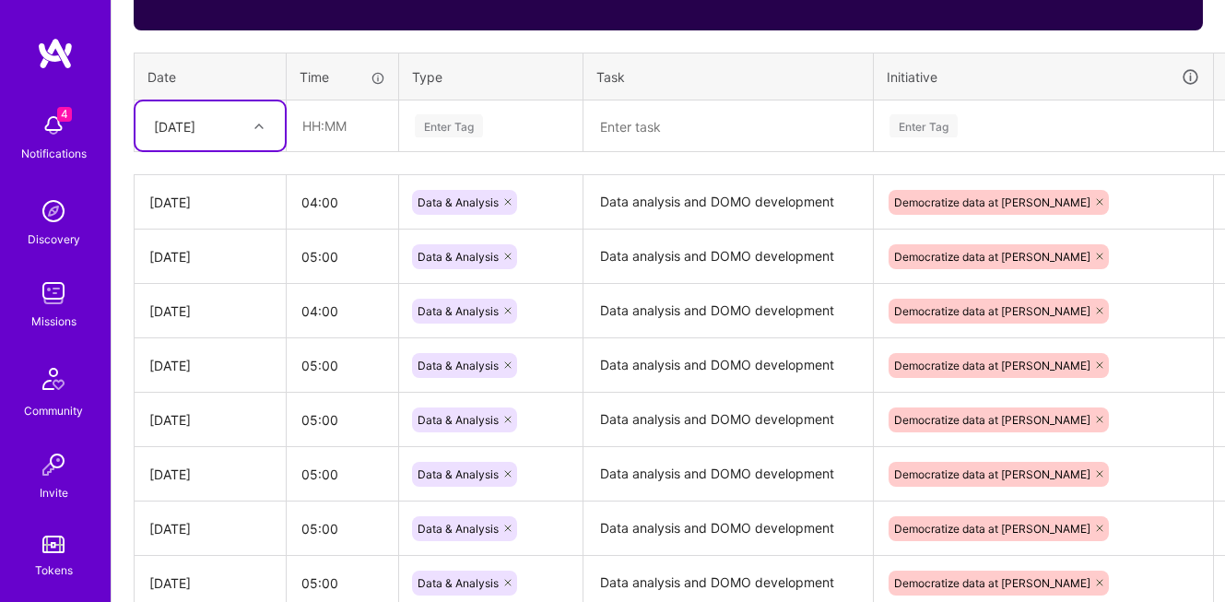
click at [227, 130] on div "[DATE]" at bounding box center [196, 126] width 102 height 30
click at [190, 383] on div "[DATE]" at bounding box center [210, 379] width 149 height 34
click at [350, 132] on input "text" at bounding box center [343, 125] width 110 height 49
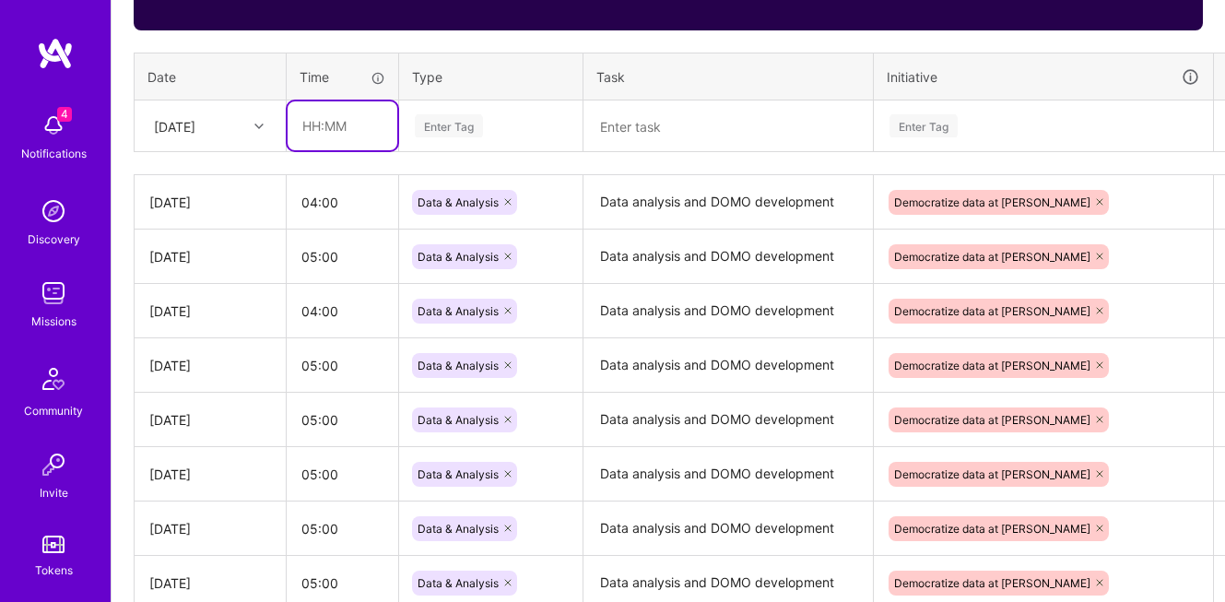
type input "04:00"
click at [481, 125] on div "Enter Tag" at bounding box center [449, 126] width 68 height 29
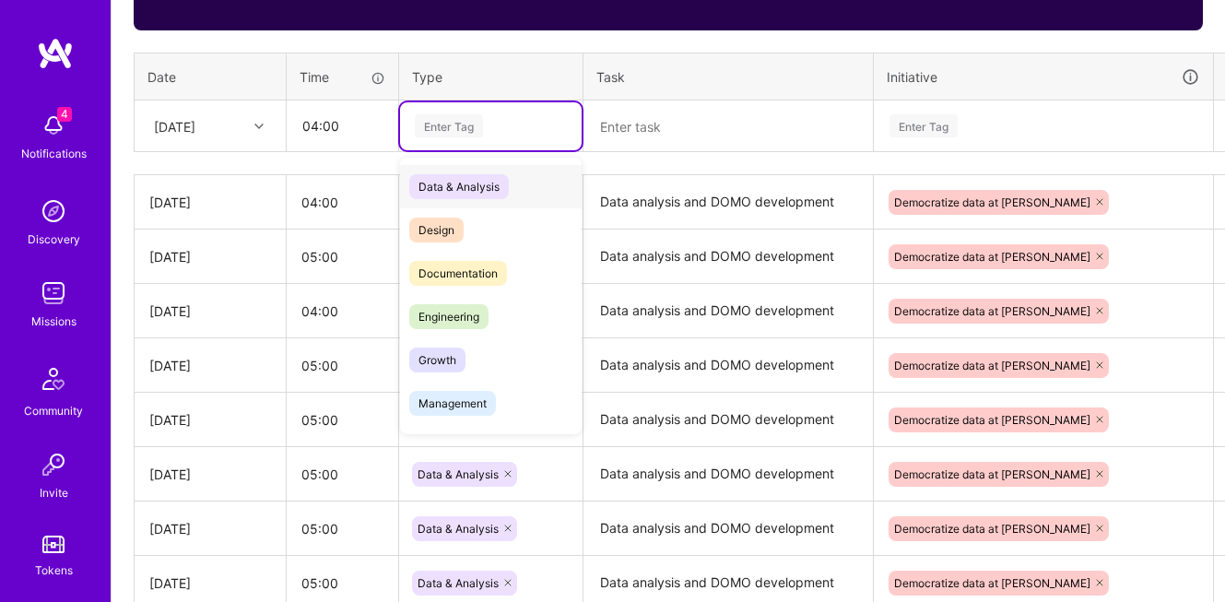
click at [478, 193] on span "Data & Analysis" at bounding box center [459, 186] width 100 height 25
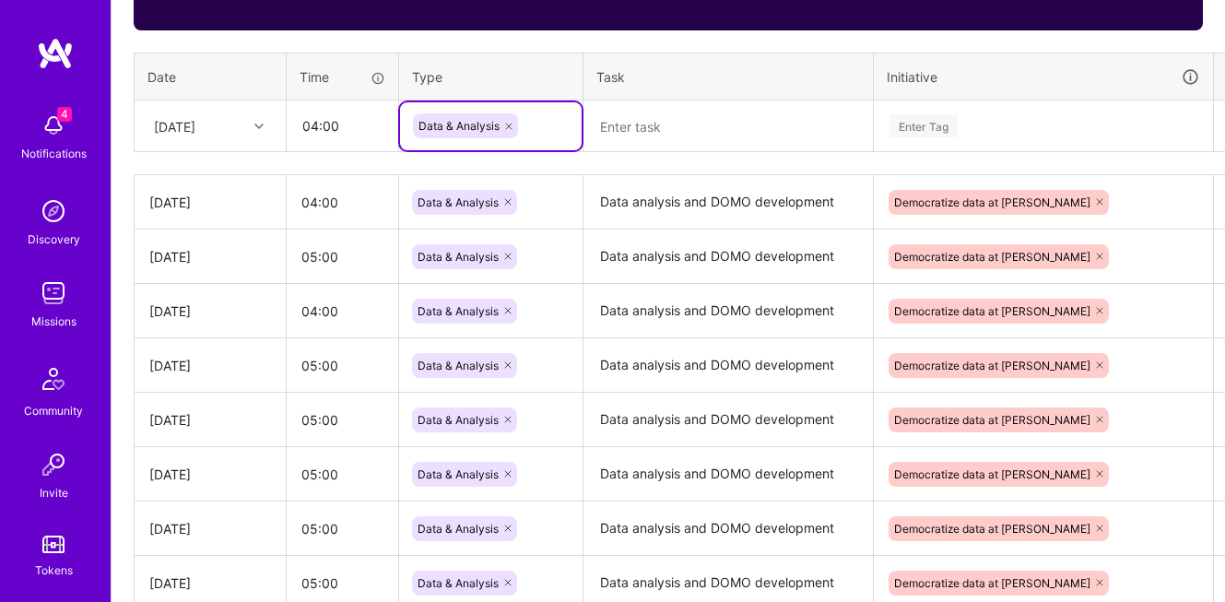
click at [646, 121] on textarea at bounding box center [728, 126] width 286 height 49
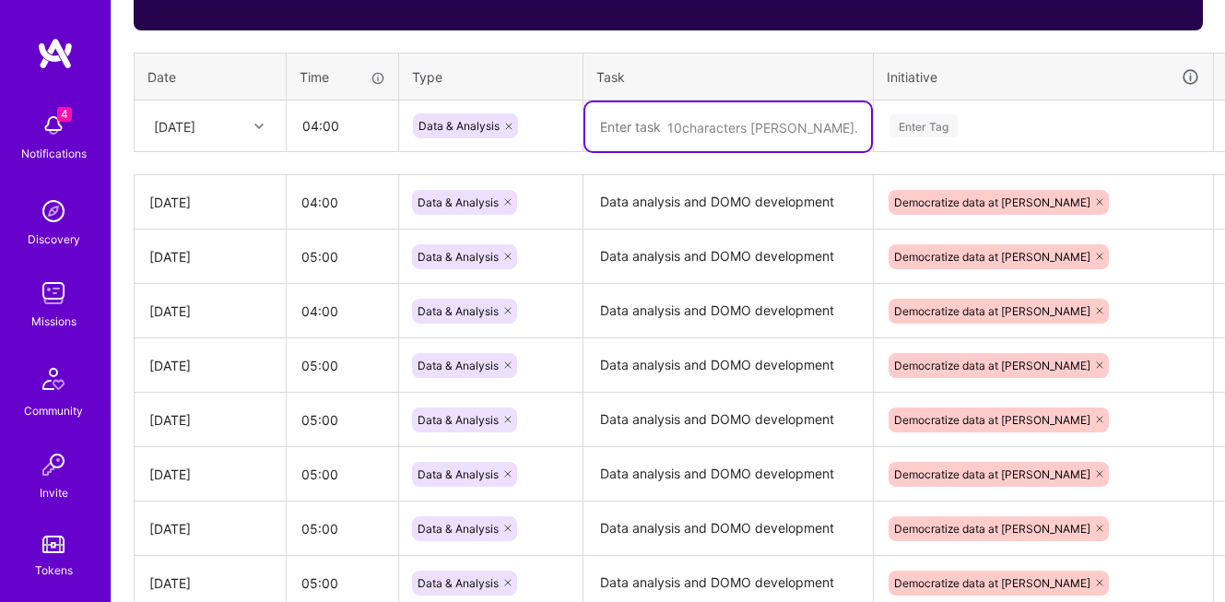
paste textarea "Data analysis and DOMO development"
type textarea "Data analysis and DOMO development"
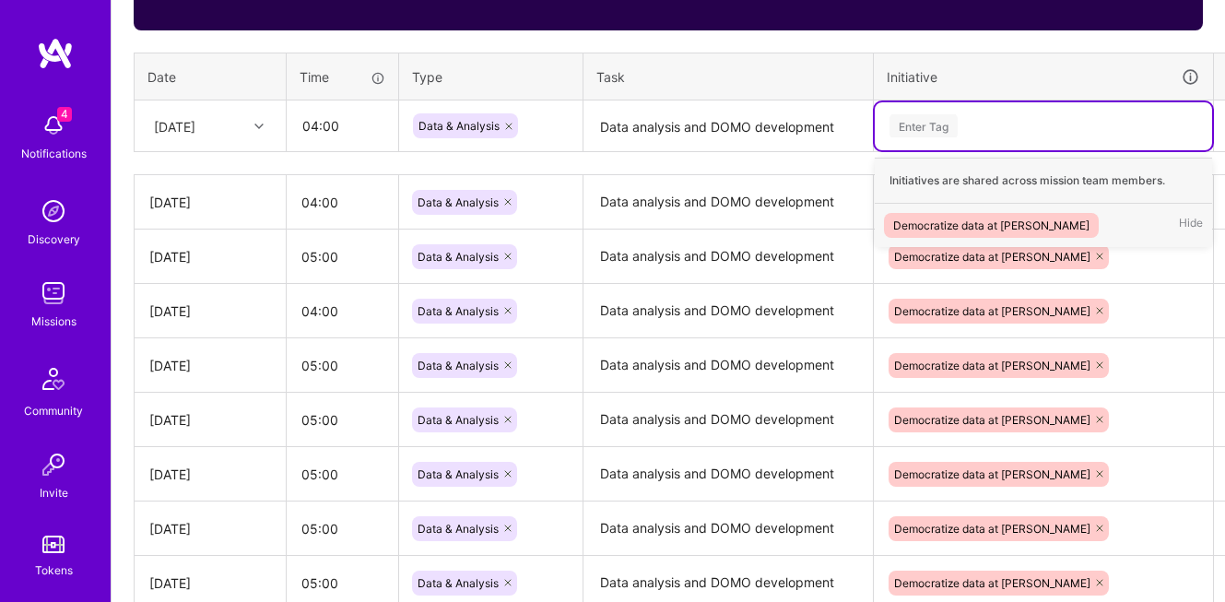
click at [972, 136] on div "Enter Tag" at bounding box center [1044, 125] width 312 height 23
click at [950, 224] on div "Democratize data at [PERSON_NAME]" at bounding box center [991, 225] width 196 height 19
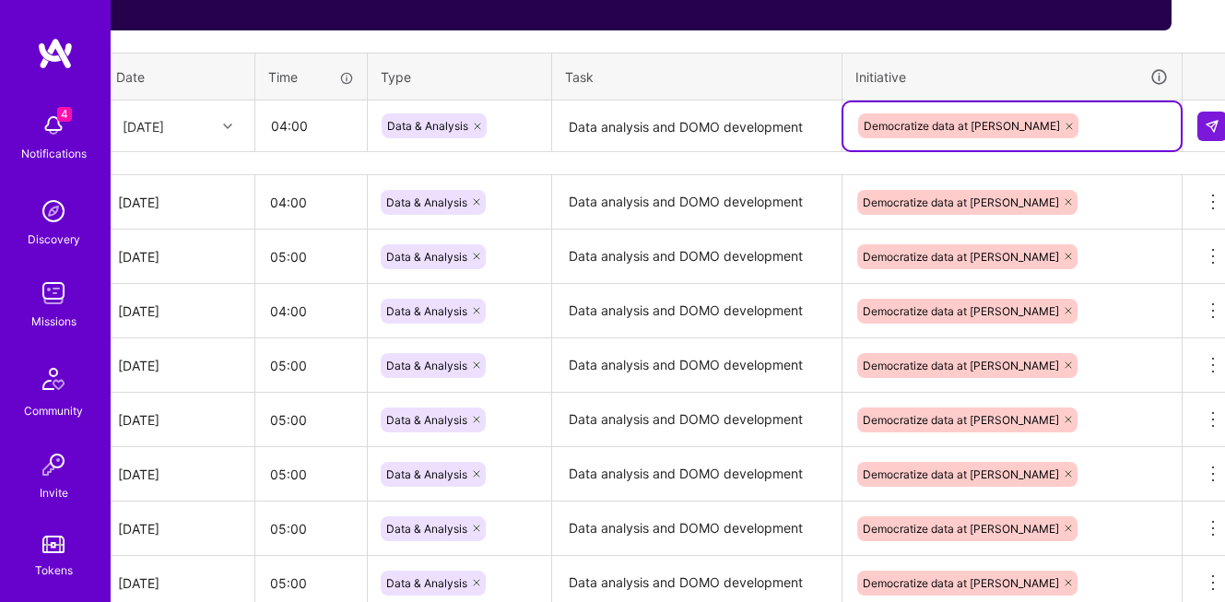
scroll to position [682, 51]
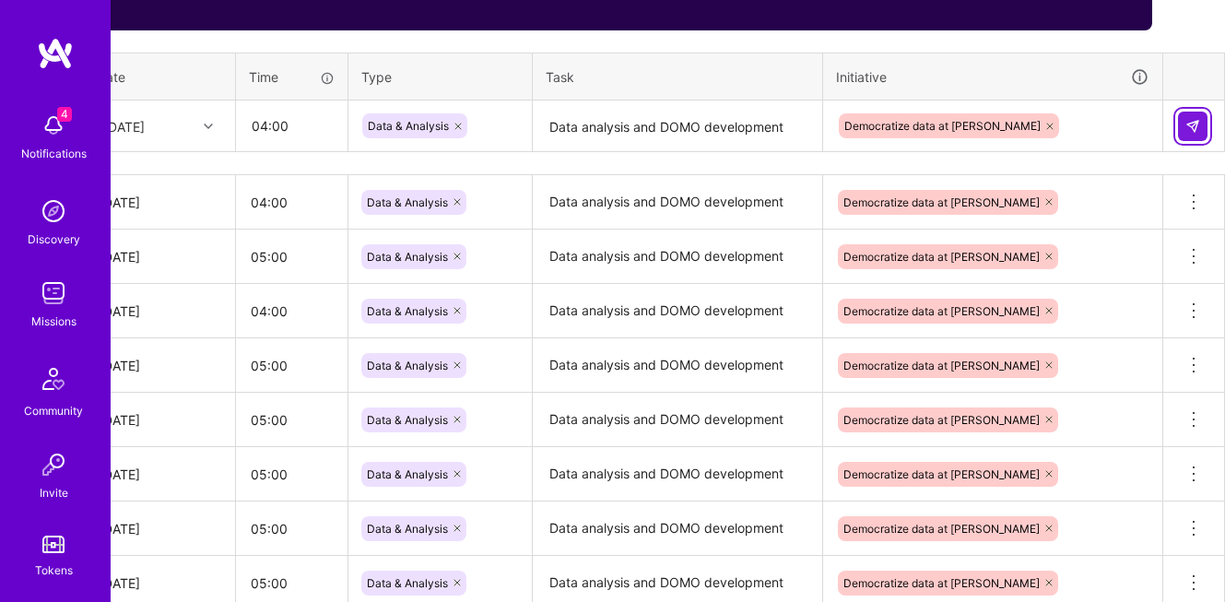
click at [1199, 126] on img at bounding box center [1192, 126] width 15 height 15
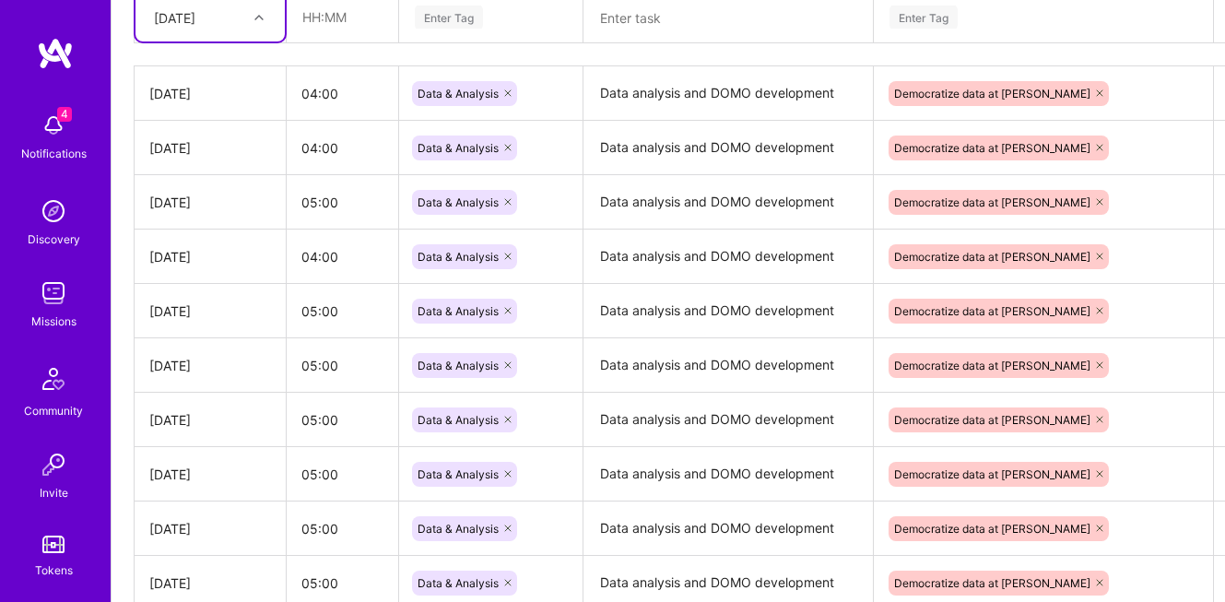
scroll to position [769, 0]
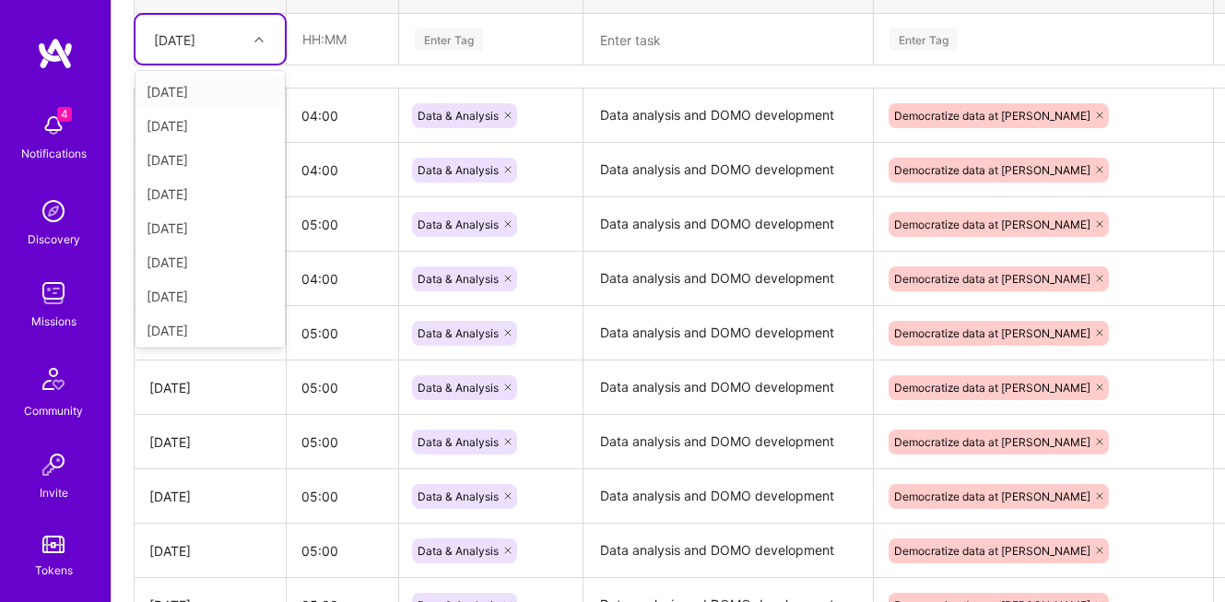
click at [242, 48] on div "[DATE]" at bounding box center [196, 39] width 102 height 30
click at [197, 332] on div "[DATE]" at bounding box center [210, 330] width 149 height 34
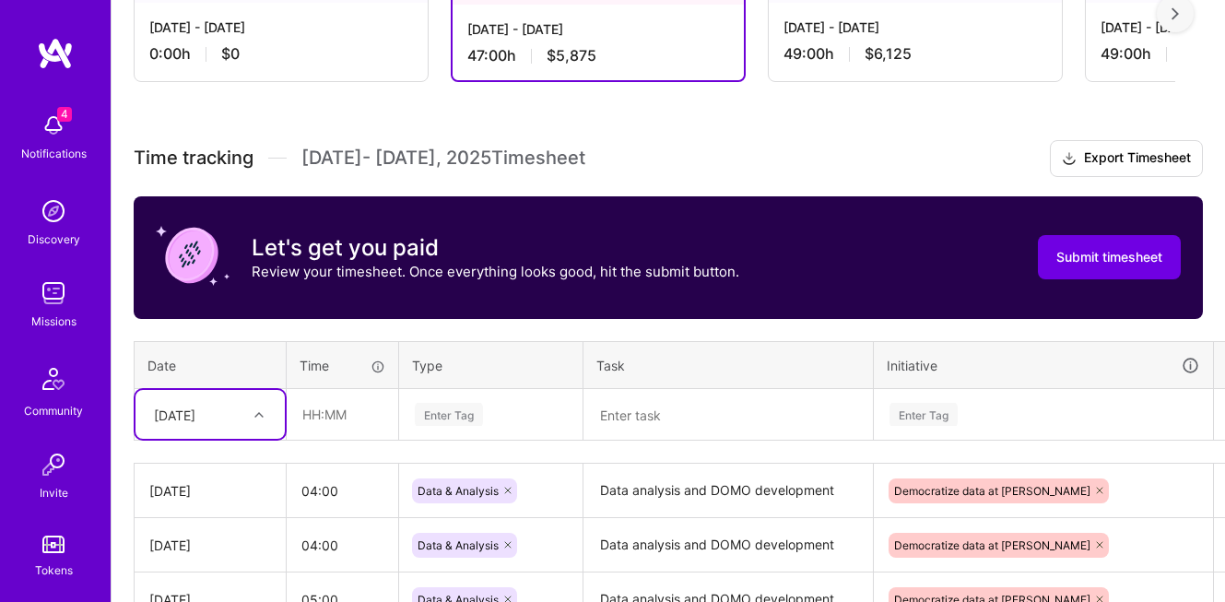
scroll to position [435, 0]
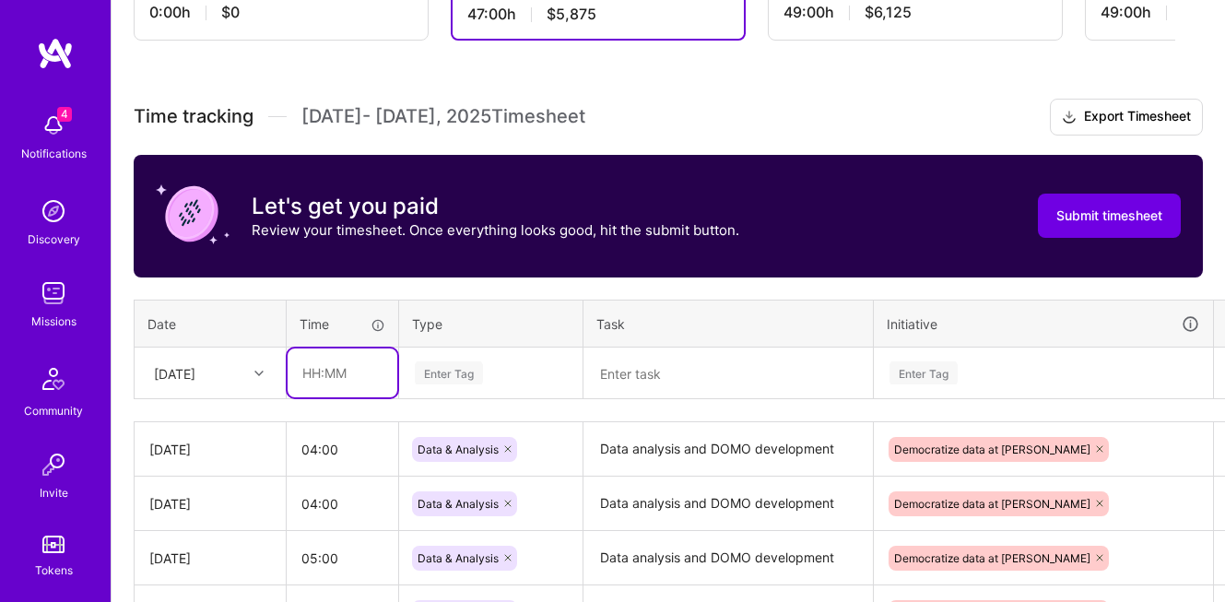
click at [327, 371] on input "text" at bounding box center [343, 372] width 110 height 49
type input "03:00"
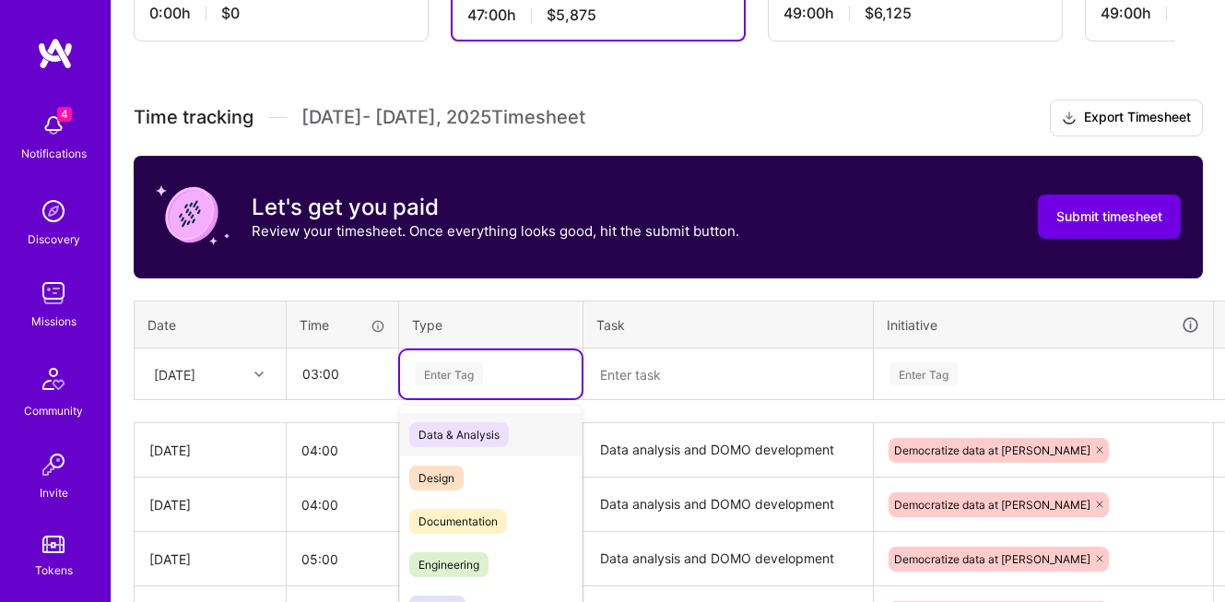
scroll to position [507, 0]
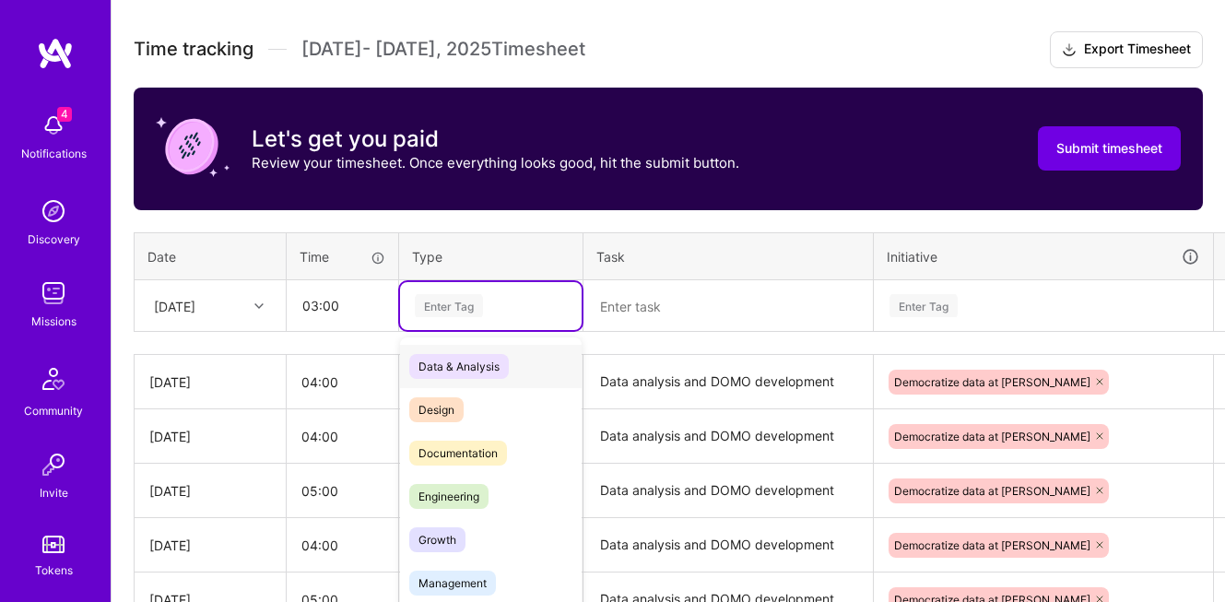
click at [443, 330] on div "option Data & Analysis, selected. option Data & Analysis focused, 0 of 2. 17 re…" at bounding box center [491, 306] width 182 height 48
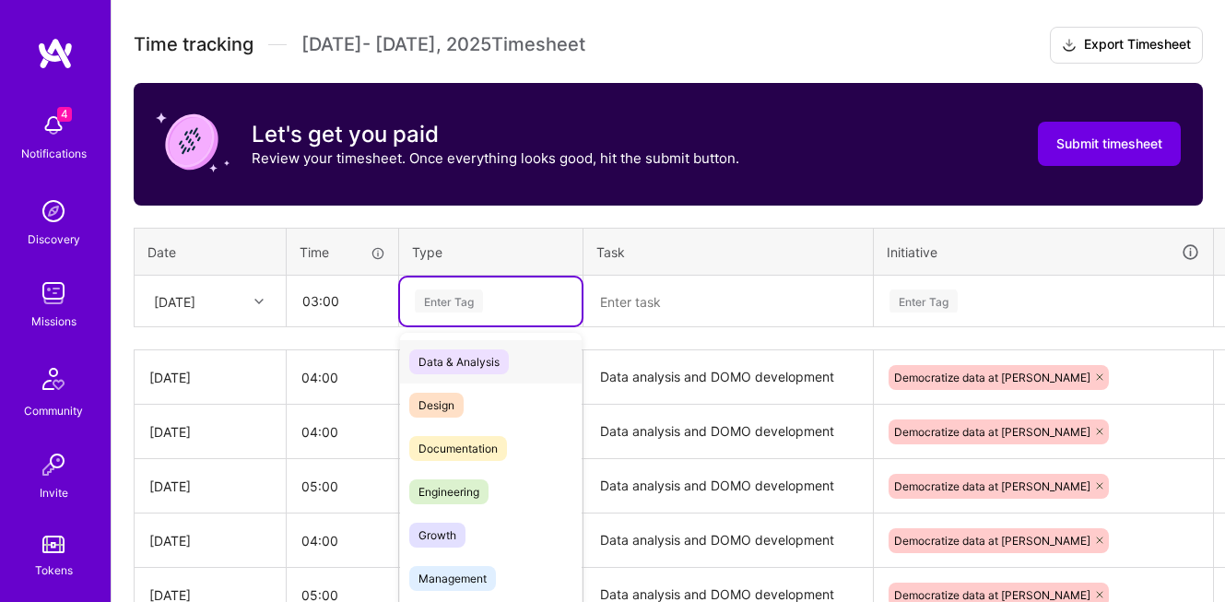
click at [448, 360] on span "Data & Analysis" at bounding box center [459, 361] width 100 height 25
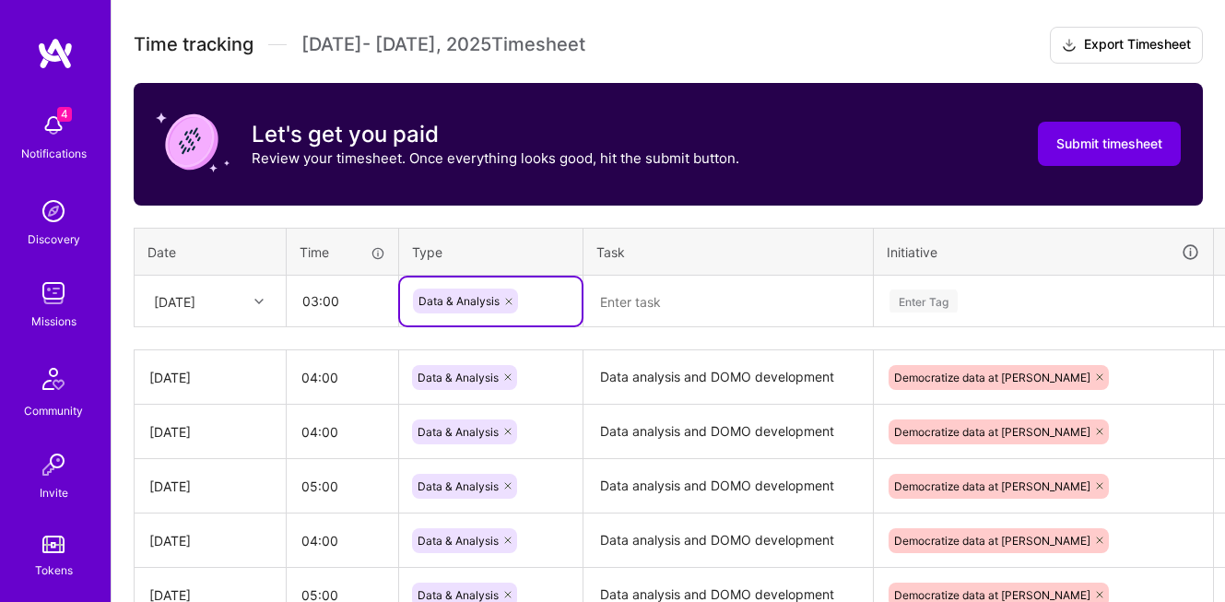
click at [667, 309] on textarea at bounding box center [728, 301] width 286 height 49
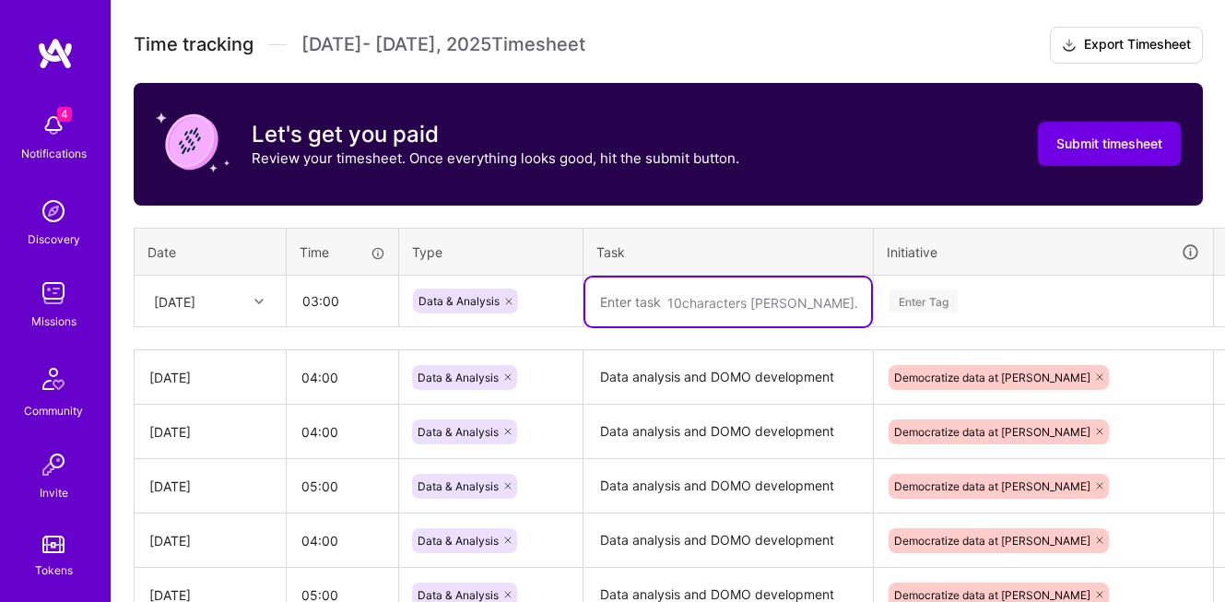
paste textarea "Data analysis and DOMO development"
type textarea "Data analysis and DOMO development"
click at [925, 298] on div "Enter Tag" at bounding box center [924, 301] width 68 height 29
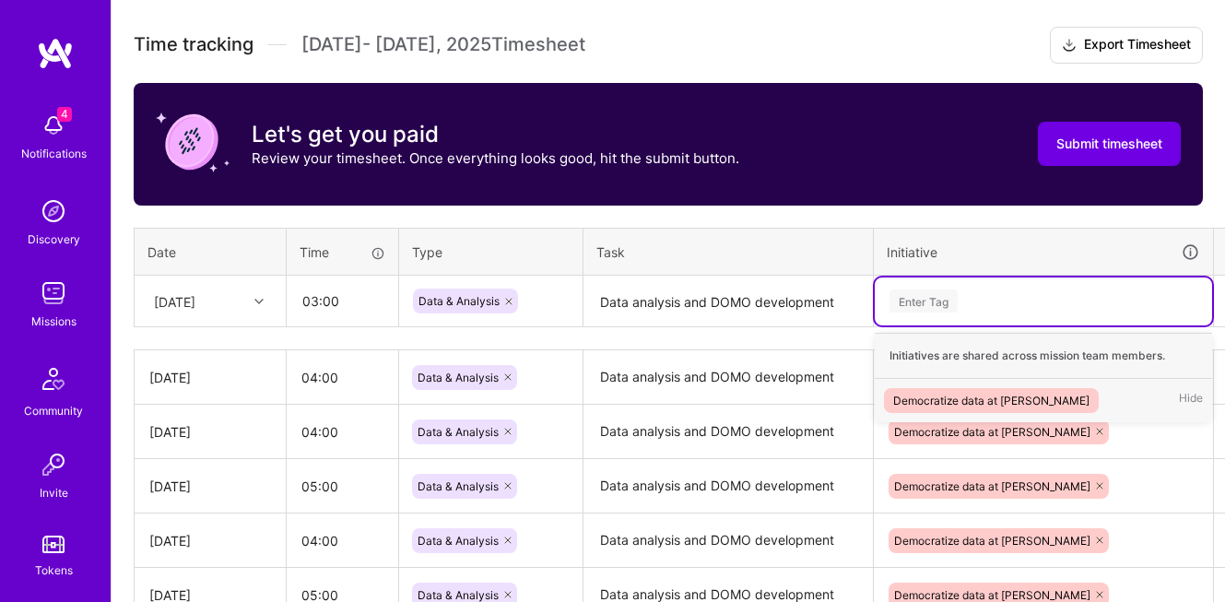
click at [936, 398] on div "Democratize data at [PERSON_NAME]" at bounding box center [991, 400] width 196 height 19
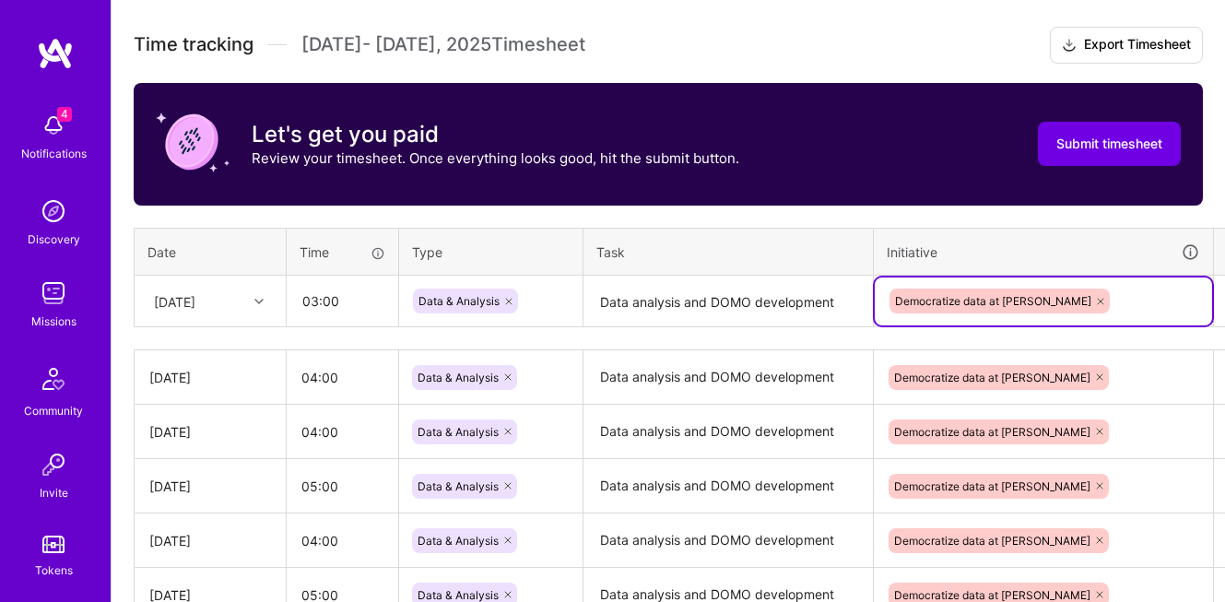
scroll to position [507, 51]
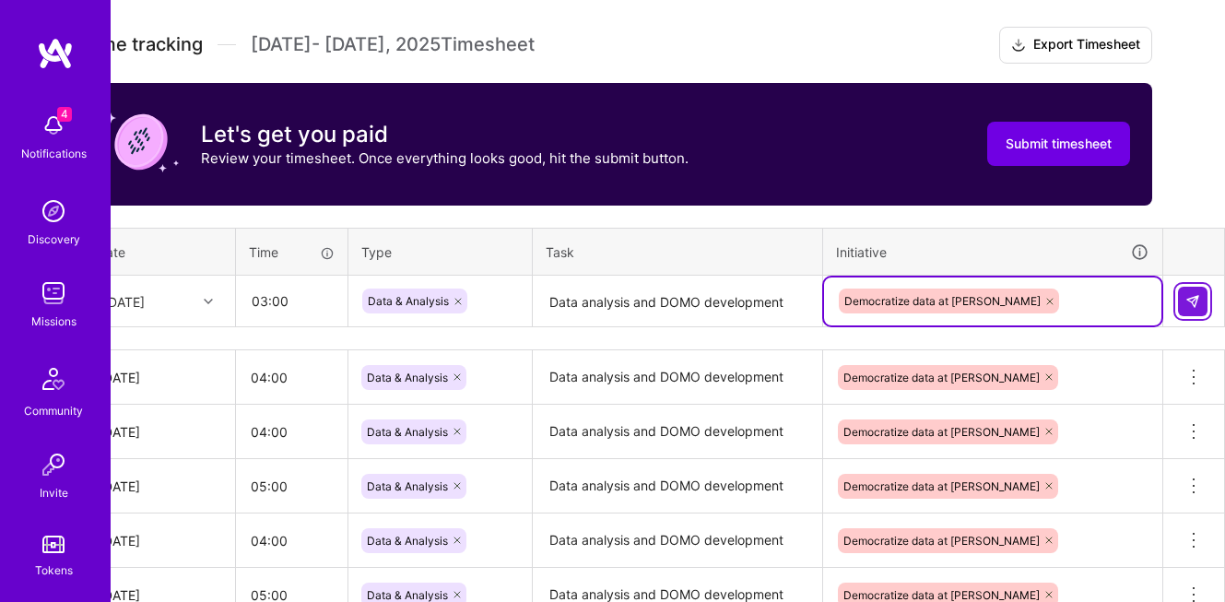
click at [1196, 304] on img at bounding box center [1192, 301] width 15 height 15
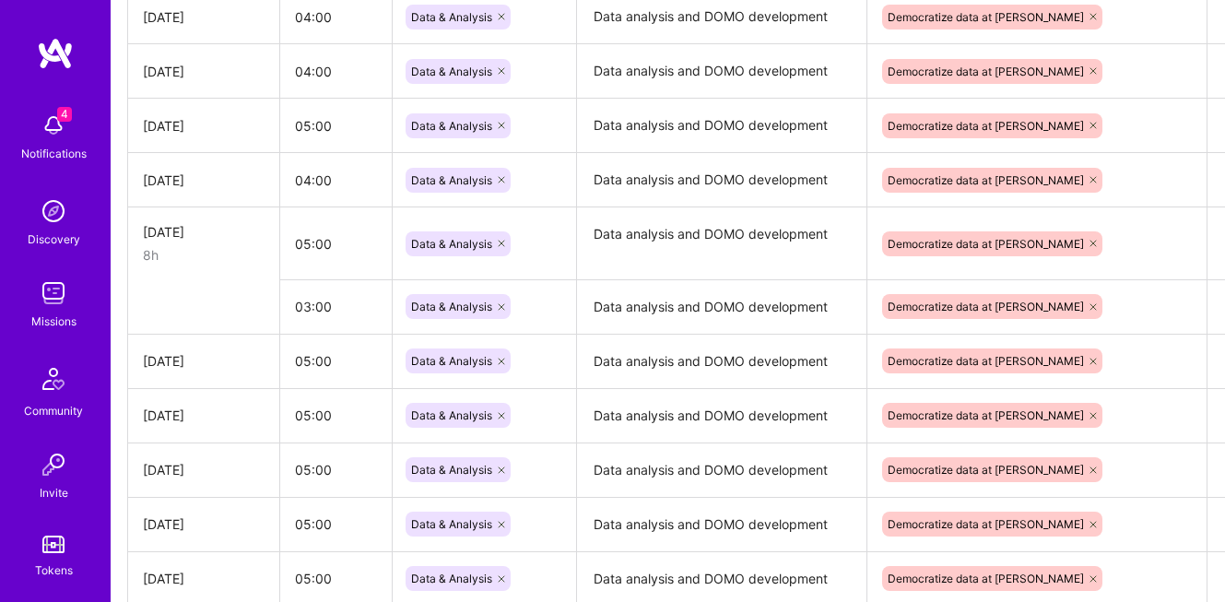
scroll to position [867, 51]
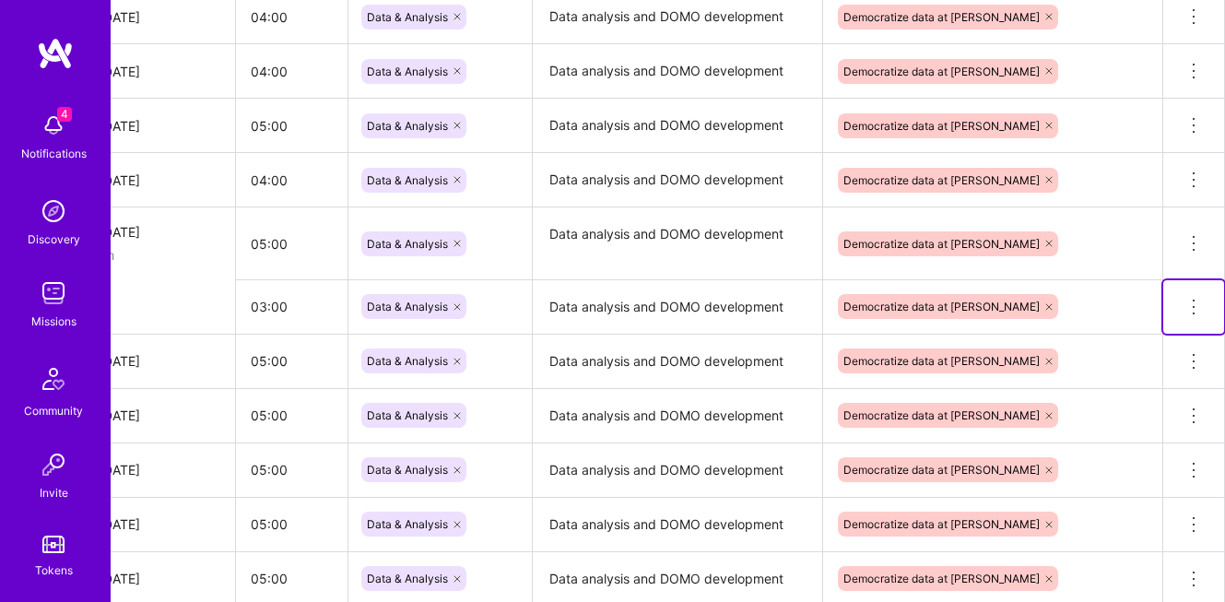
click at [1191, 308] on icon at bounding box center [1194, 307] width 22 height 22
click at [1154, 342] on button "Delete row" at bounding box center [1149, 338] width 96 height 45
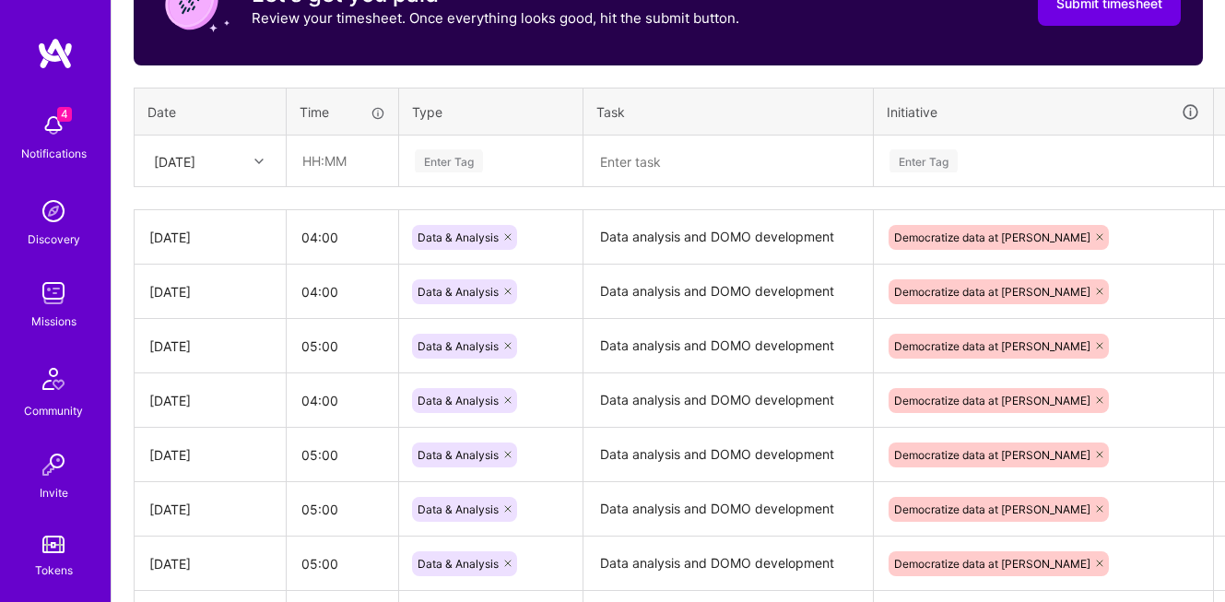
scroll to position [675, 0]
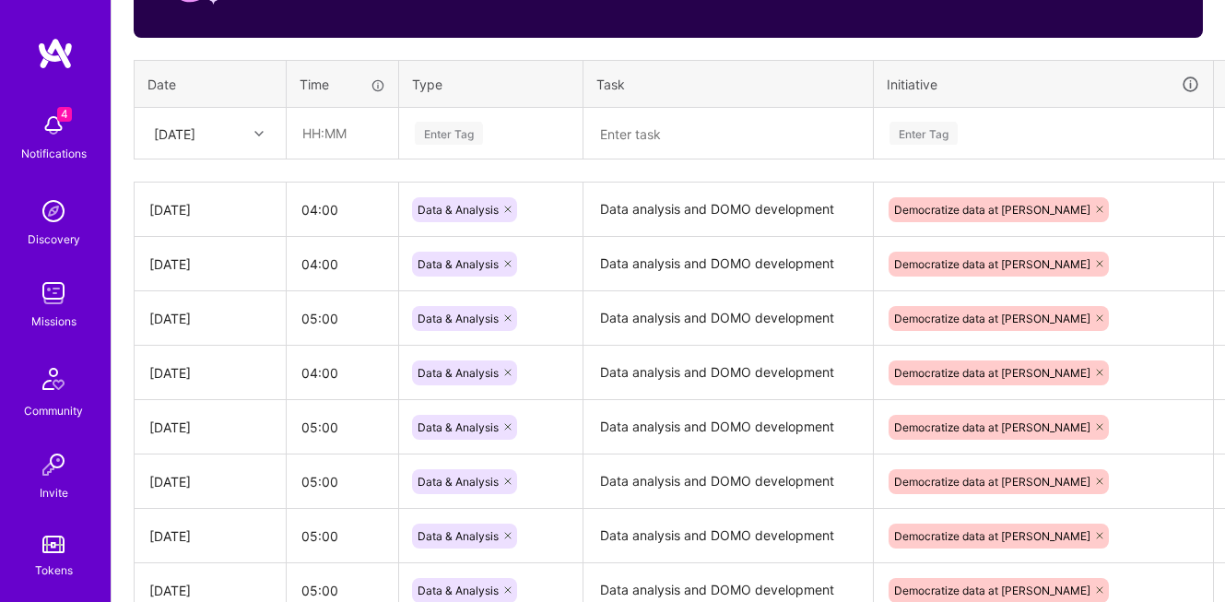
click at [237, 136] on div "[DATE]" at bounding box center [196, 133] width 102 height 30
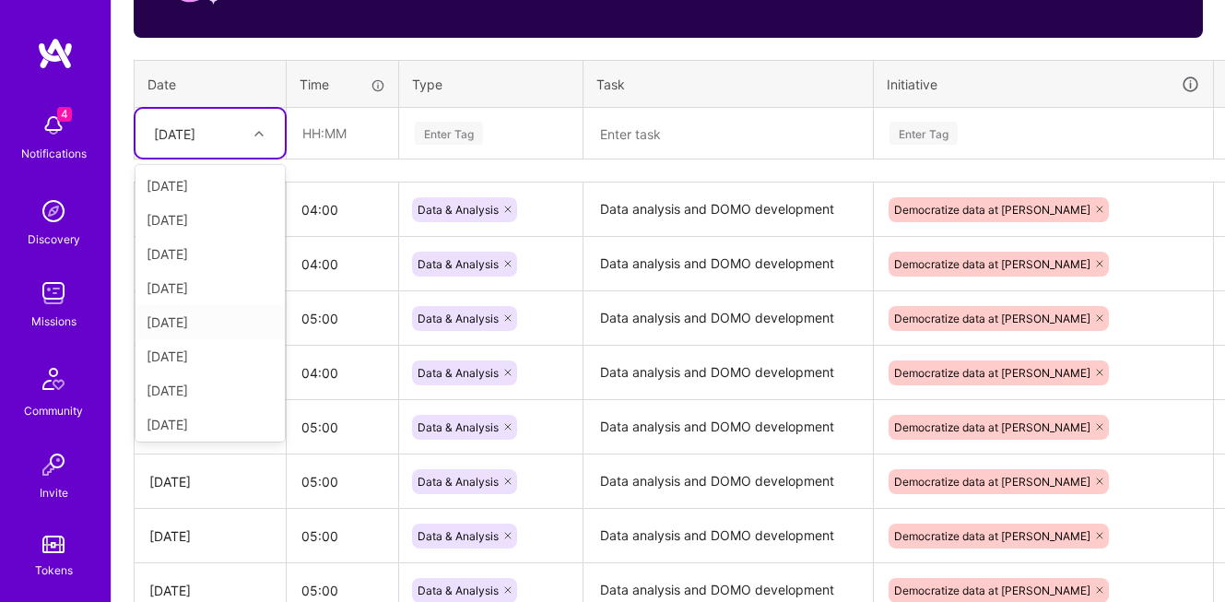
scroll to position [208, 0]
click at [193, 420] on div "[DATE]" at bounding box center [210, 421] width 149 height 34
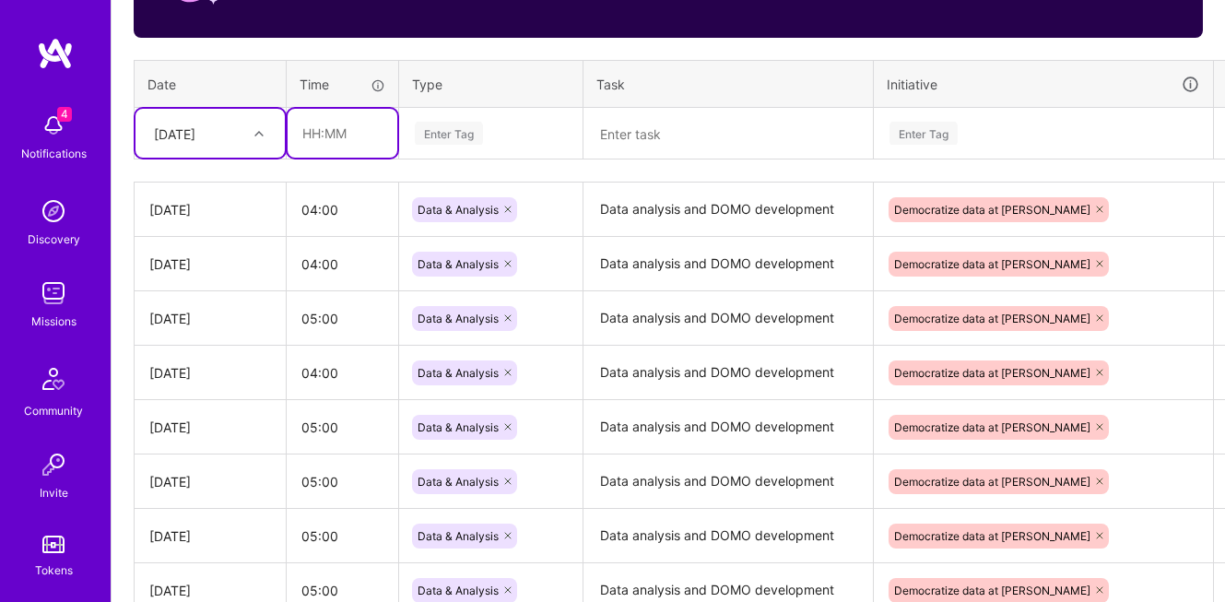
click at [322, 135] on input "text" at bounding box center [343, 133] width 110 height 49
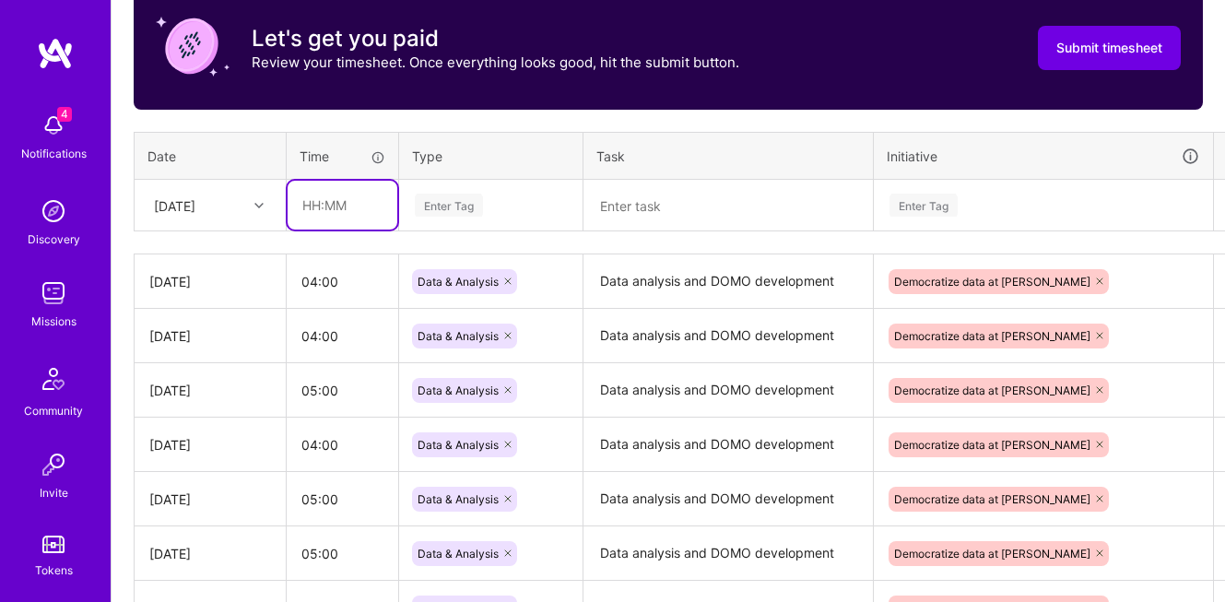
scroll to position [539, 0]
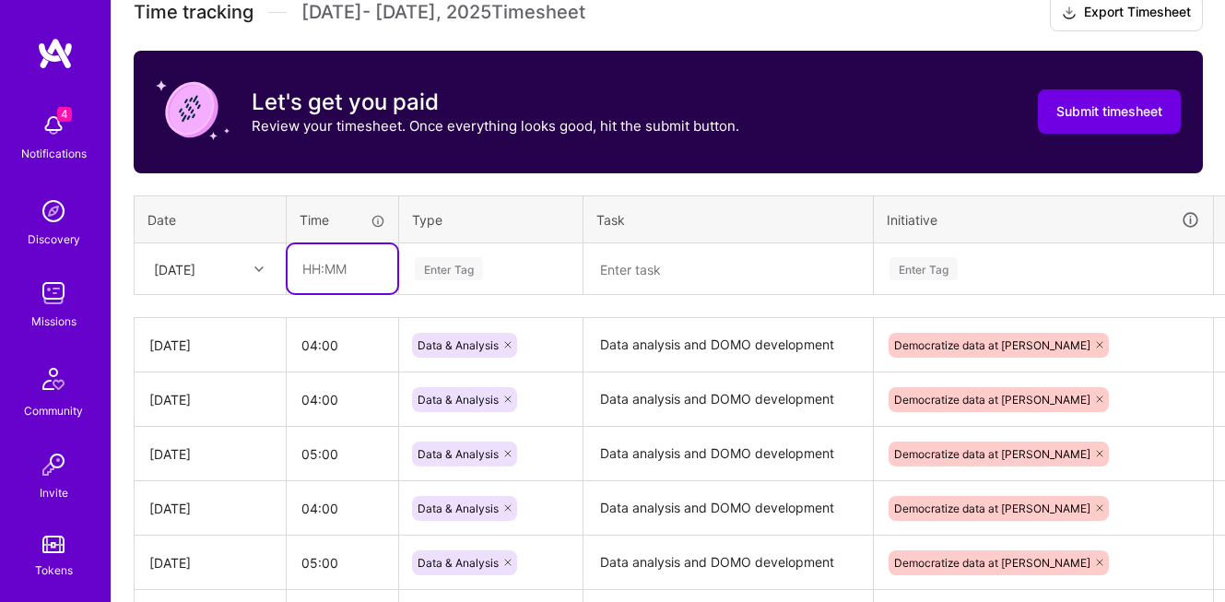
click at [362, 265] on input "text" at bounding box center [343, 268] width 110 height 49
type input "03:00"
click at [440, 265] on div "Enter Tag" at bounding box center [449, 268] width 68 height 29
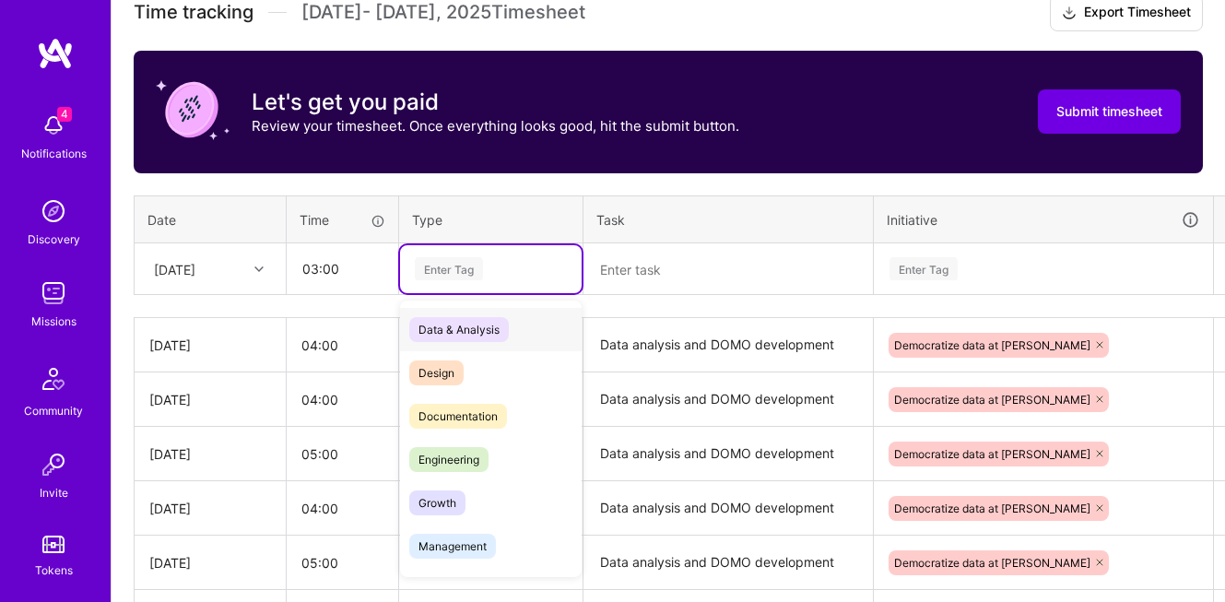
click at [456, 325] on span "Data & Analysis" at bounding box center [459, 329] width 100 height 25
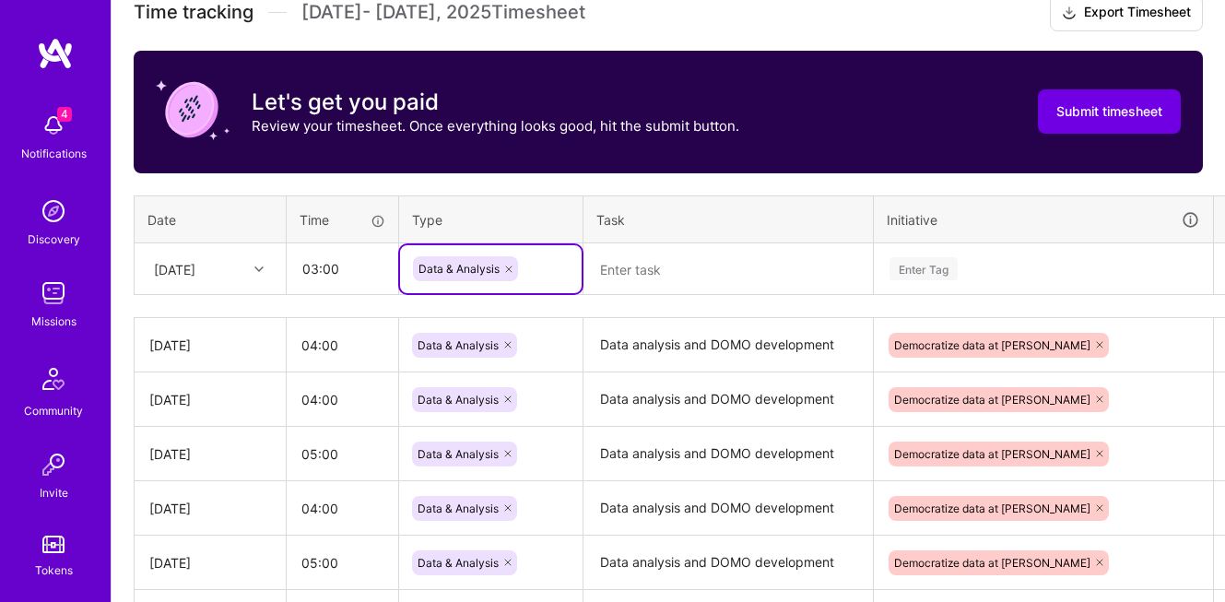
click at [670, 250] on textarea at bounding box center [728, 269] width 286 height 49
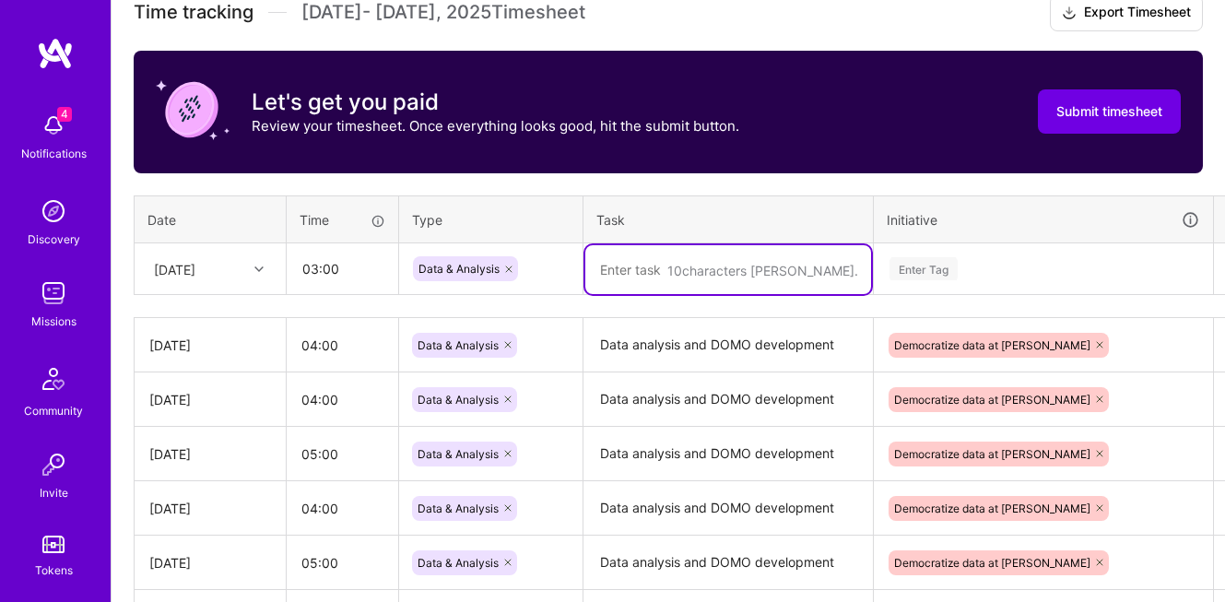
paste textarea "Data analysis and DOMO development"
type textarea "Data analysis and DOMO development"
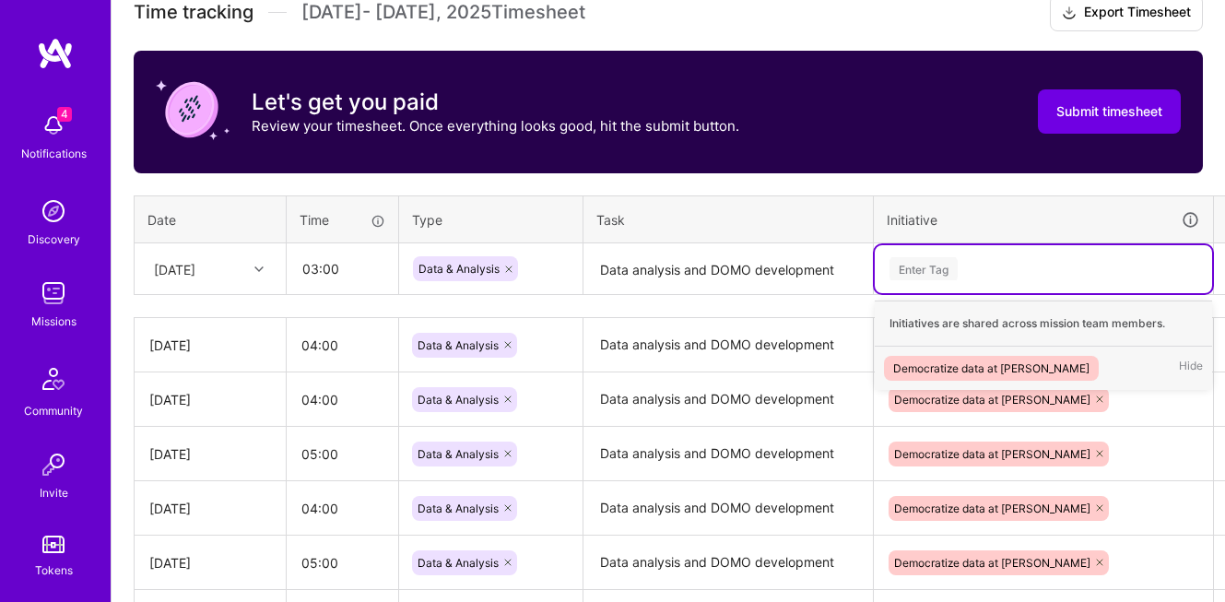
click at [949, 266] on div "Enter Tag" at bounding box center [924, 268] width 68 height 29
click at [958, 359] on div "Democratize data at [PERSON_NAME]" at bounding box center [991, 368] width 196 height 19
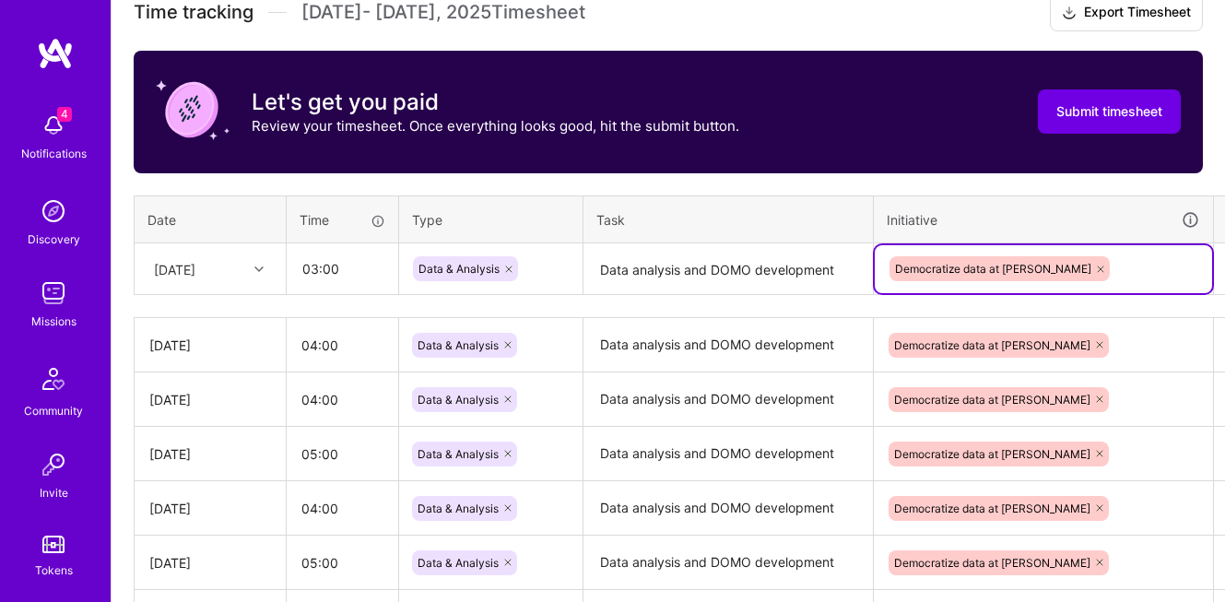
scroll to position [539, 51]
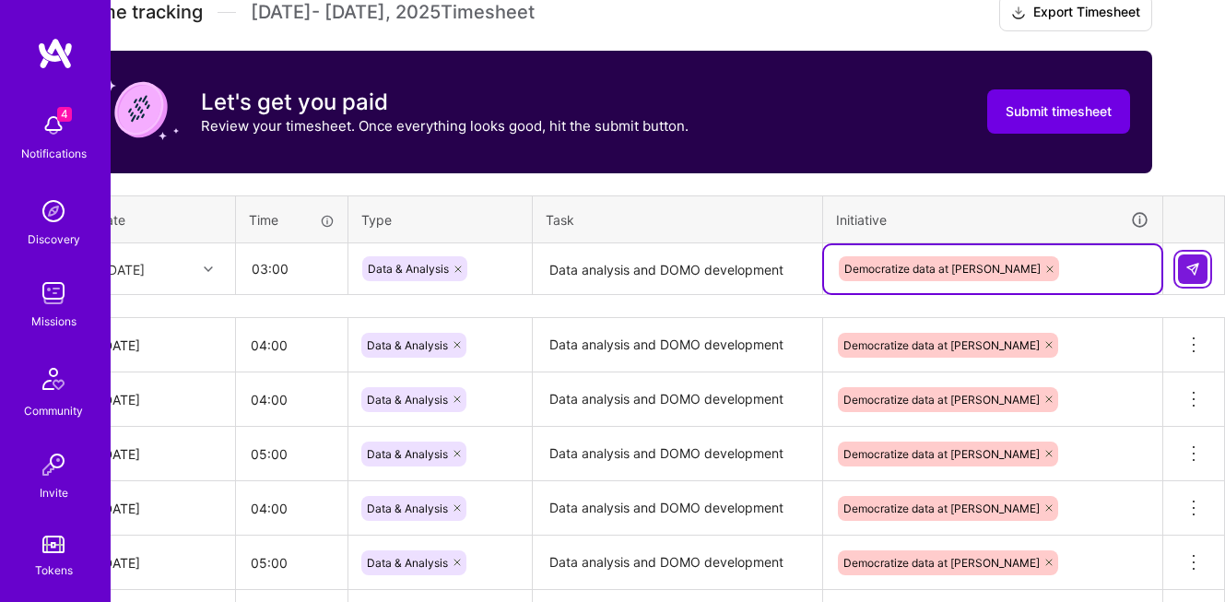
click at [1207, 263] on button at bounding box center [1192, 268] width 29 height 29
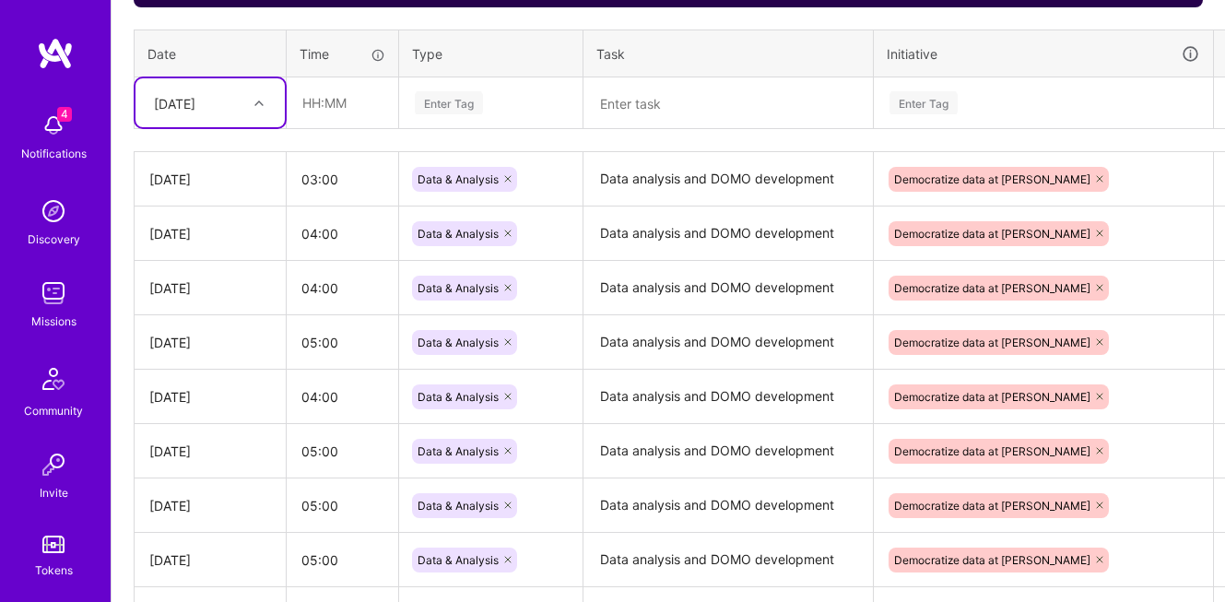
scroll to position [552, 0]
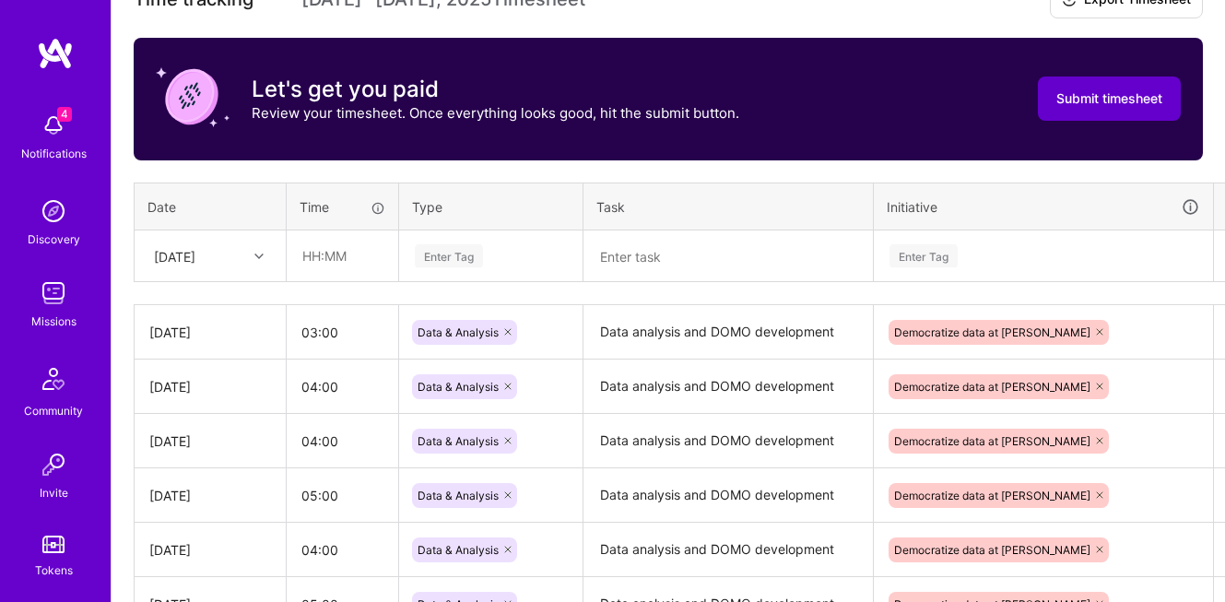
click at [1117, 101] on span "Submit timesheet" at bounding box center [1109, 98] width 106 height 18
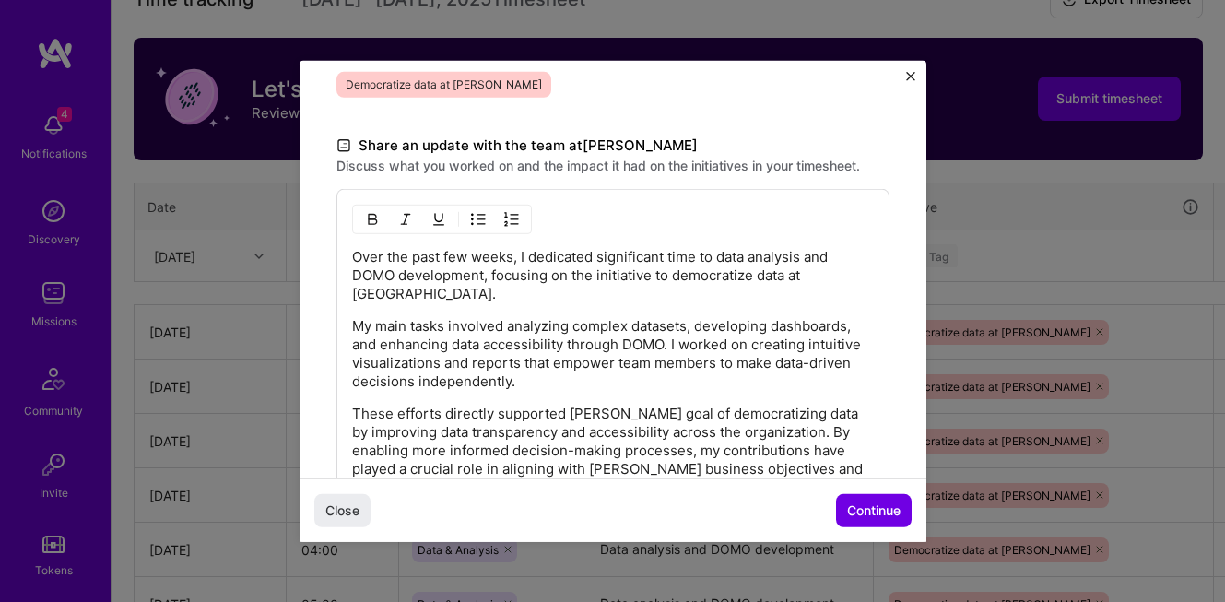
scroll to position [503, 0]
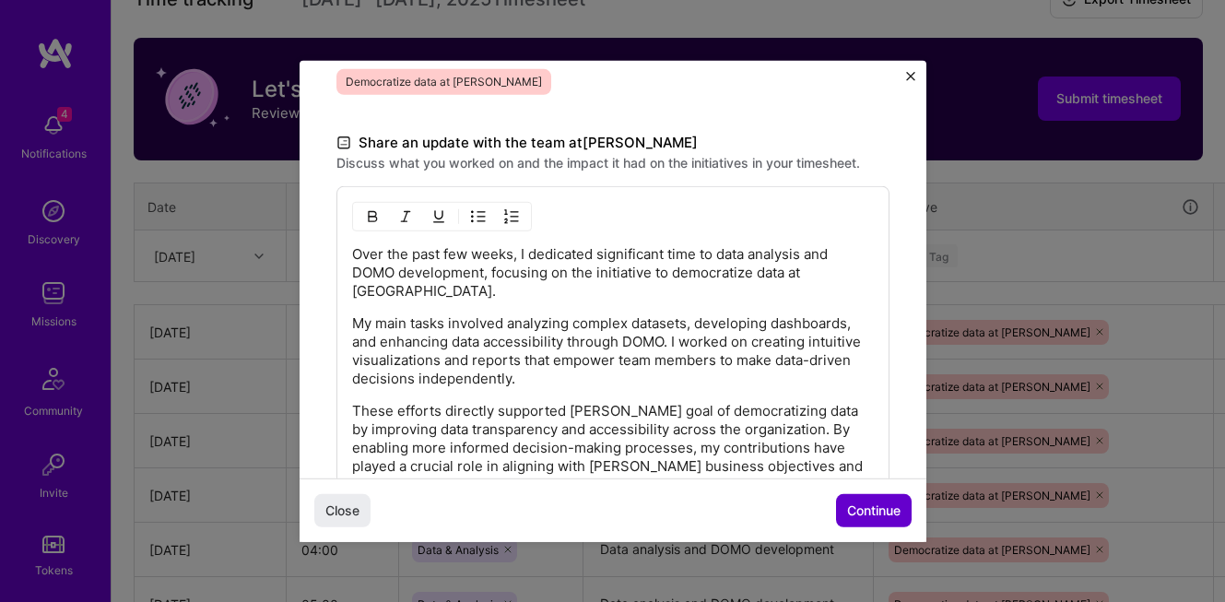
click at [874, 511] on span "Continue" at bounding box center [873, 510] width 53 height 18
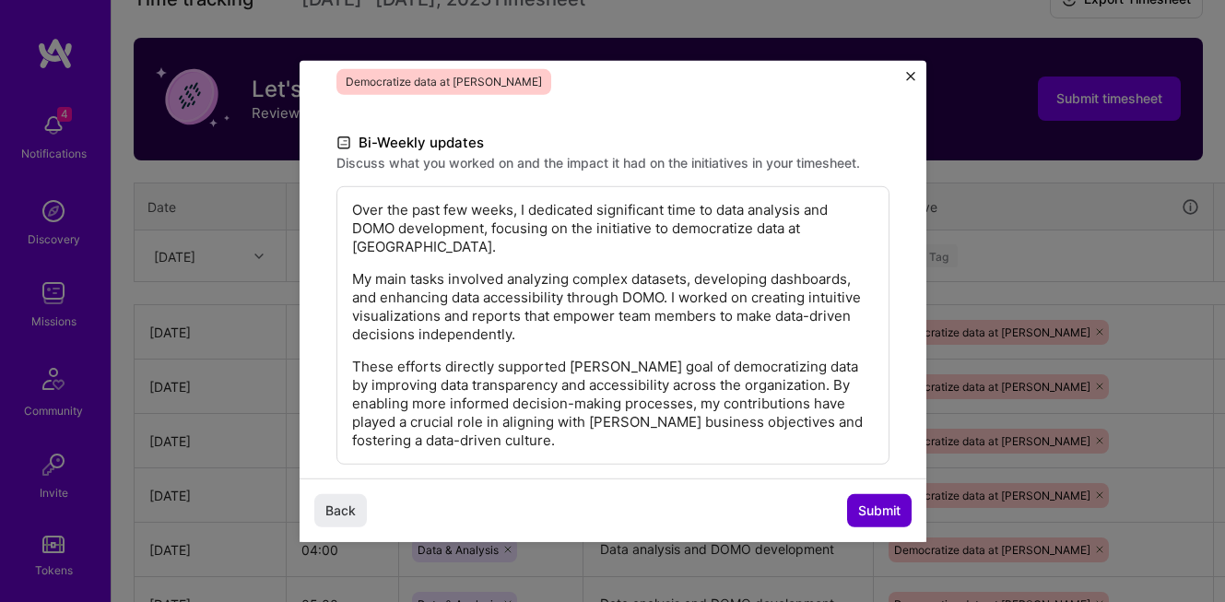
click at [874, 511] on span "Submit" at bounding box center [879, 510] width 42 height 18
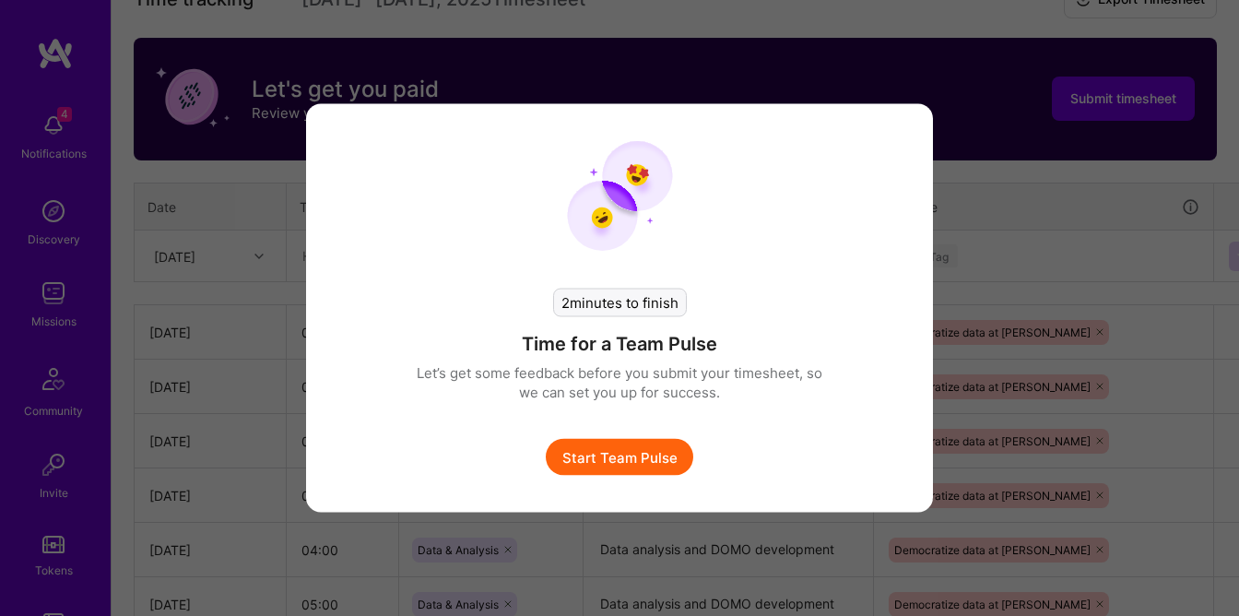
click at [618, 461] on button "Start Team Pulse" at bounding box center [619, 457] width 147 height 37
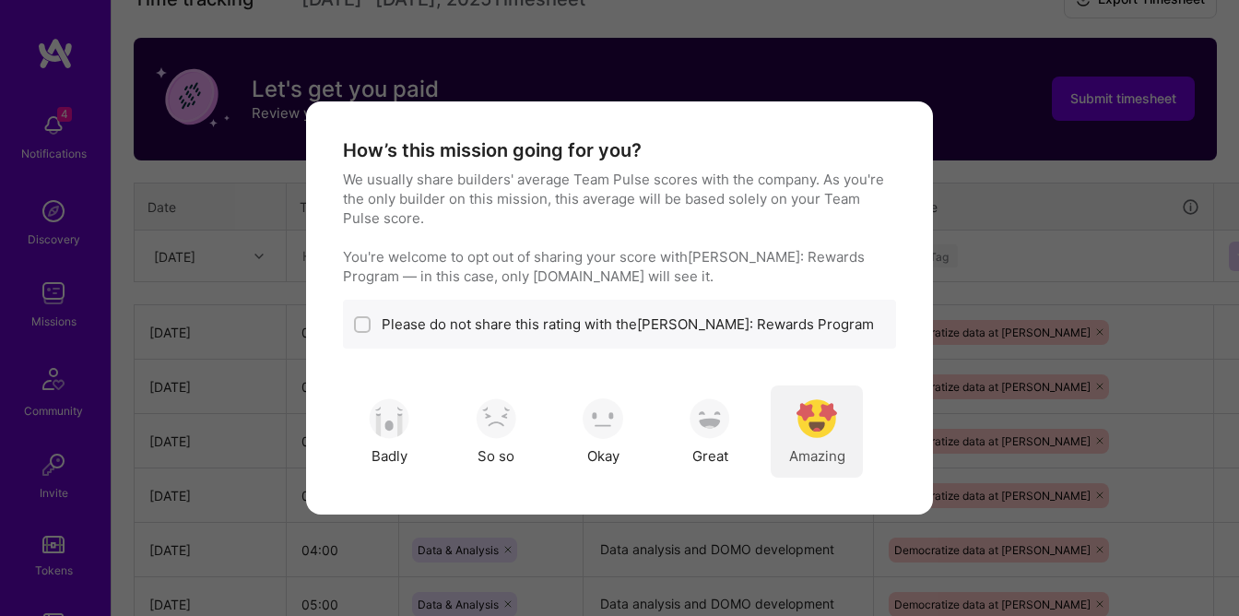
click at [826, 458] on span "Amazing" at bounding box center [817, 455] width 56 height 19
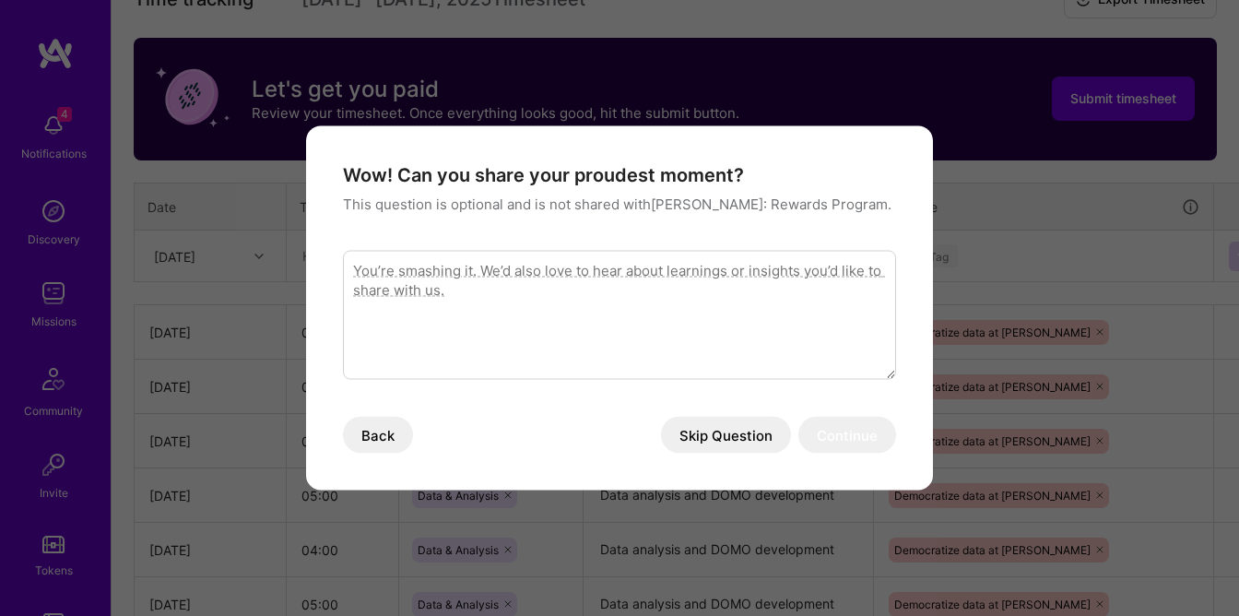
click at [689, 434] on button "Skip Question" at bounding box center [726, 435] width 130 height 37
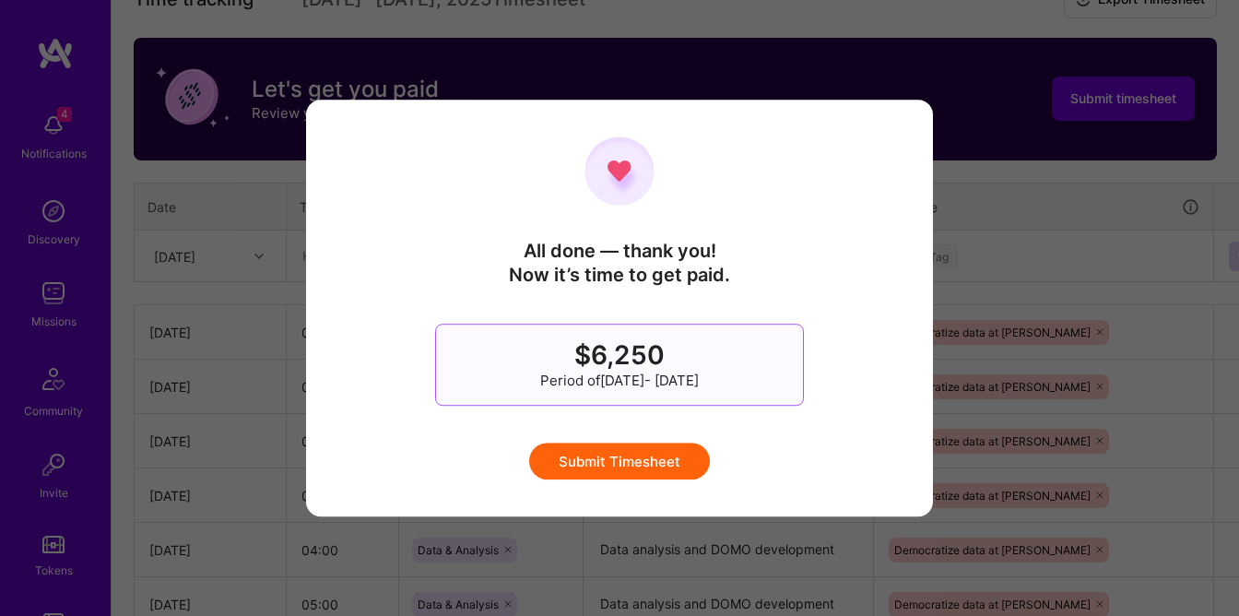
click at [641, 464] on button "Submit Timesheet" at bounding box center [619, 460] width 181 height 37
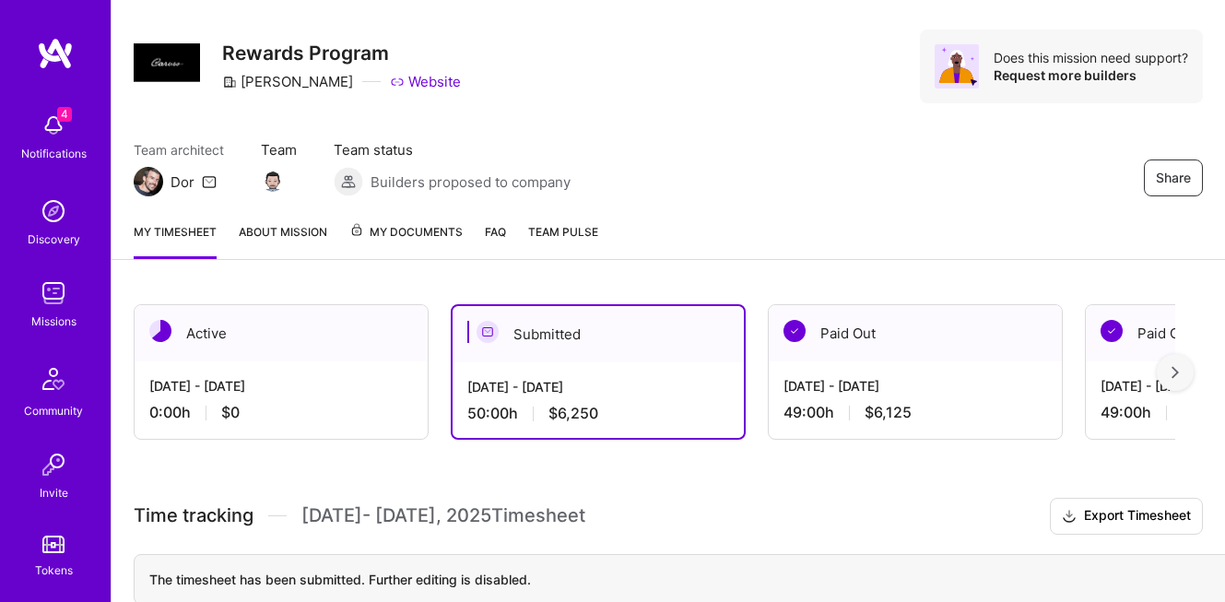
scroll to position [0, 0]
